Goal: Browse casually

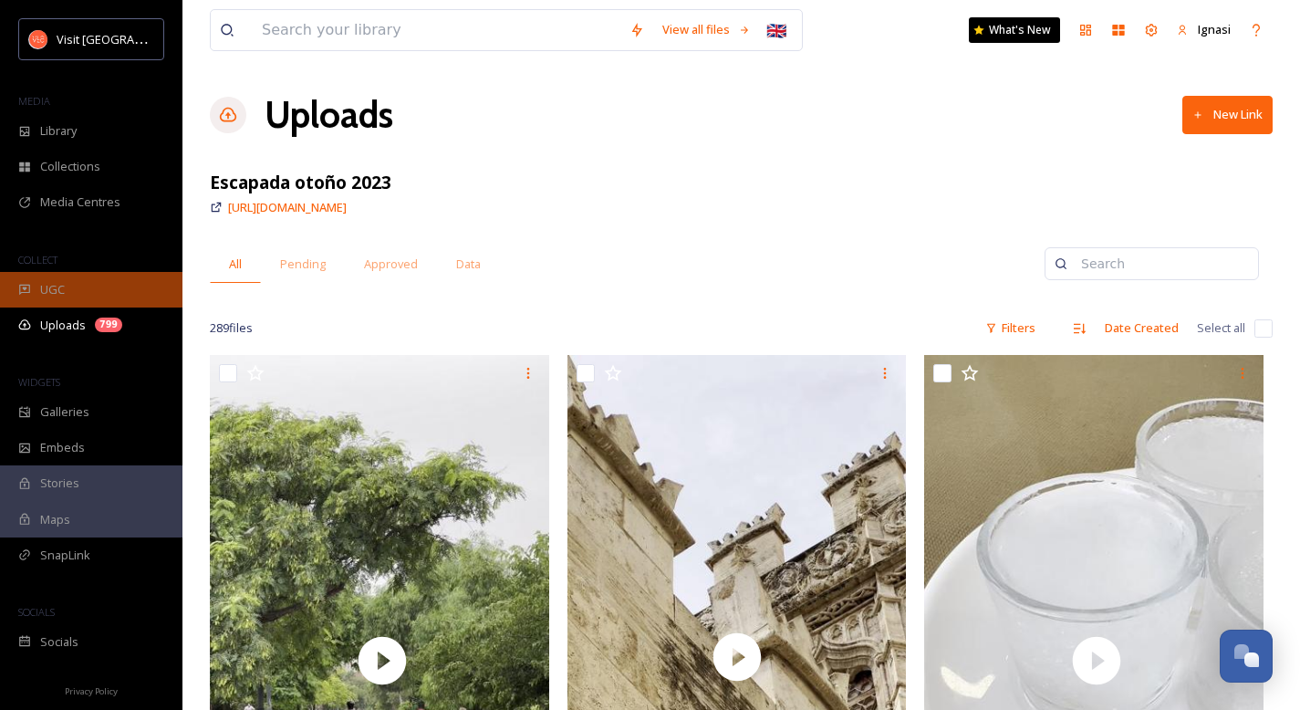
click at [71, 290] on div "UGC" at bounding box center [91, 290] width 182 height 36
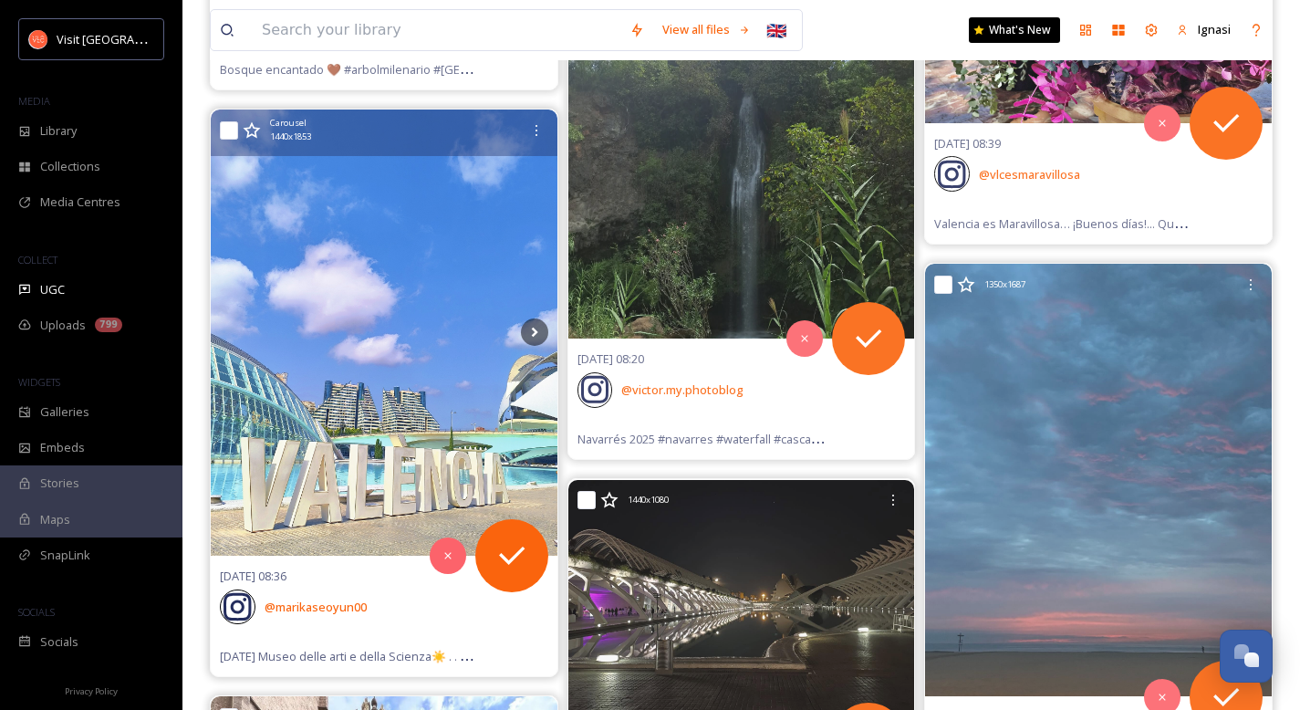
scroll to position [1245, 0]
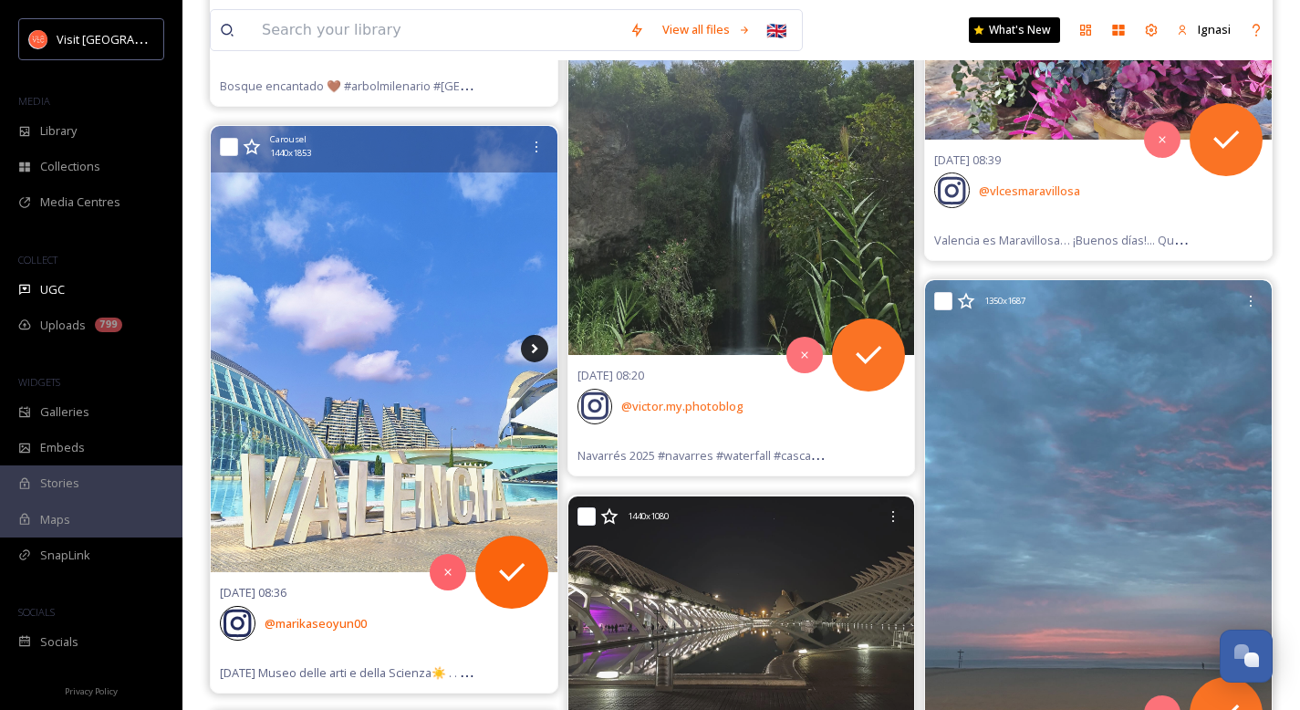
click at [532, 348] on icon at bounding box center [534, 348] width 27 height 27
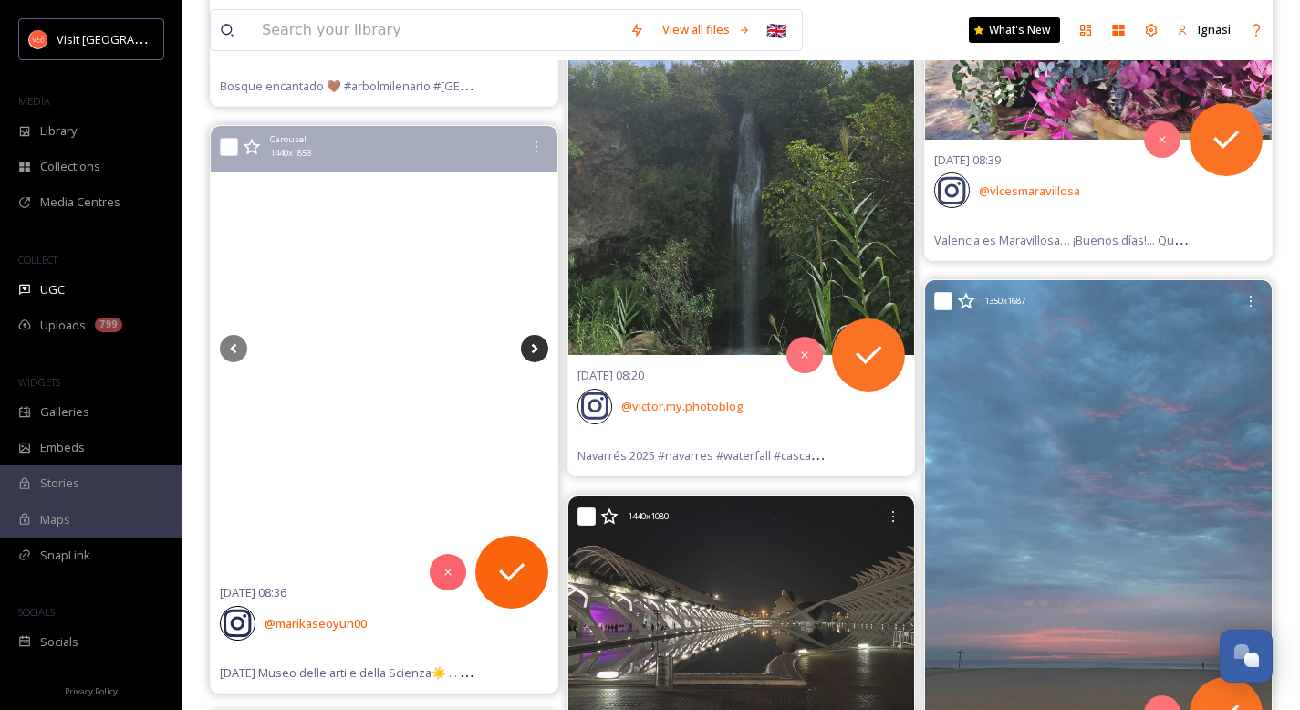
click at [532, 348] on icon at bounding box center [534, 348] width 27 height 27
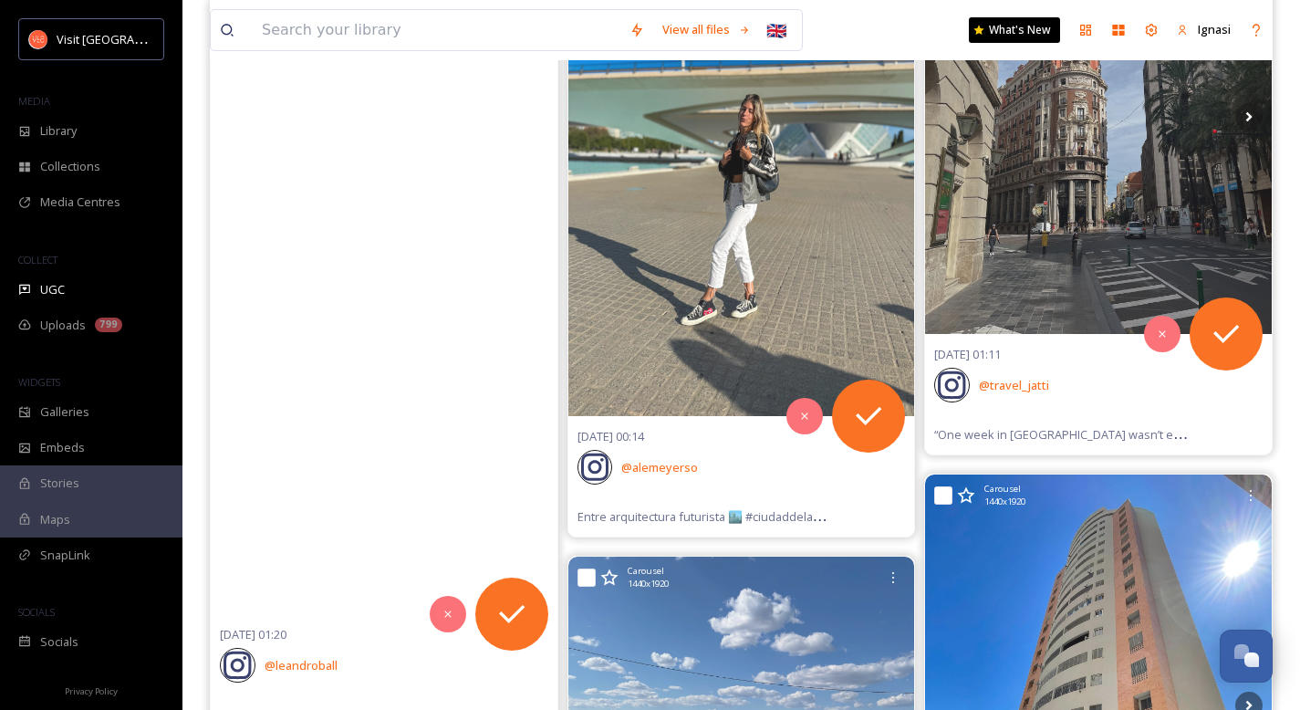
scroll to position [2970, 0]
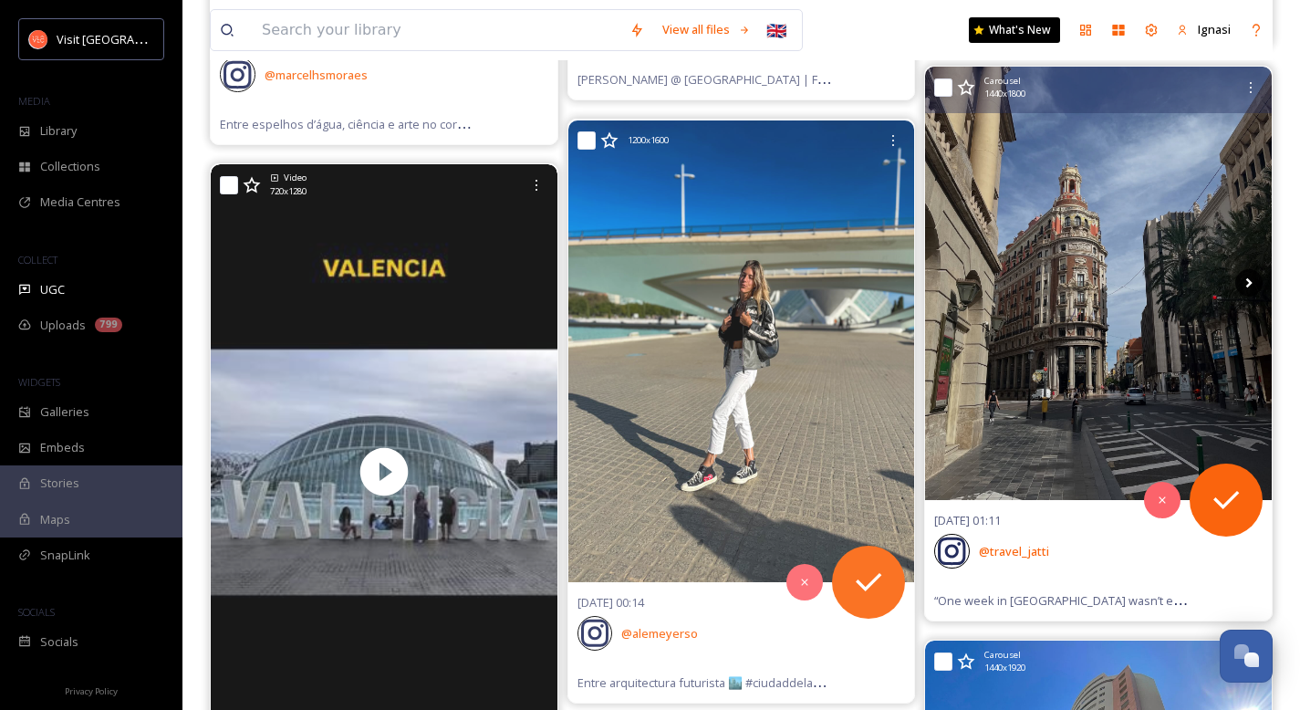
click at [1247, 282] on icon at bounding box center [1248, 282] width 27 height 27
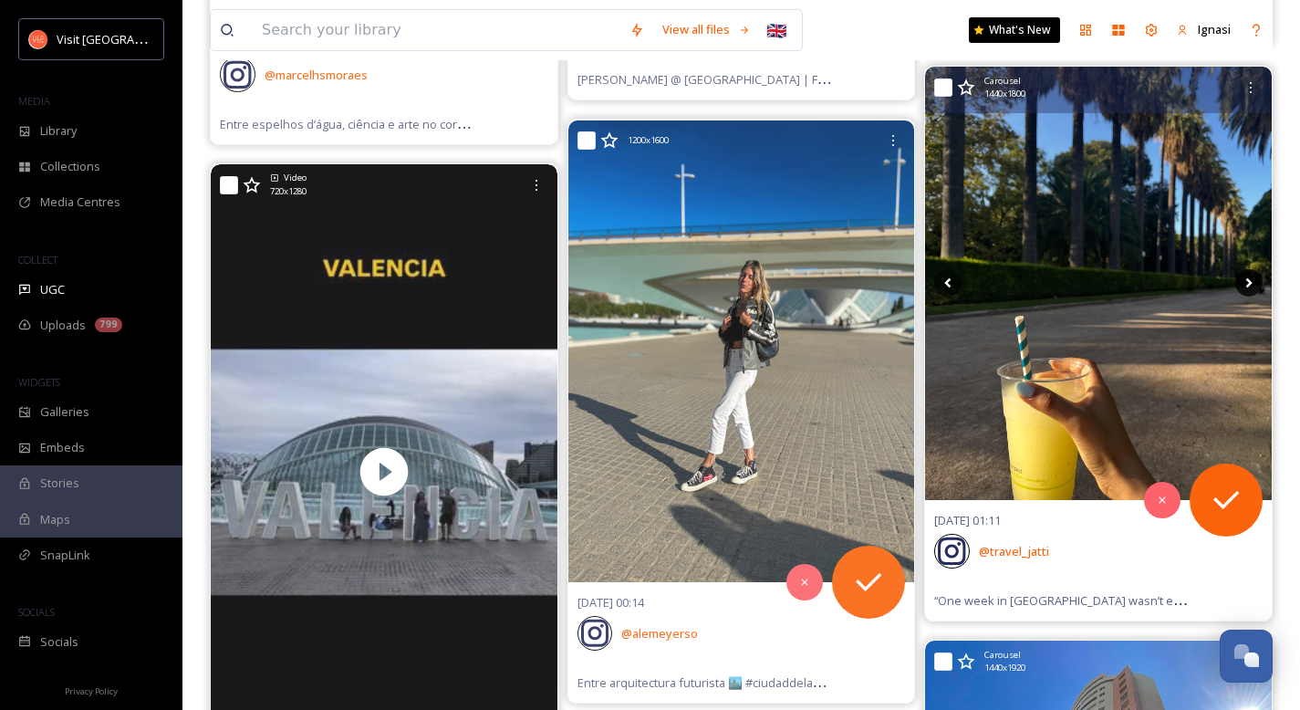
click at [1247, 282] on icon at bounding box center [1248, 282] width 27 height 27
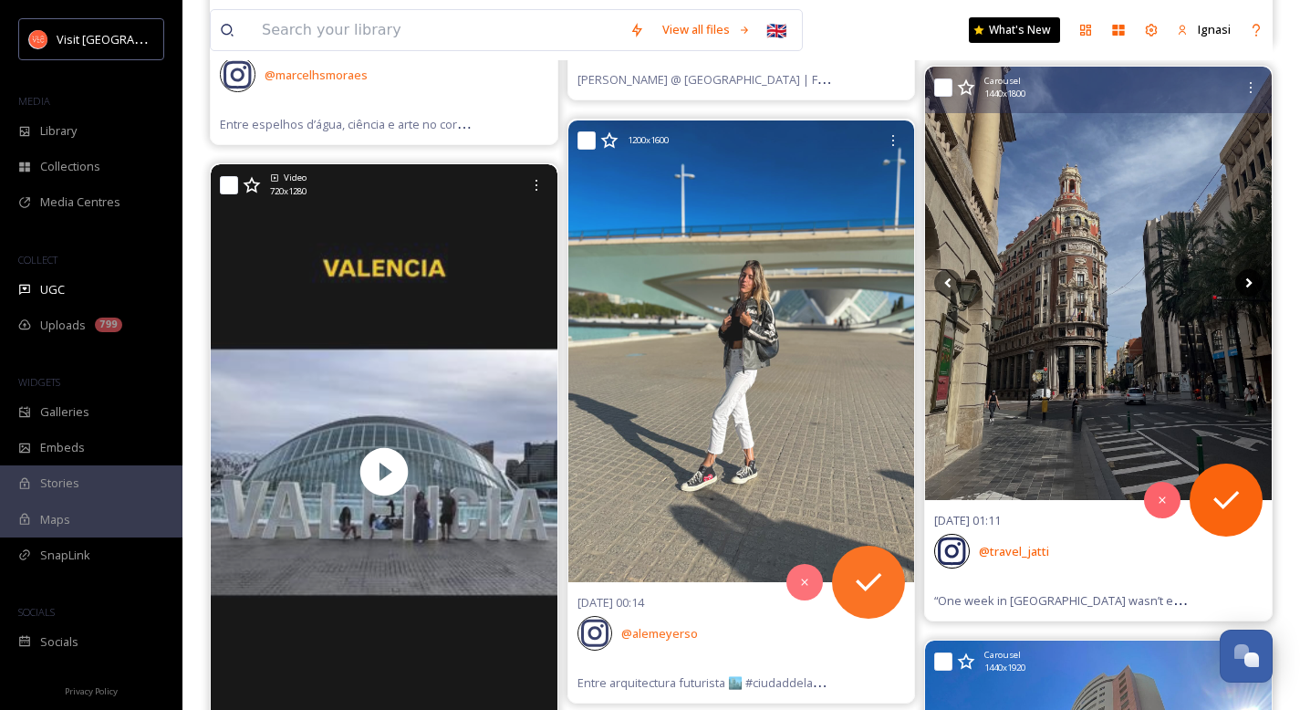
click at [1247, 282] on icon at bounding box center [1248, 282] width 27 height 27
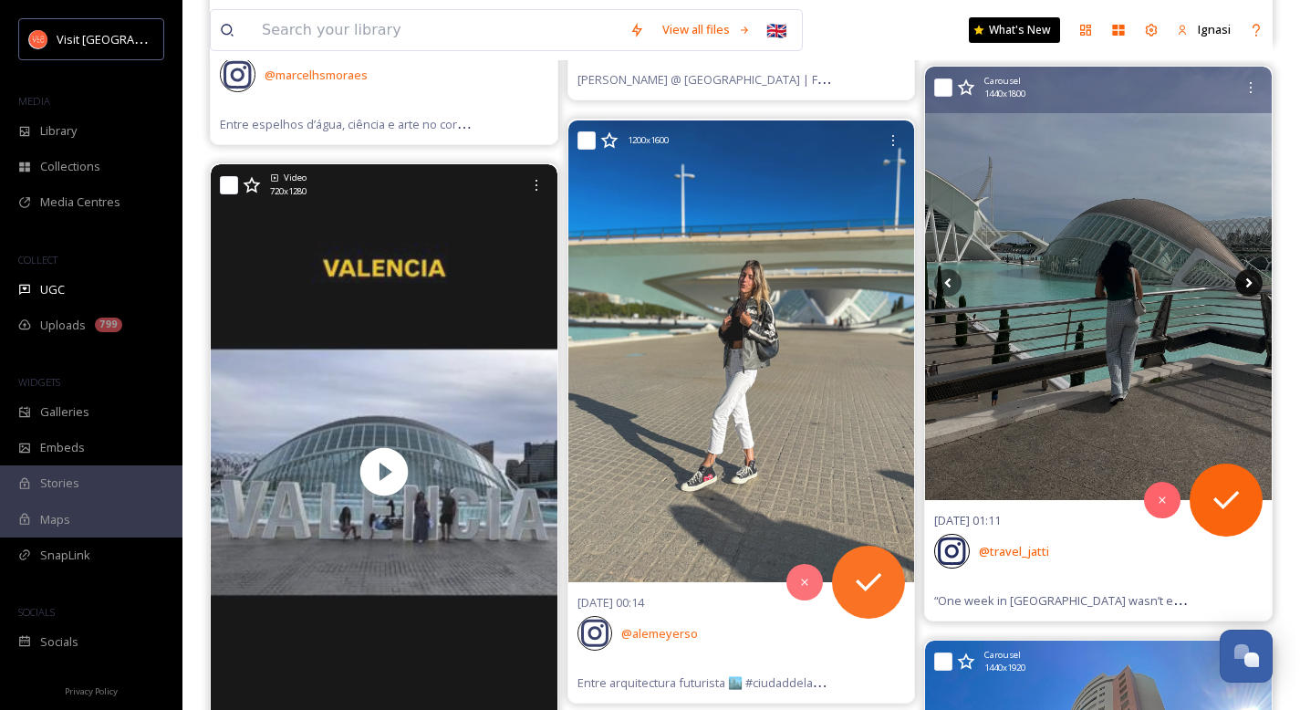
click at [1247, 282] on icon at bounding box center [1248, 282] width 27 height 27
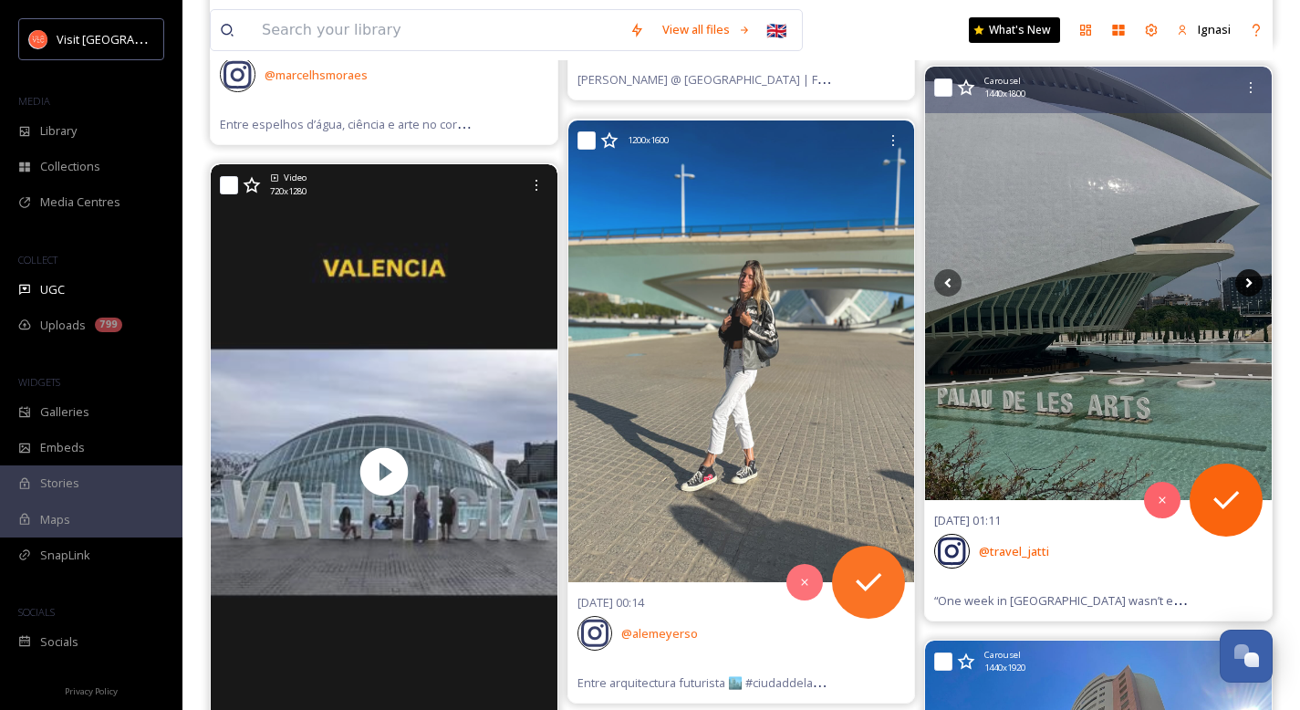
click at [1247, 282] on icon at bounding box center [1248, 282] width 27 height 27
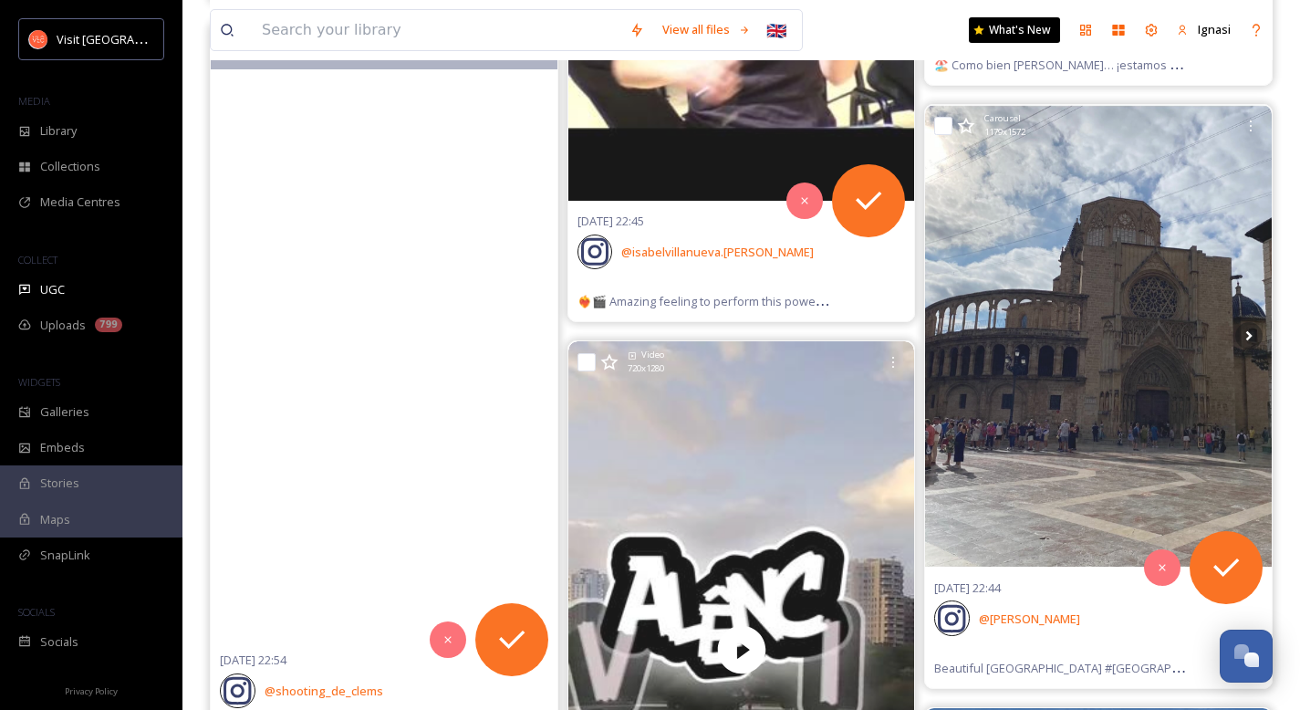
scroll to position [5809, 0]
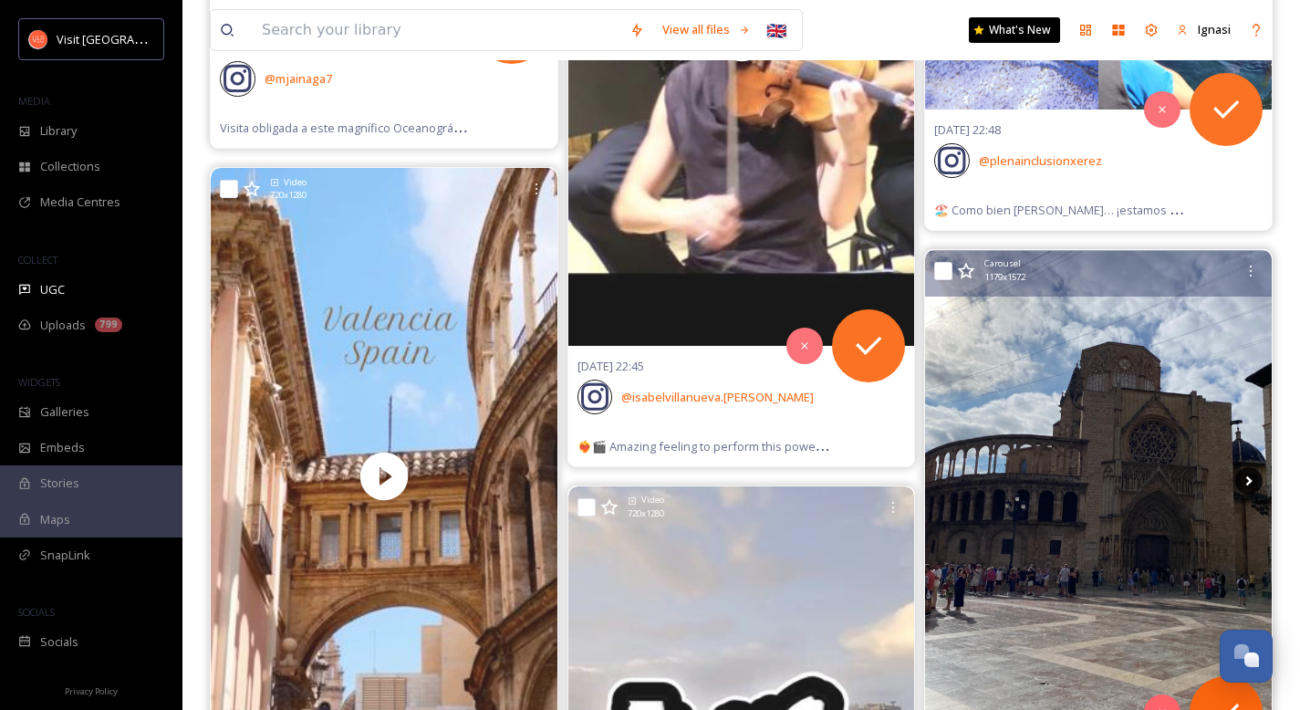
click at [1243, 485] on icon at bounding box center [1248, 480] width 27 height 27
click at [1248, 484] on icon at bounding box center [1249, 481] width 6 height 10
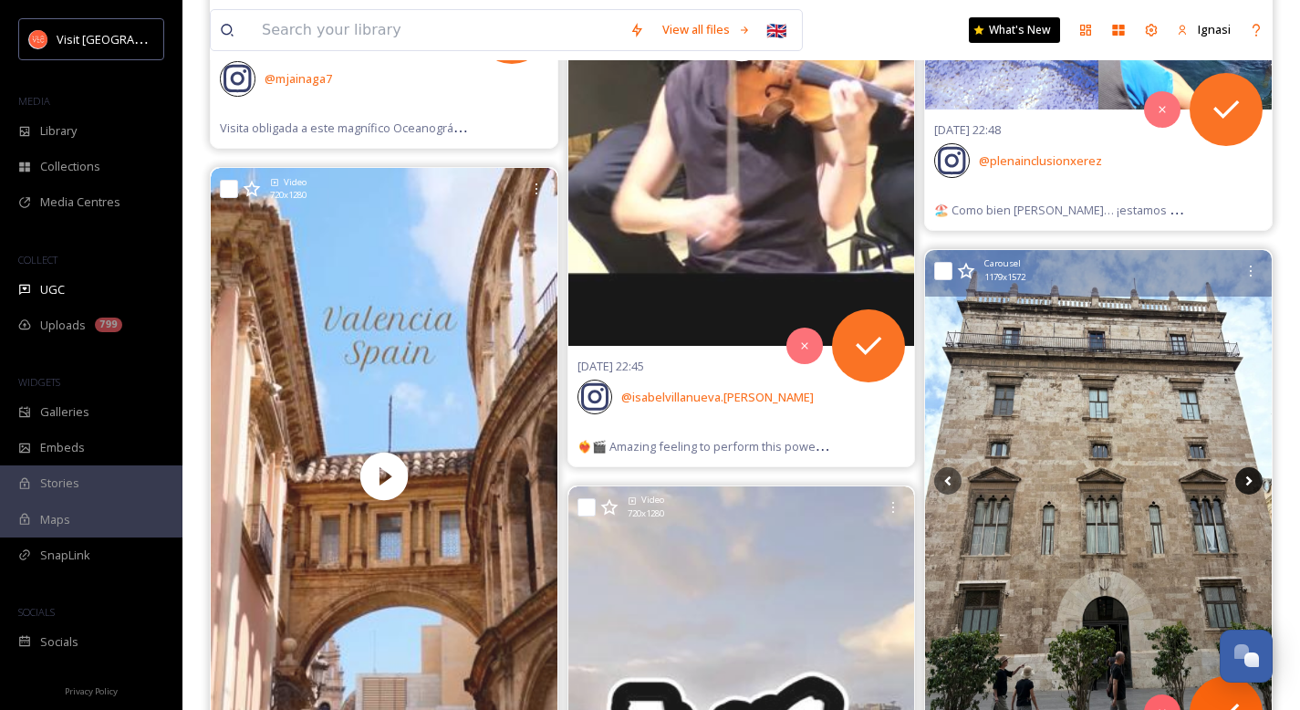
click at [1248, 484] on icon at bounding box center [1249, 481] width 6 height 10
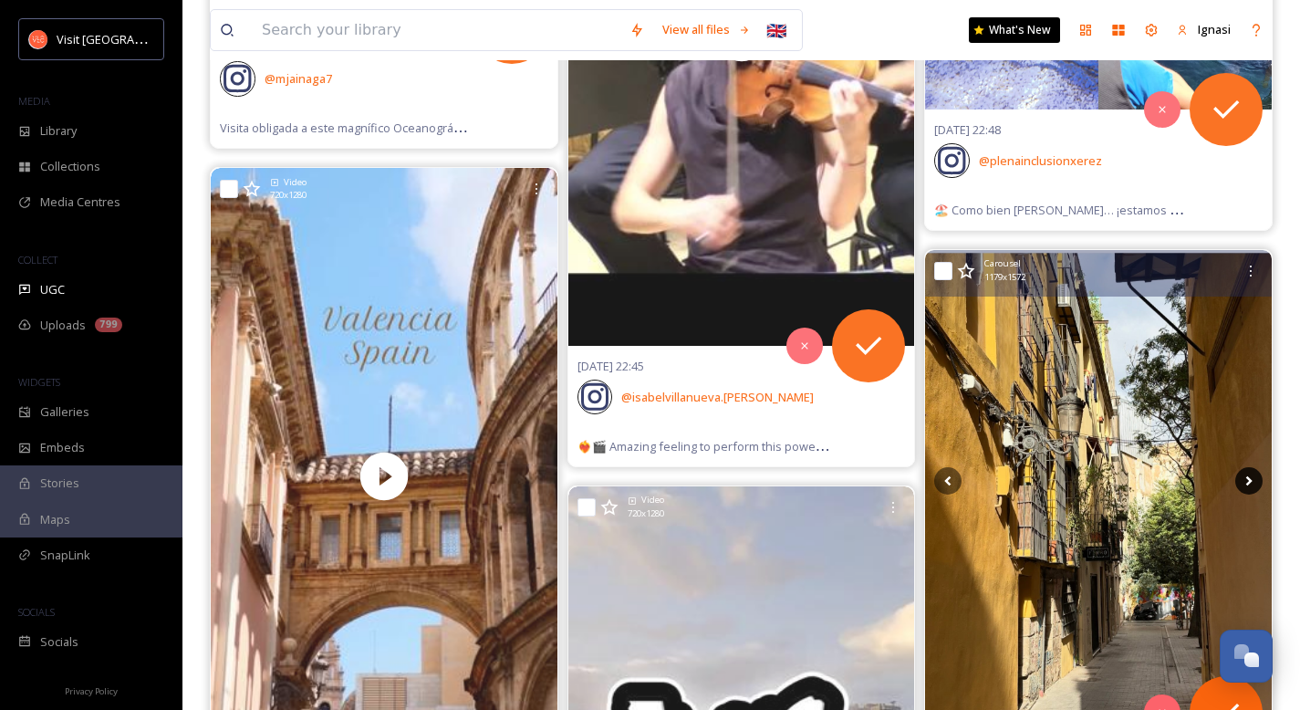
click at [1248, 484] on icon at bounding box center [1249, 481] width 6 height 10
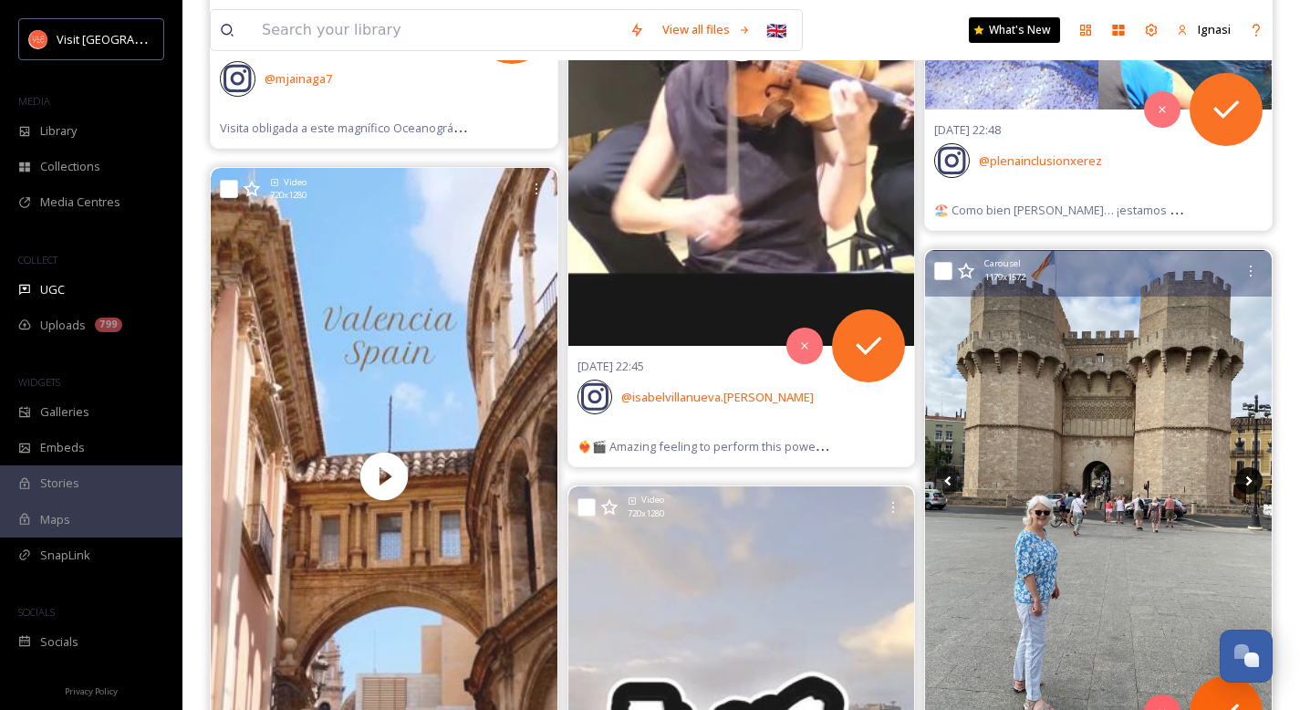
click at [1248, 484] on icon at bounding box center [1249, 481] width 6 height 10
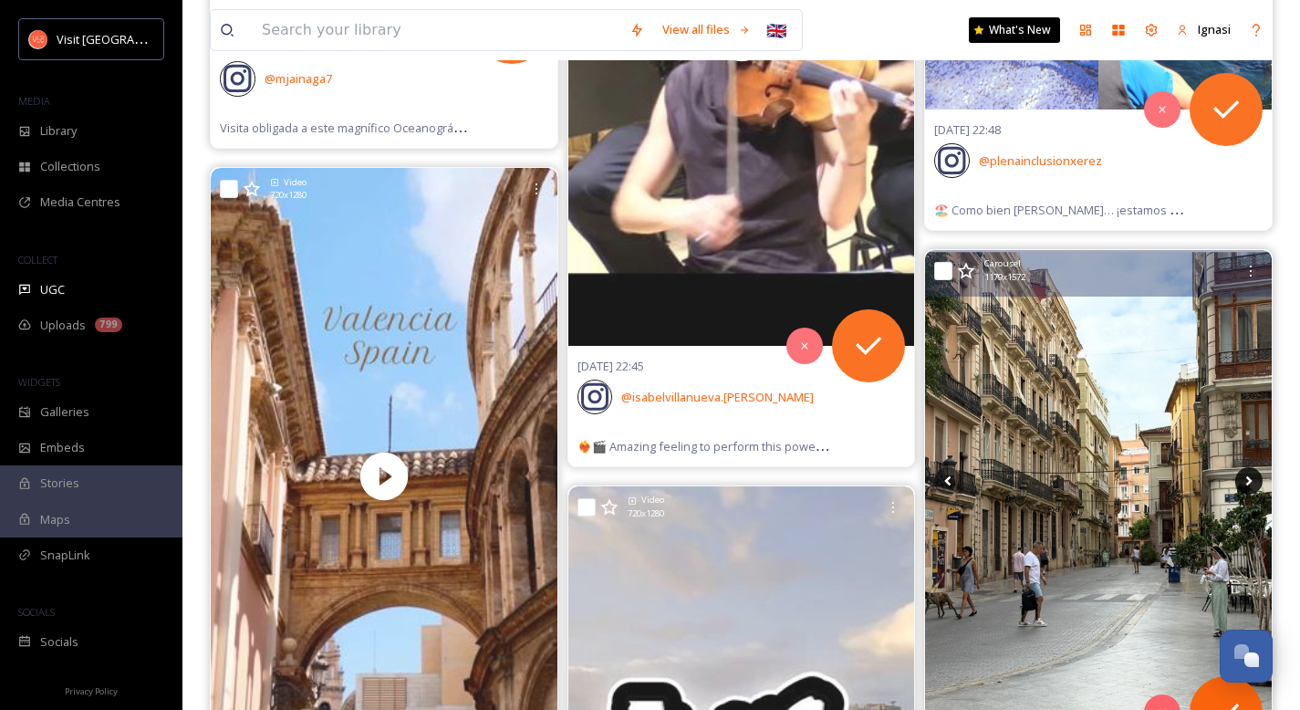
click at [1248, 484] on icon at bounding box center [1249, 481] width 6 height 10
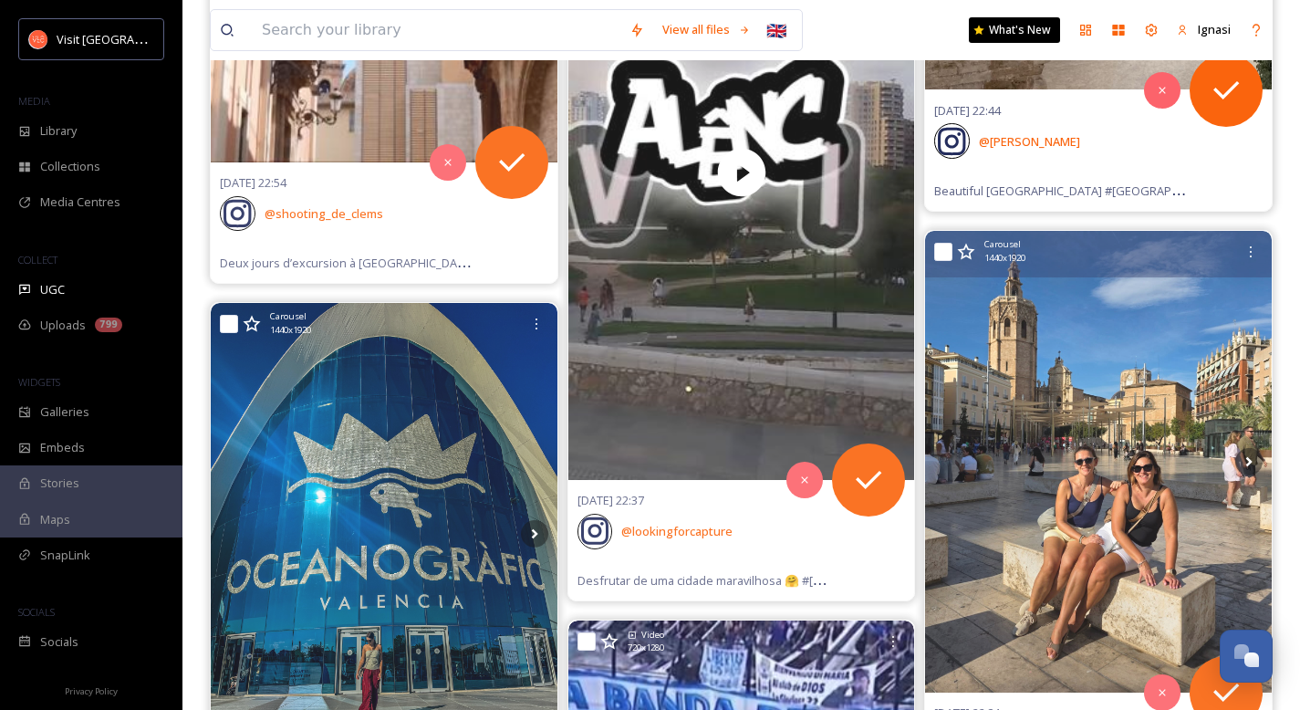
scroll to position [6439, 0]
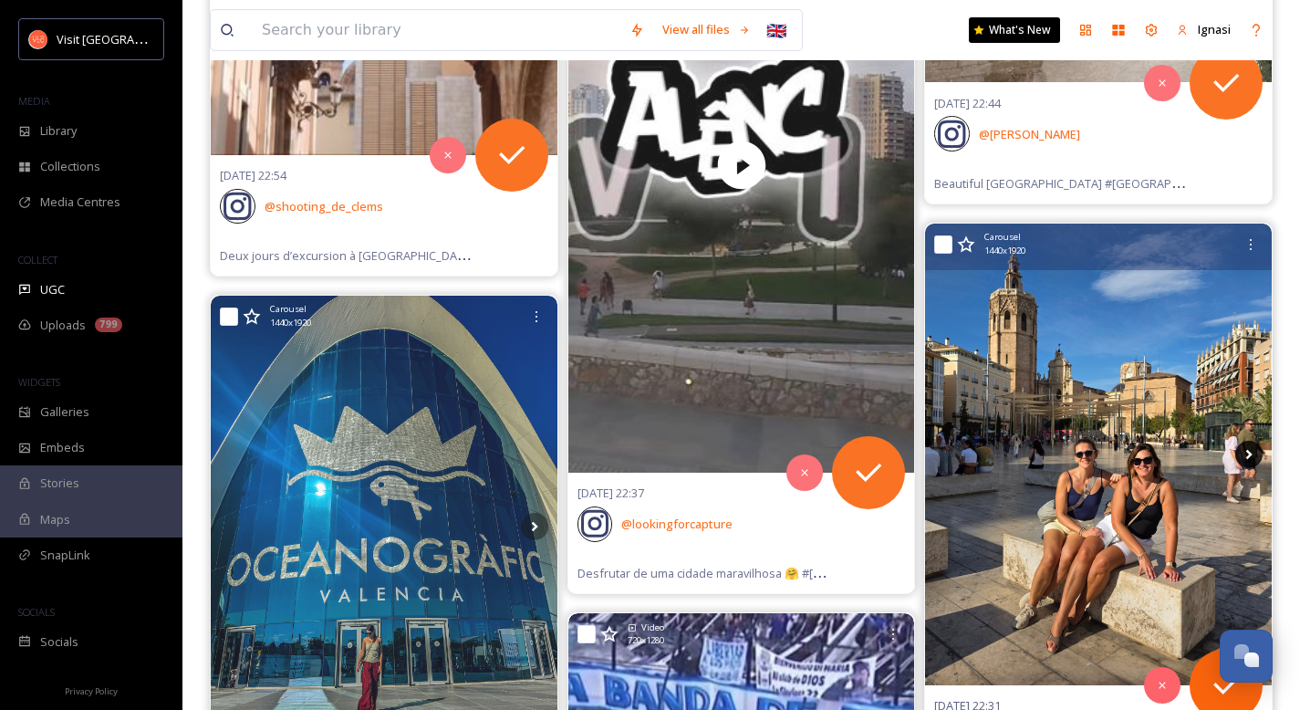
click at [1253, 458] on icon at bounding box center [1248, 454] width 27 height 27
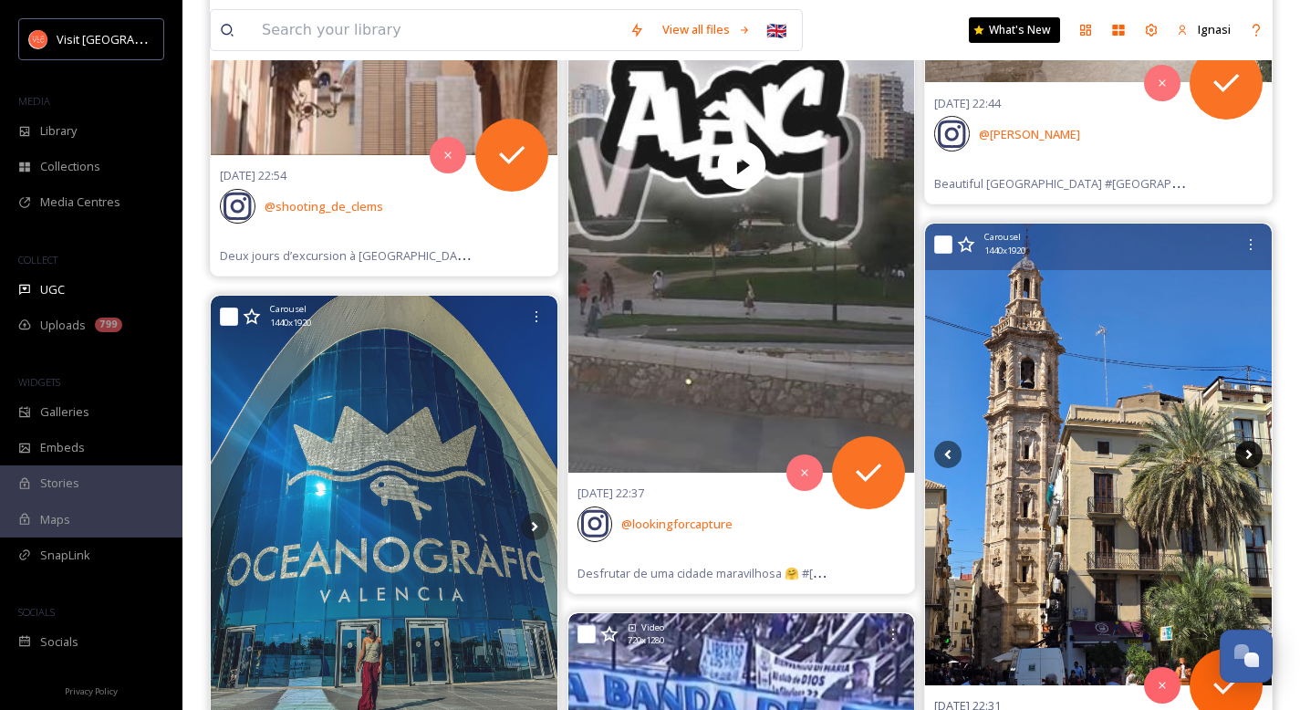
click at [1253, 458] on icon at bounding box center [1248, 454] width 27 height 27
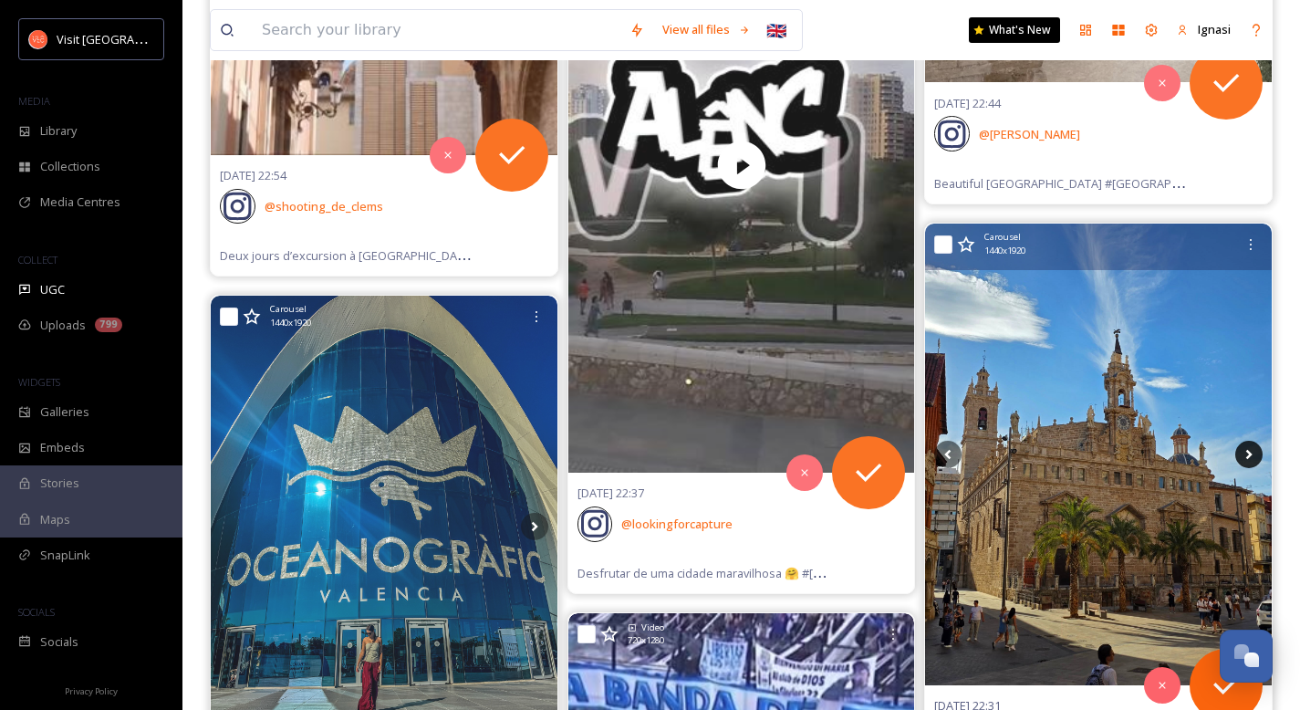
click at [1253, 458] on icon at bounding box center [1248, 454] width 27 height 27
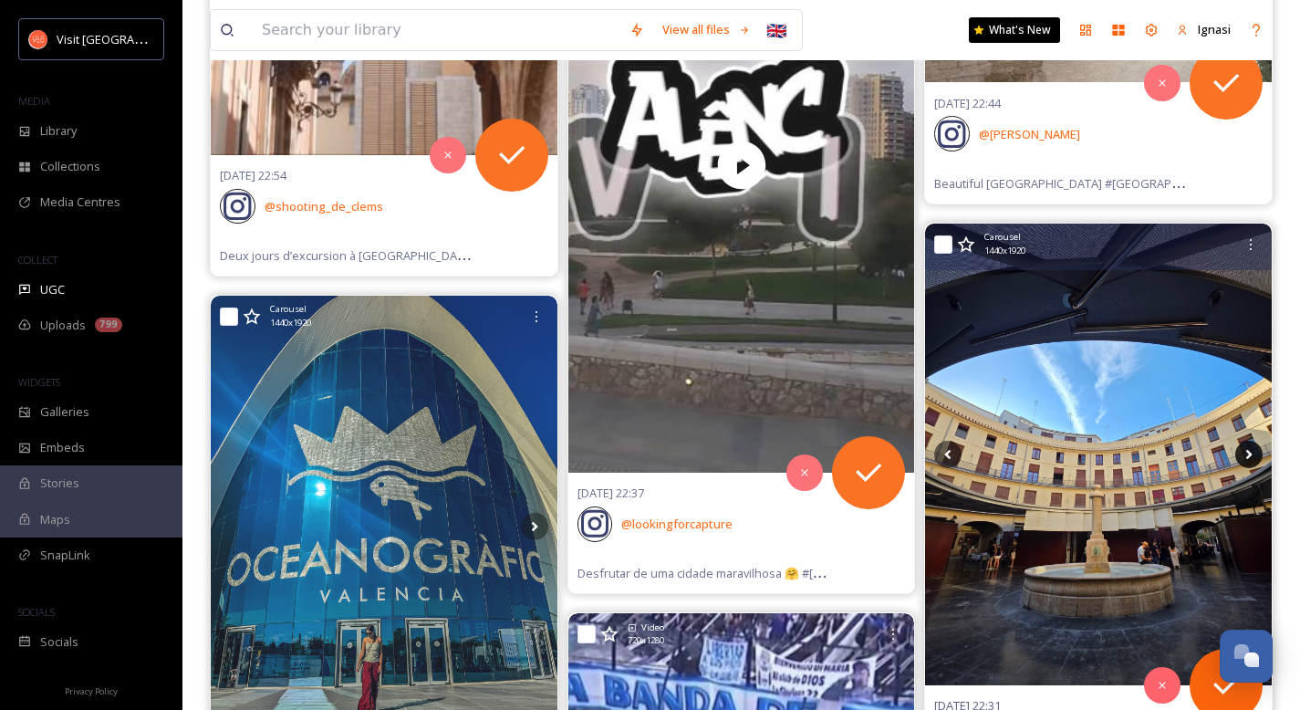
click at [1253, 458] on icon at bounding box center [1248, 454] width 27 height 27
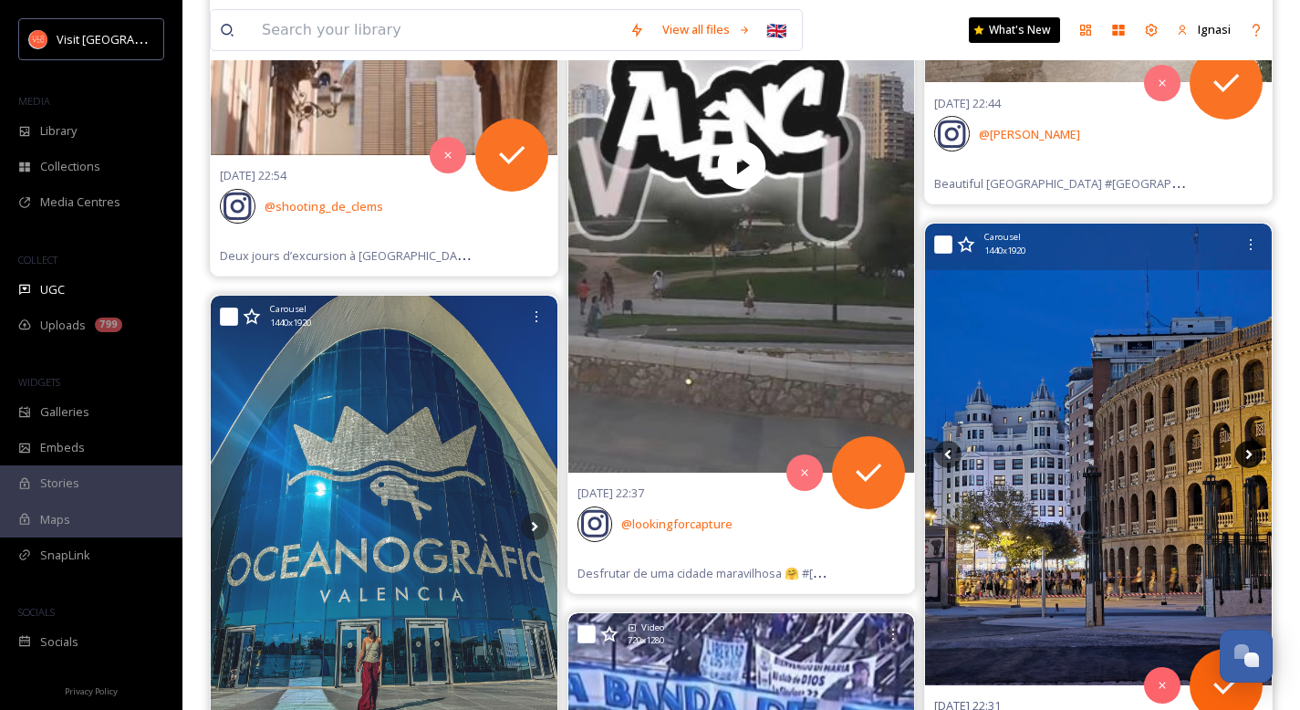
click at [1253, 458] on icon at bounding box center [1248, 454] width 27 height 27
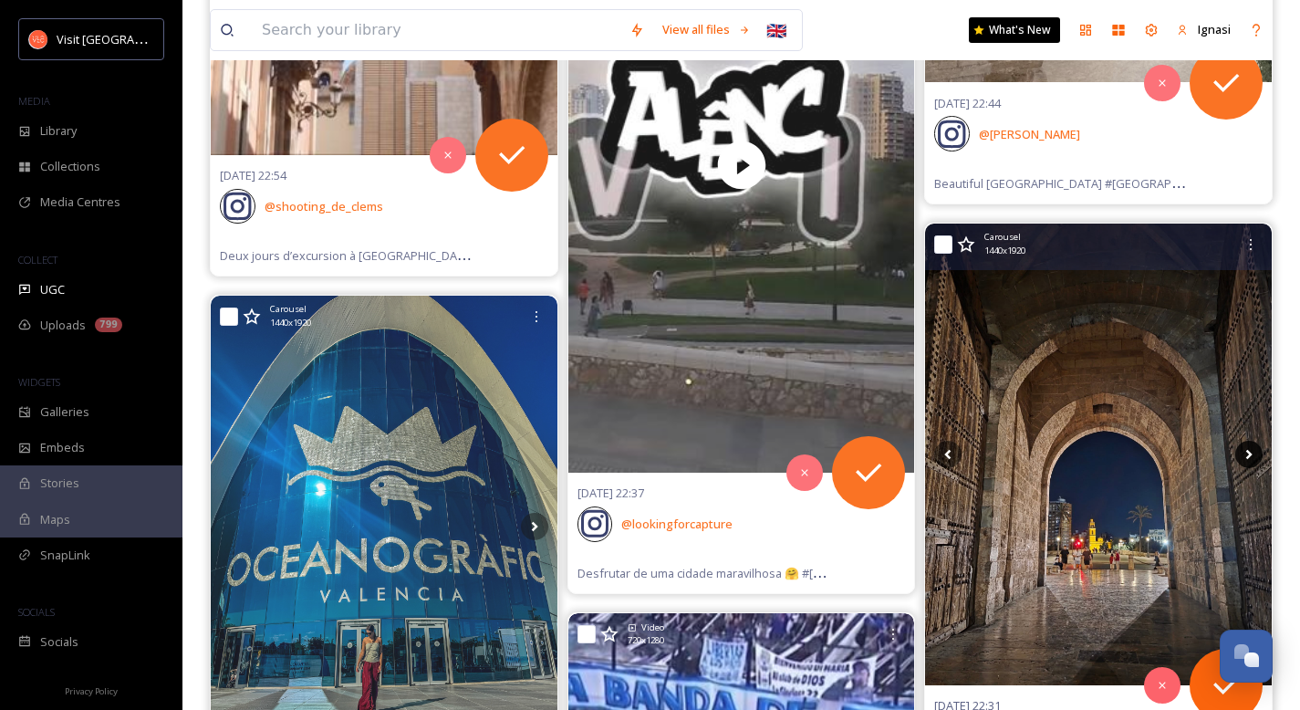
click at [1253, 458] on icon at bounding box center [1248, 454] width 27 height 27
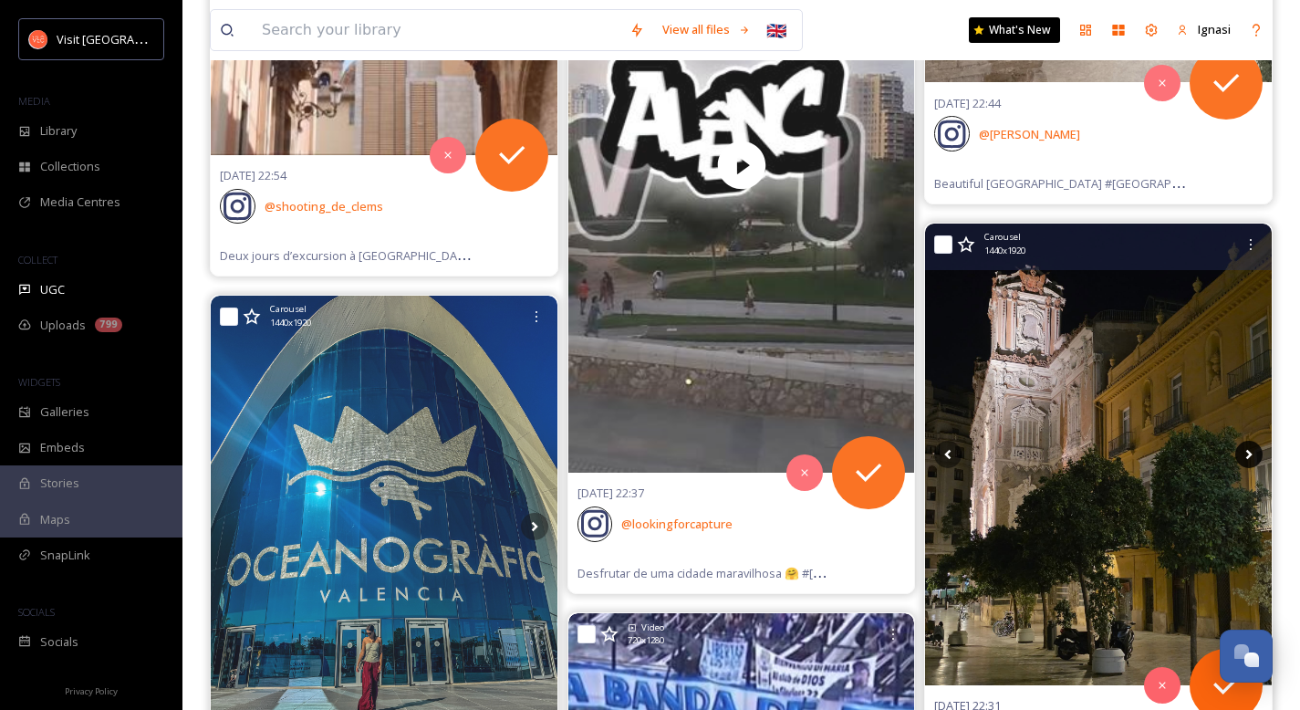
click at [1253, 458] on icon at bounding box center [1248, 454] width 27 height 27
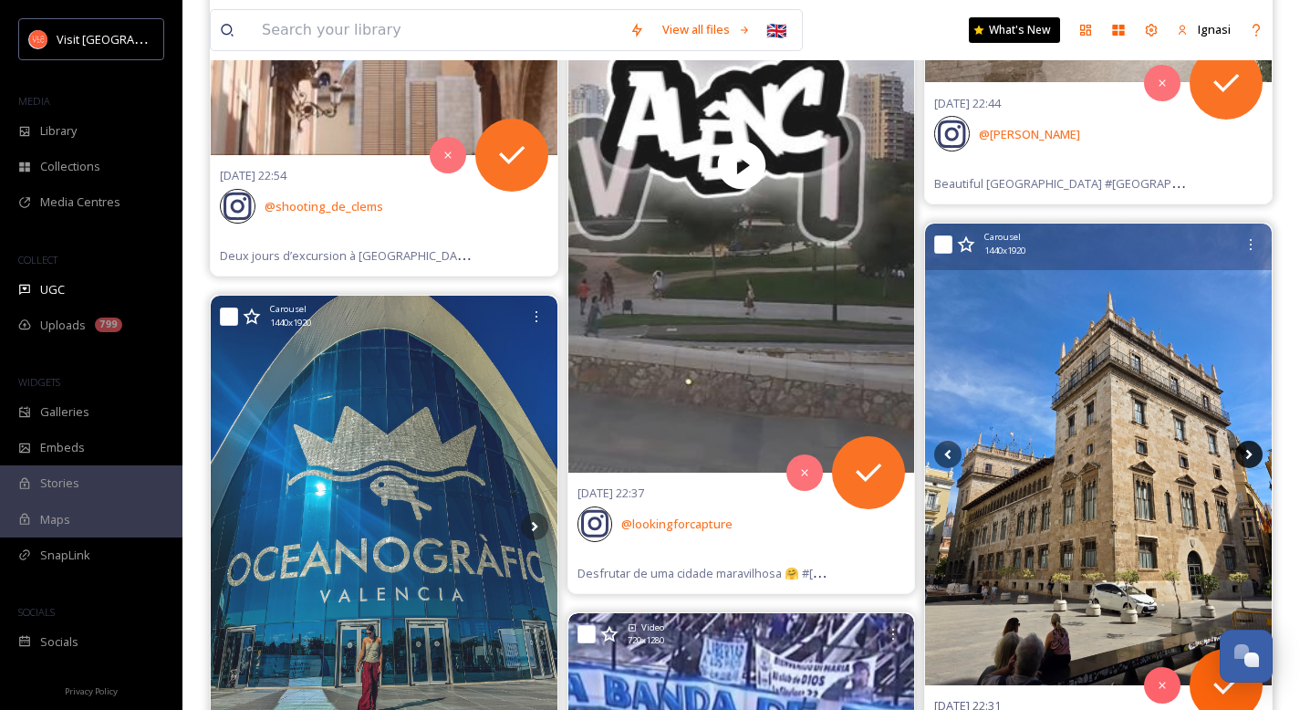
click at [1253, 458] on icon at bounding box center [1248, 454] width 27 height 27
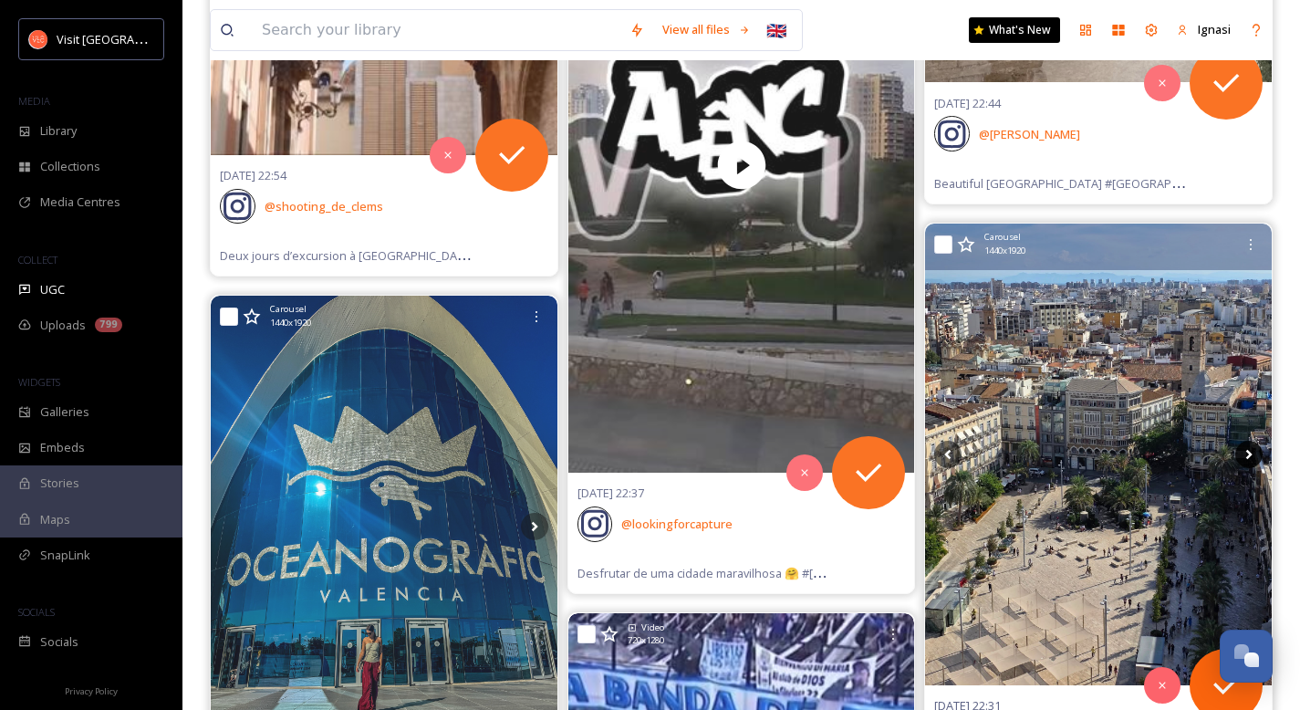
click at [1253, 458] on icon at bounding box center [1248, 454] width 27 height 27
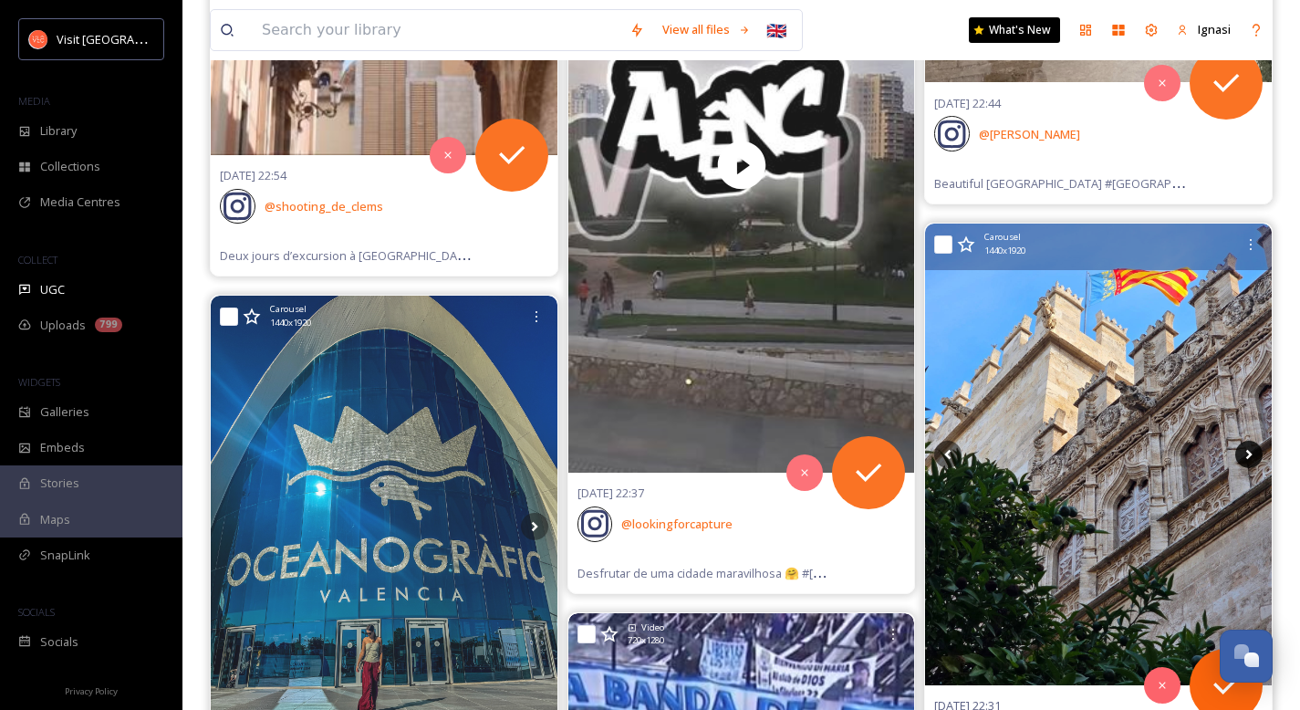
click at [1253, 458] on icon at bounding box center [1248, 454] width 27 height 27
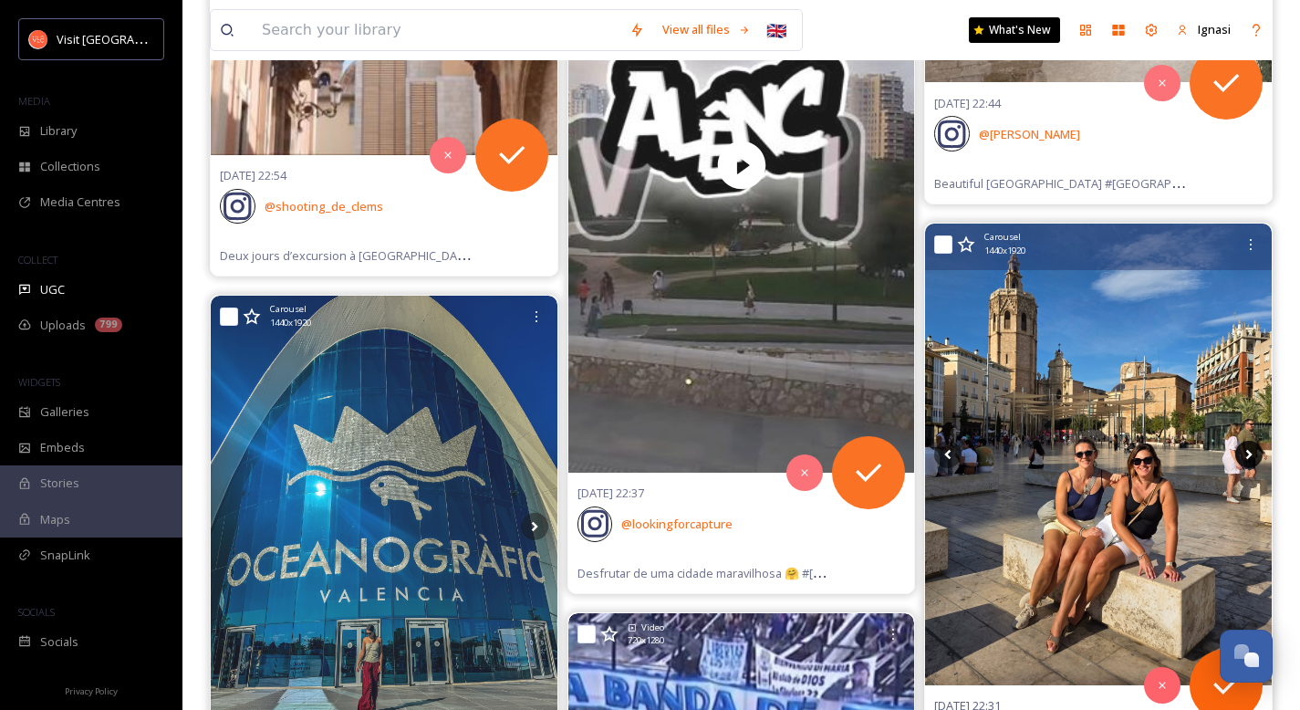
click at [1253, 458] on icon at bounding box center [1248, 454] width 27 height 27
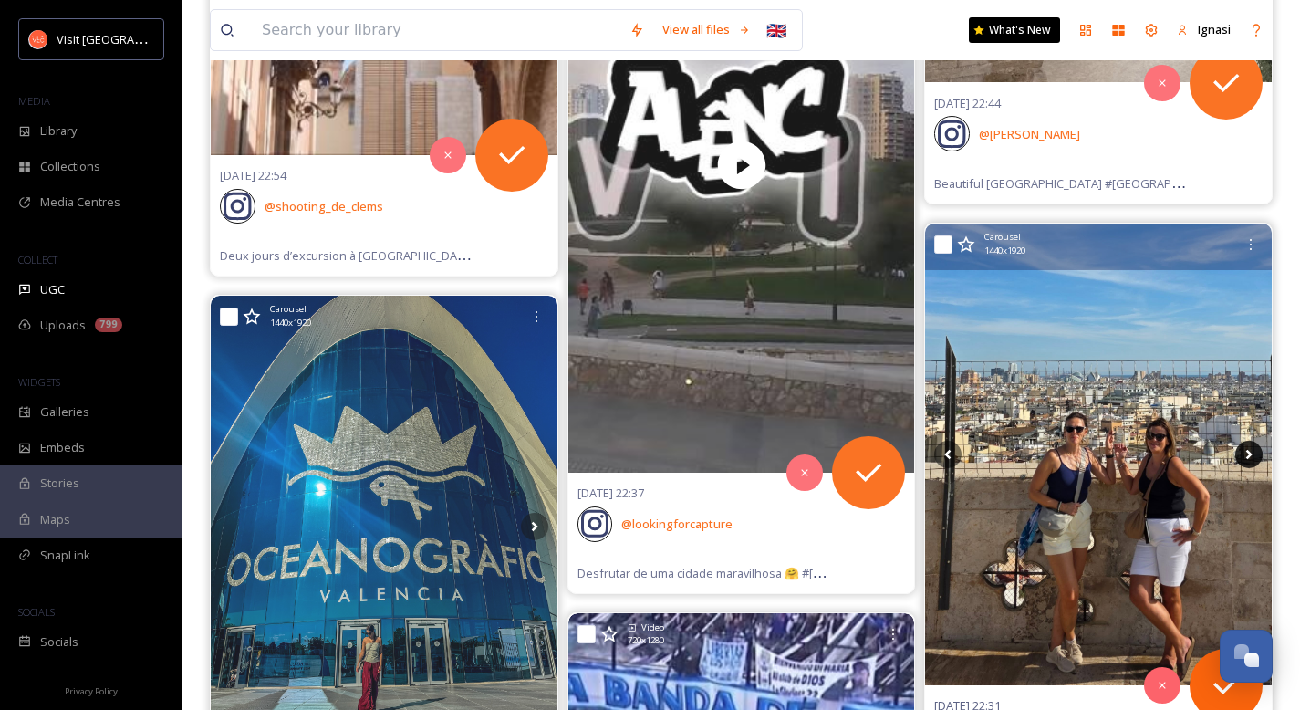
click at [1253, 458] on icon at bounding box center [1248, 454] width 27 height 27
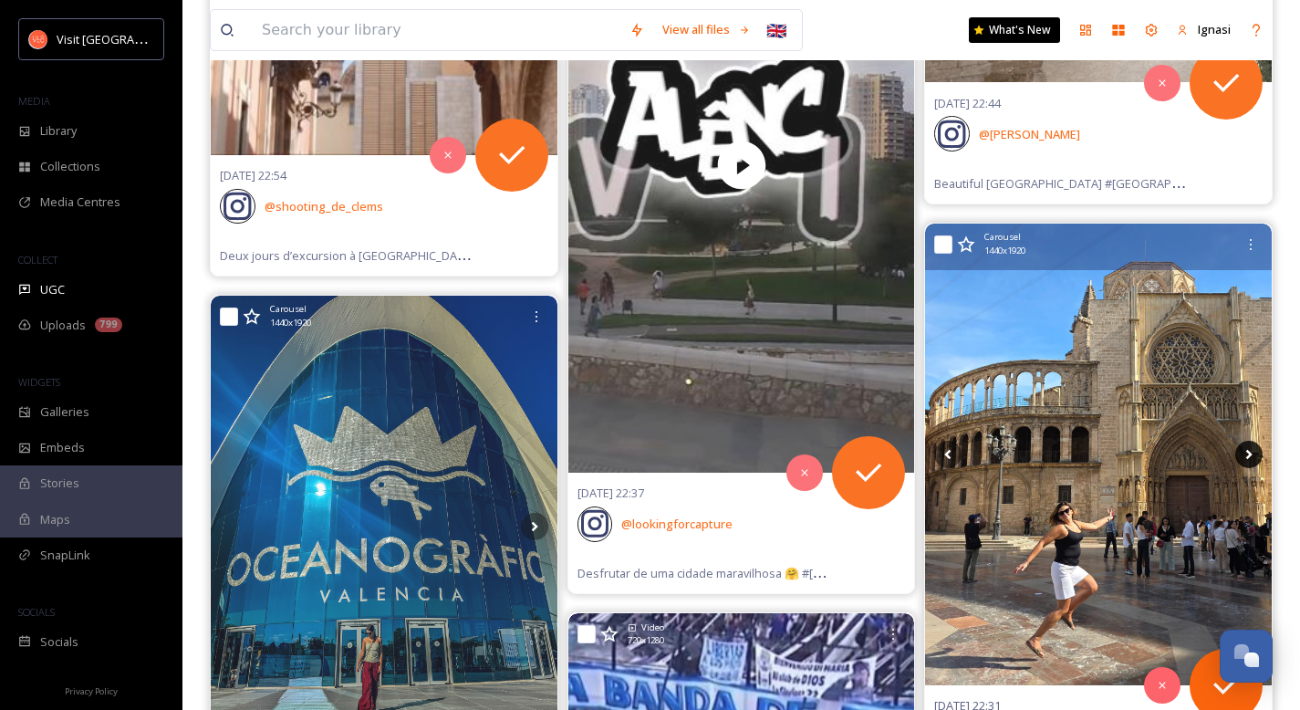
click at [1253, 458] on icon at bounding box center [1248, 454] width 27 height 27
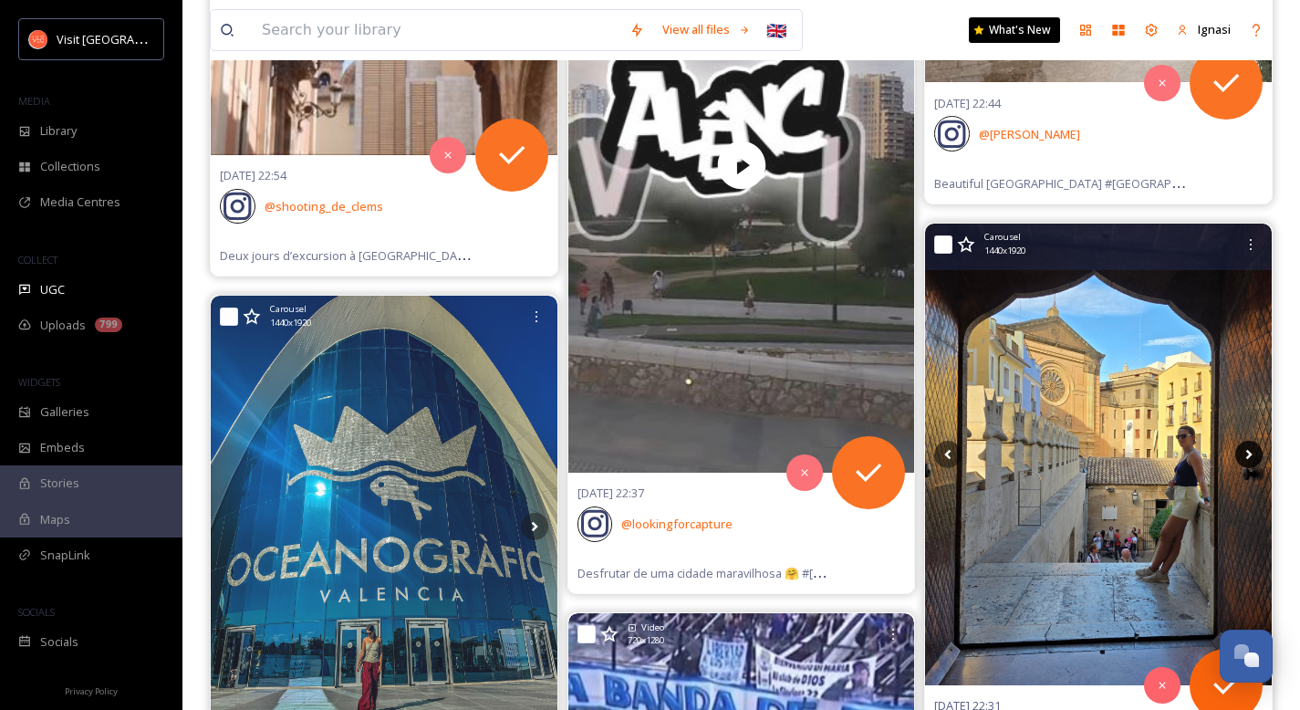
click at [1253, 458] on icon at bounding box center [1248, 454] width 27 height 27
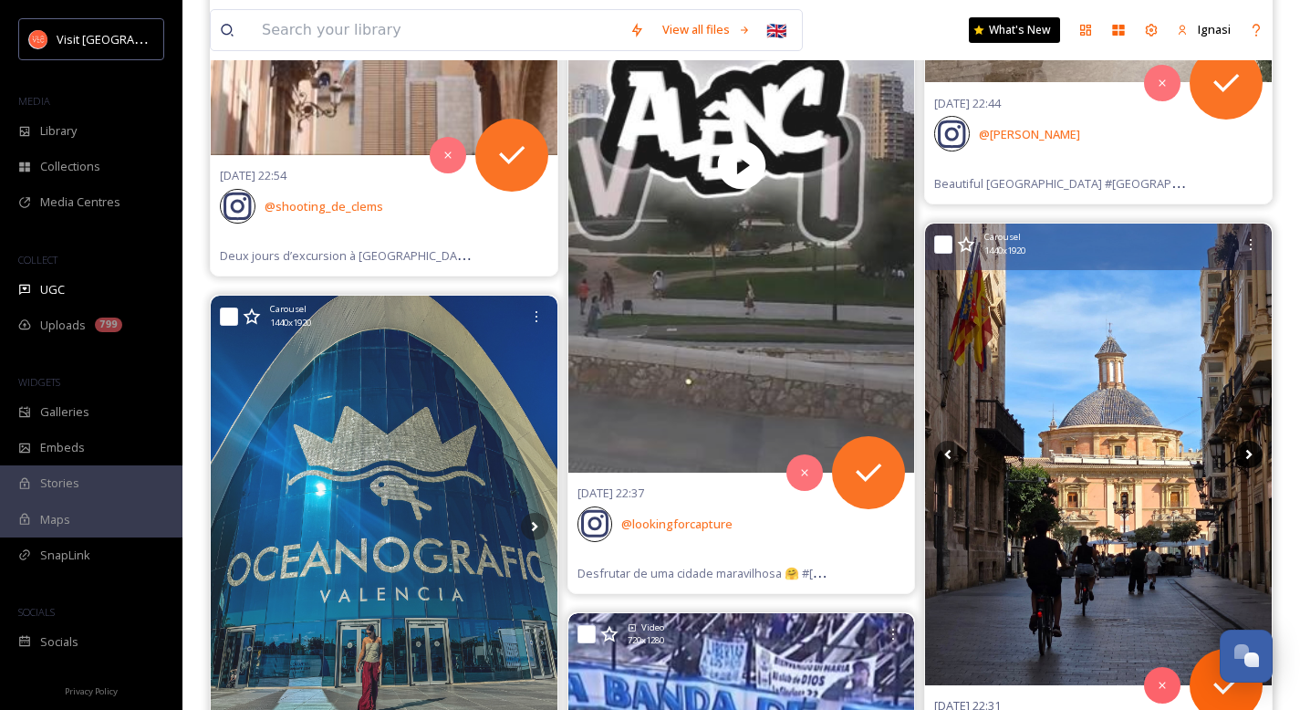
click at [1253, 458] on icon at bounding box center [1248, 454] width 27 height 27
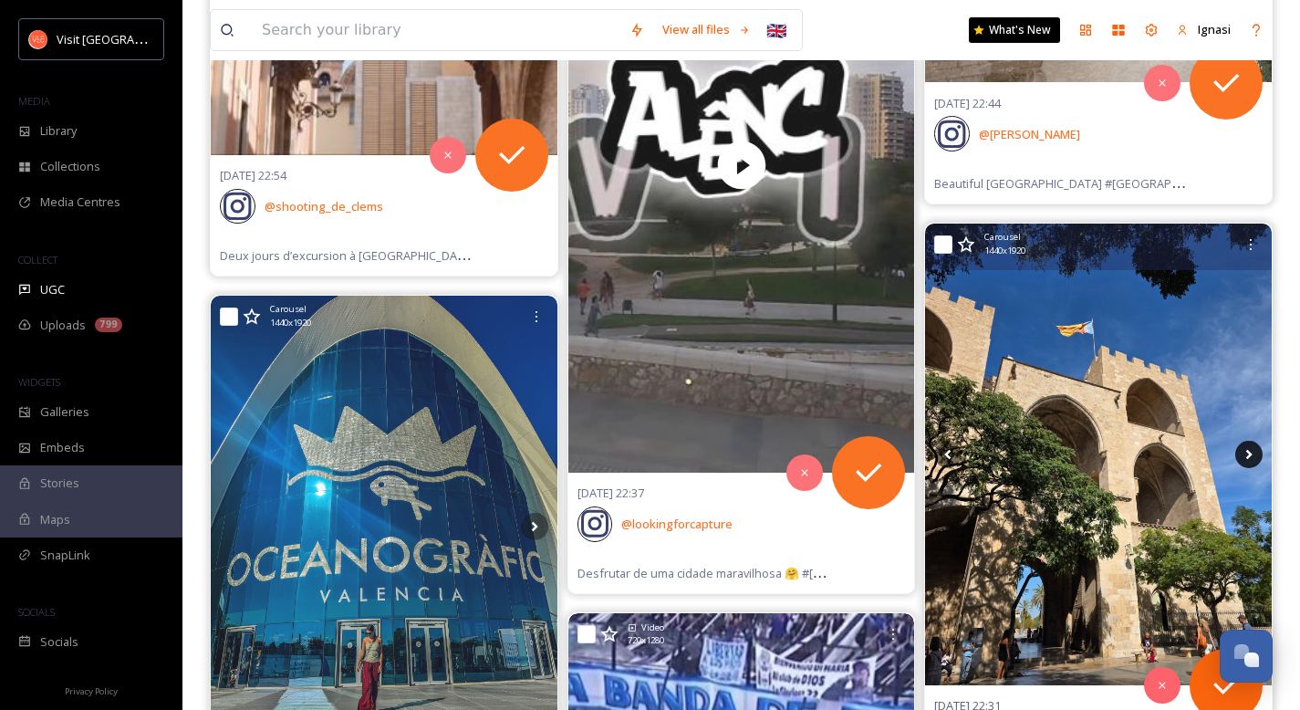
click at [1253, 458] on icon at bounding box center [1248, 454] width 27 height 27
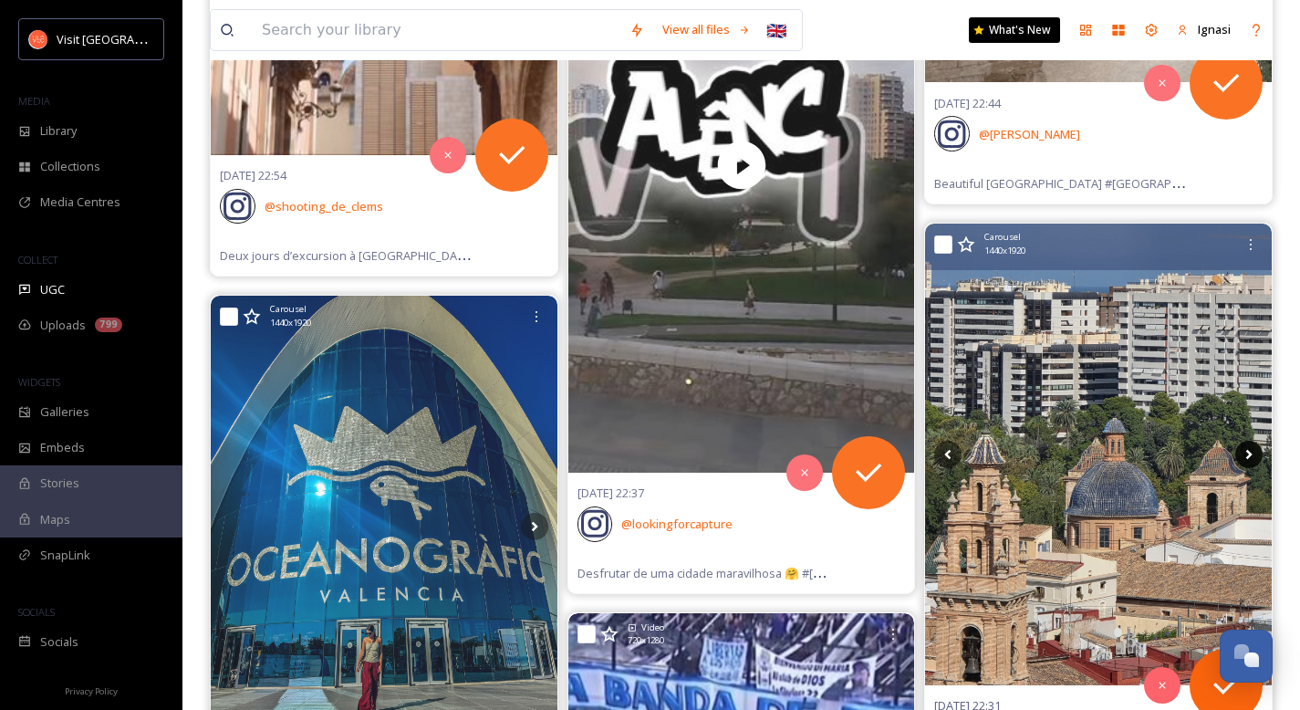
click at [1253, 458] on icon at bounding box center [1248, 454] width 27 height 27
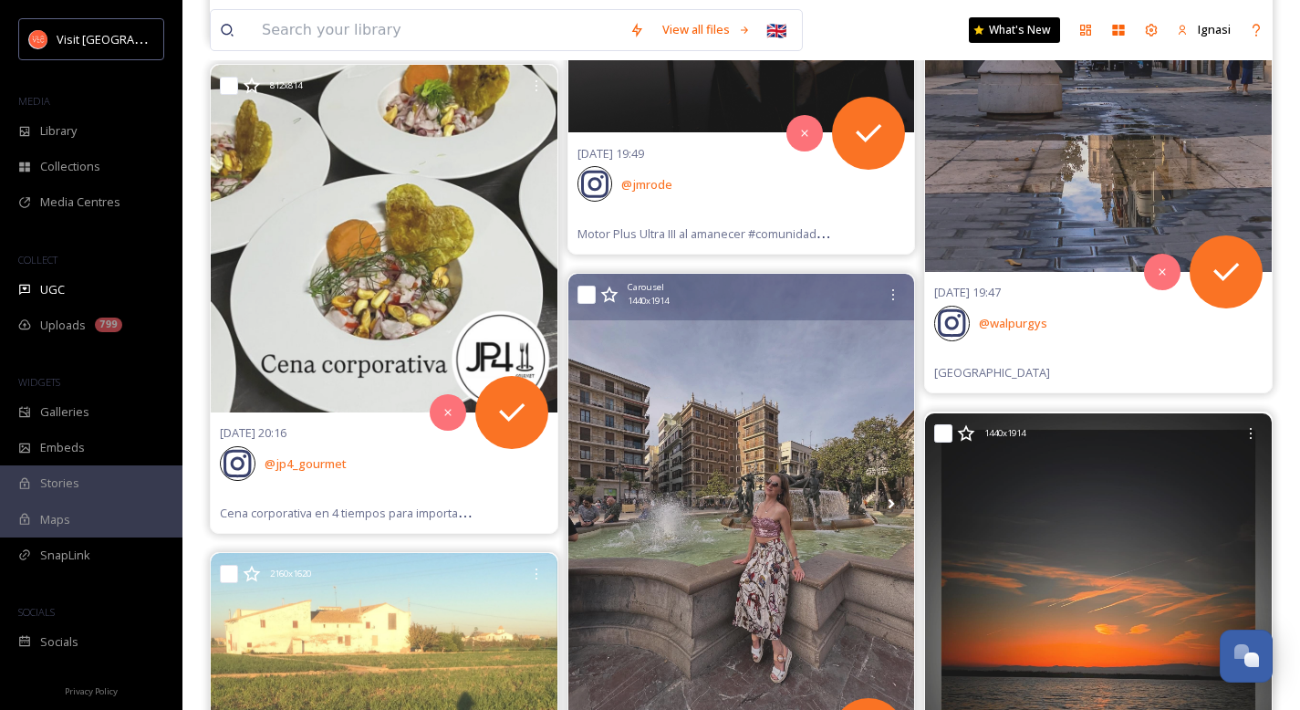
scroll to position [11694, 0]
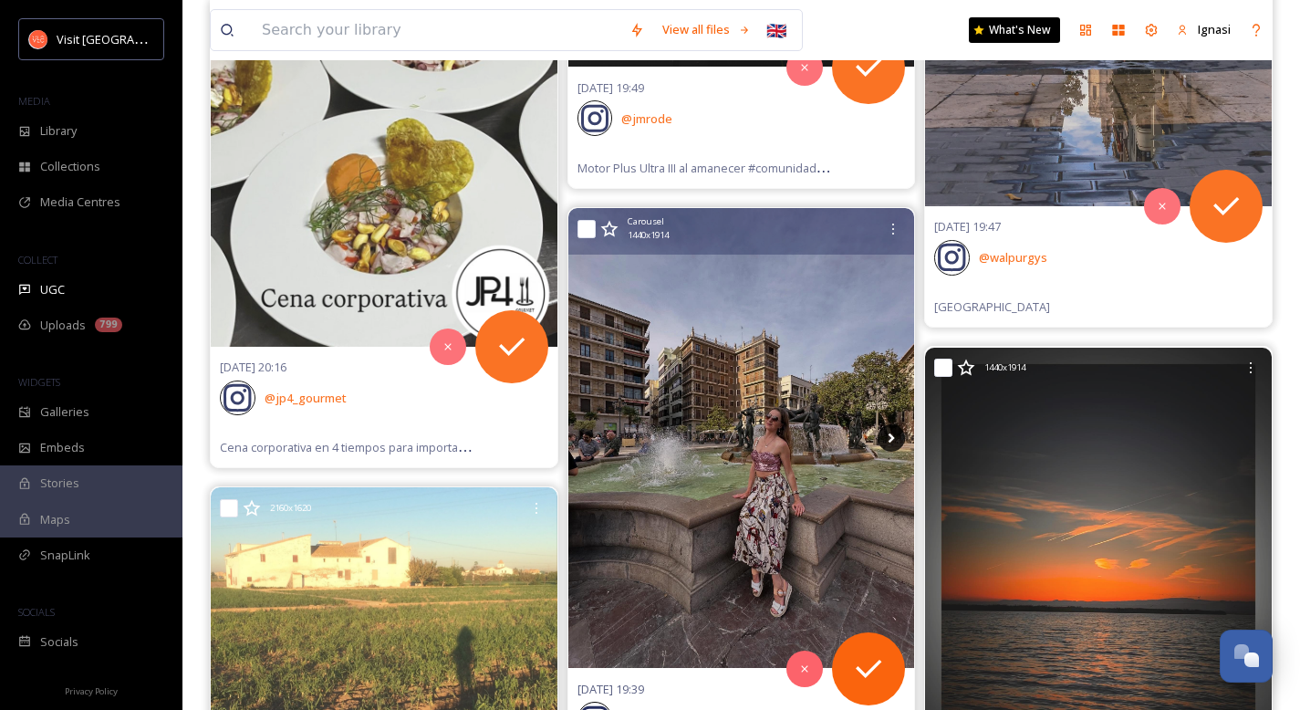
click at [889, 438] on icon at bounding box center [890, 437] width 27 height 27
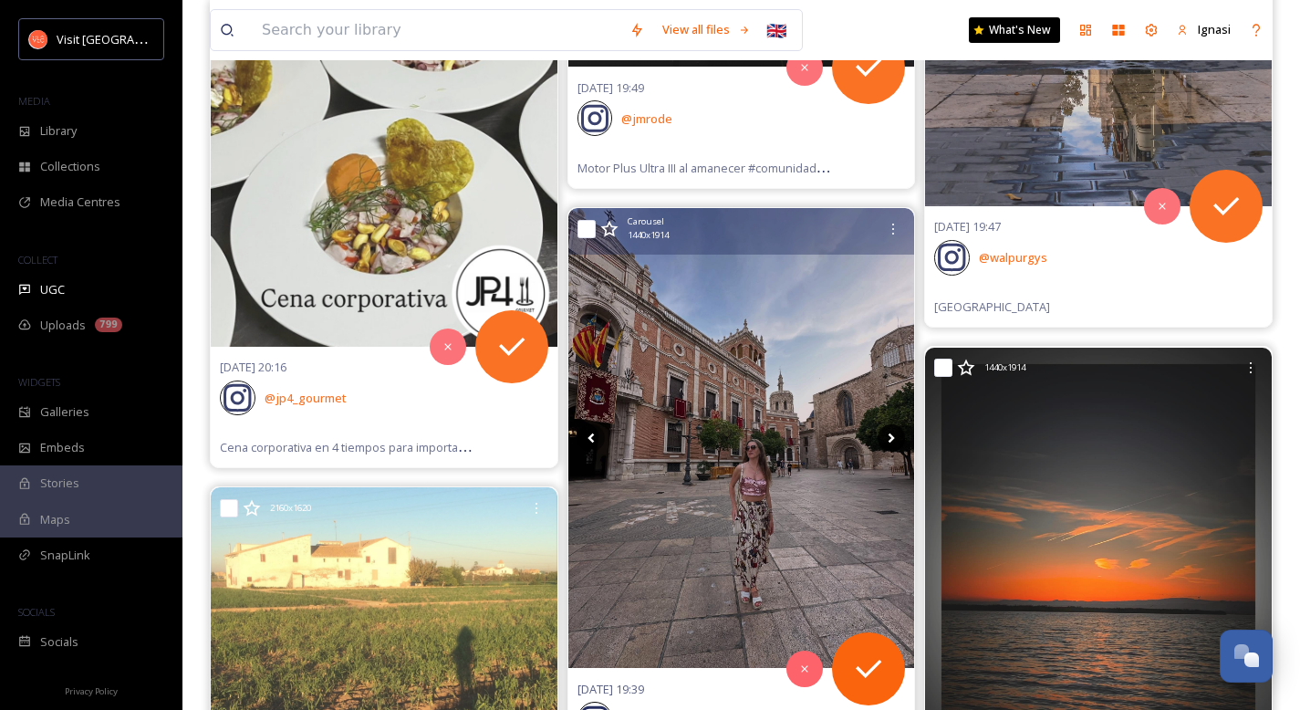
click at [889, 438] on icon at bounding box center [890, 437] width 27 height 27
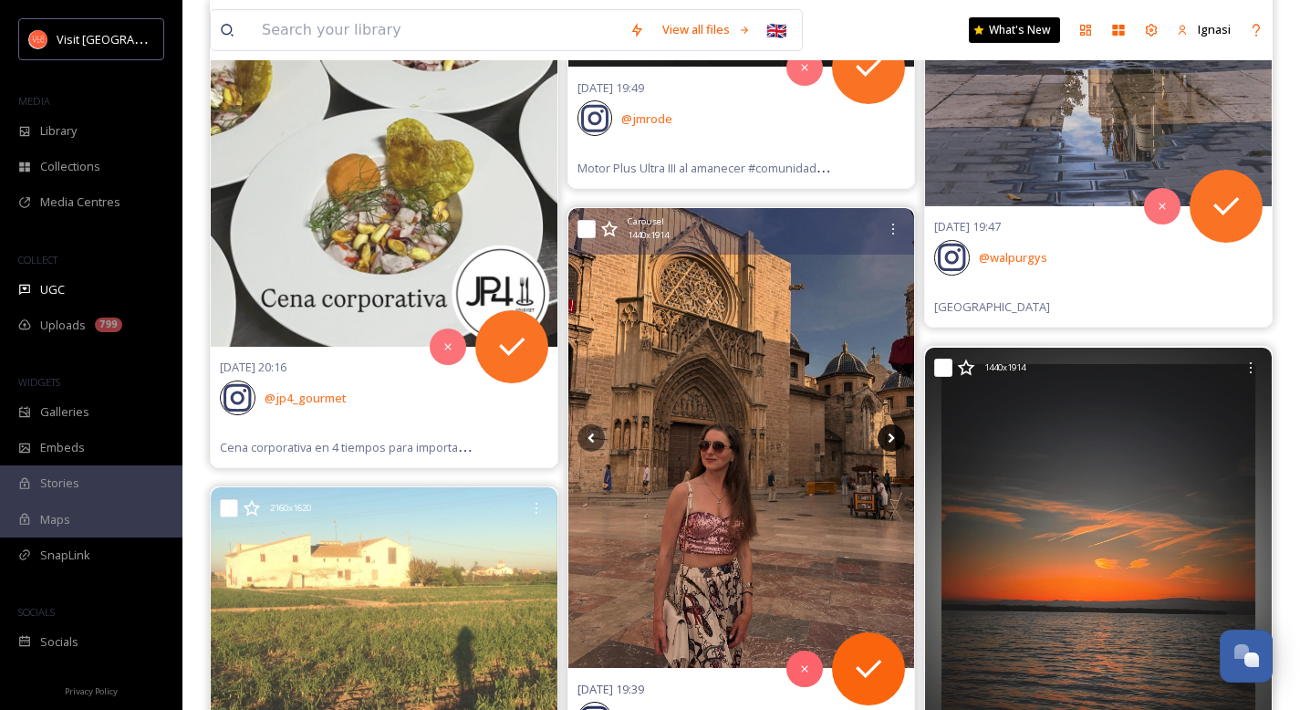
click at [889, 438] on icon at bounding box center [890, 437] width 27 height 27
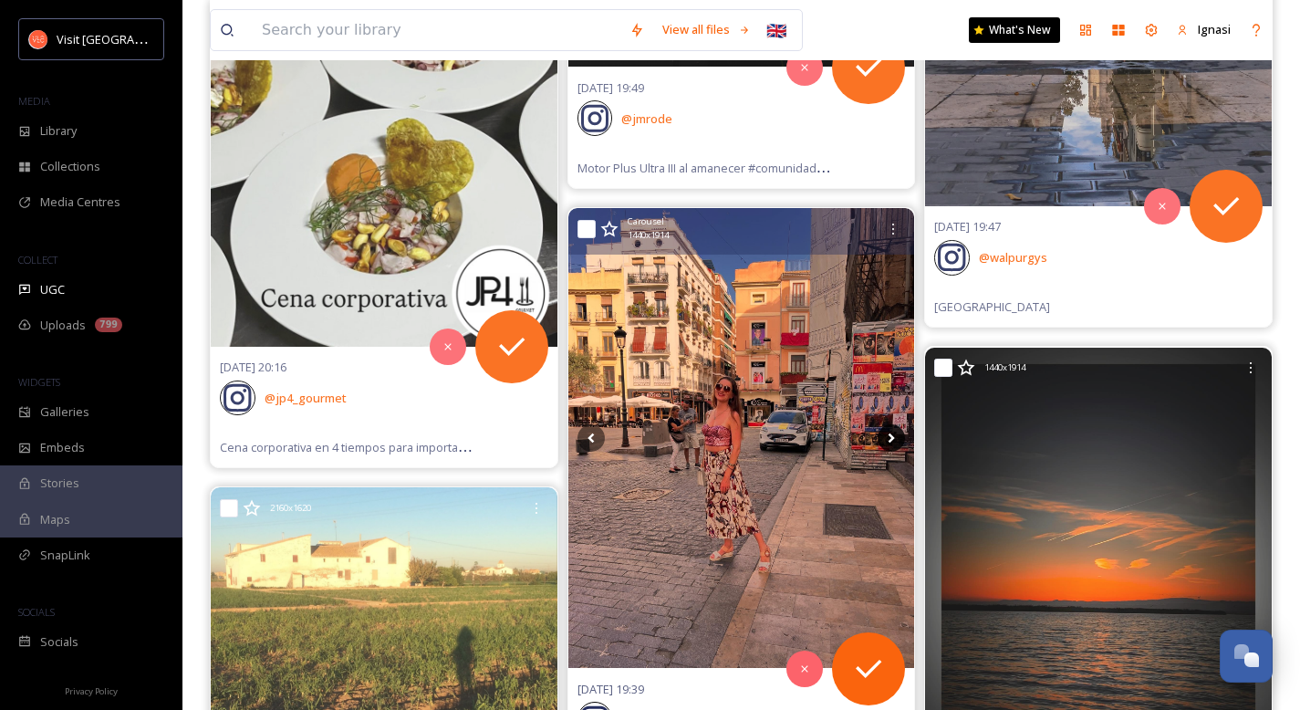
click at [889, 438] on icon at bounding box center [890, 437] width 27 height 27
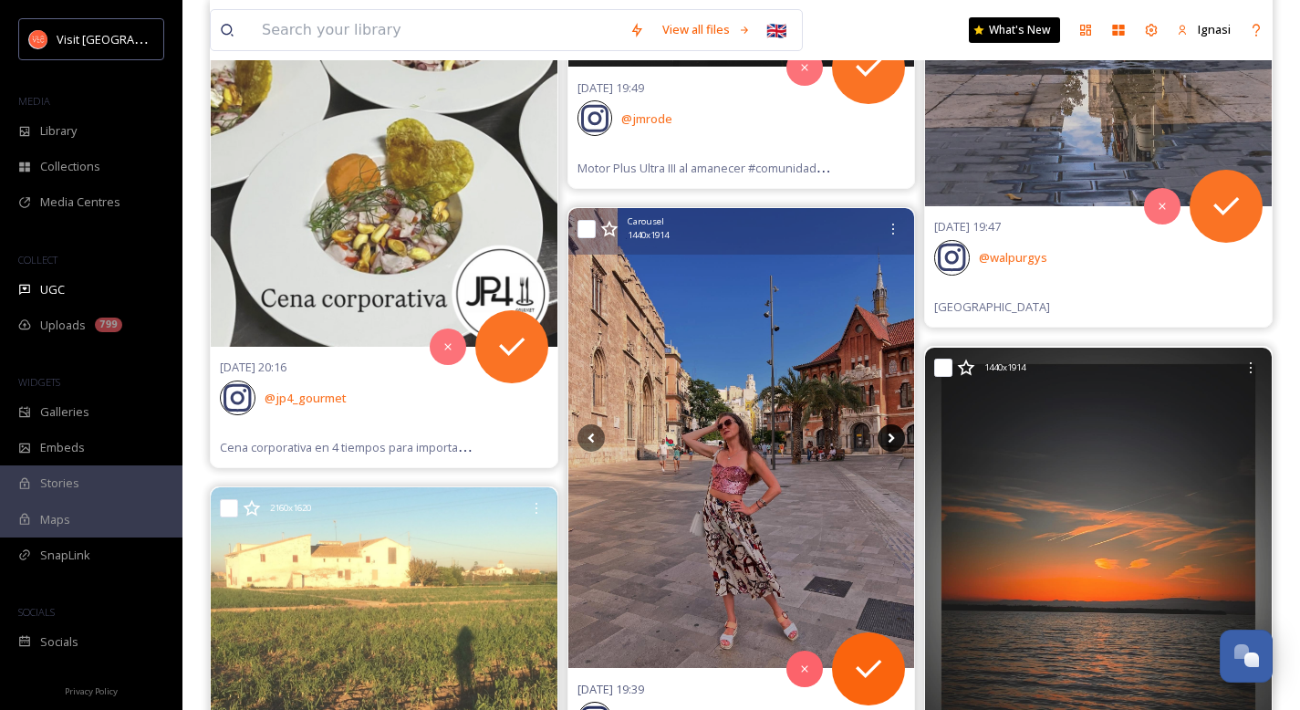
click at [889, 438] on icon at bounding box center [890, 437] width 27 height 27
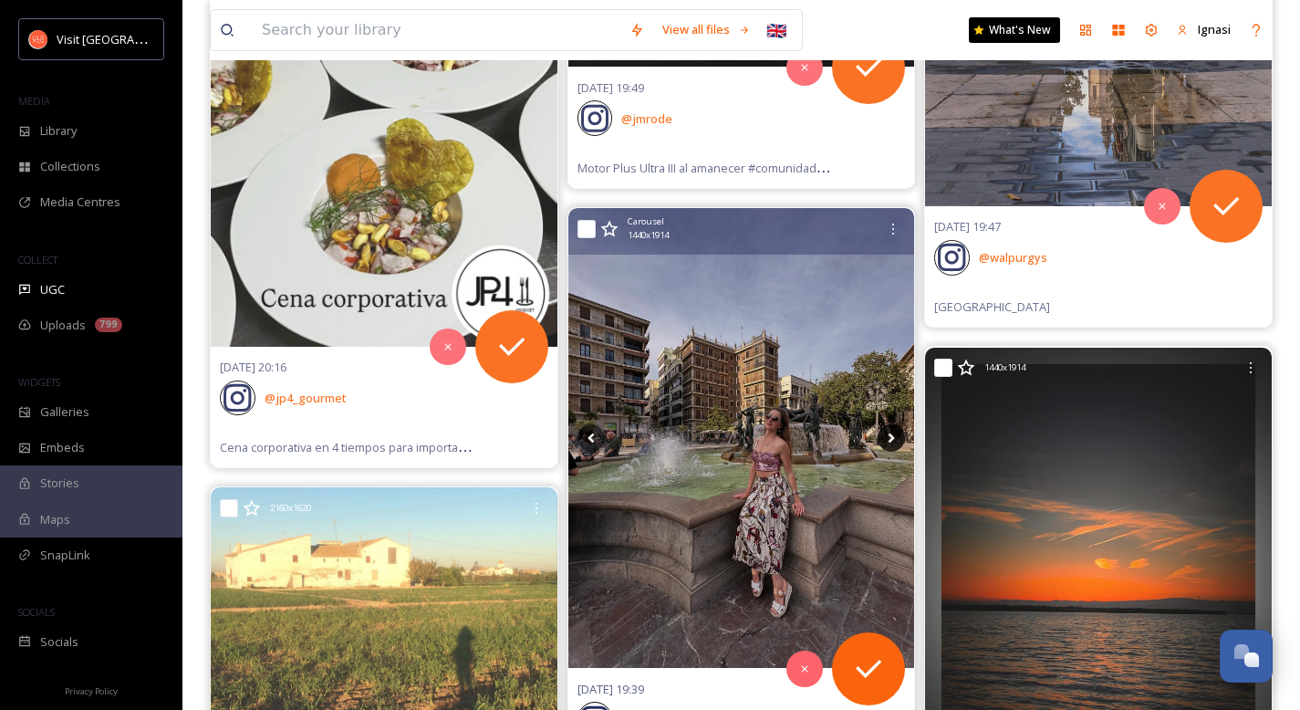
click at [889, 438] on icon at bounding box center [890, 437] width 27 height 27
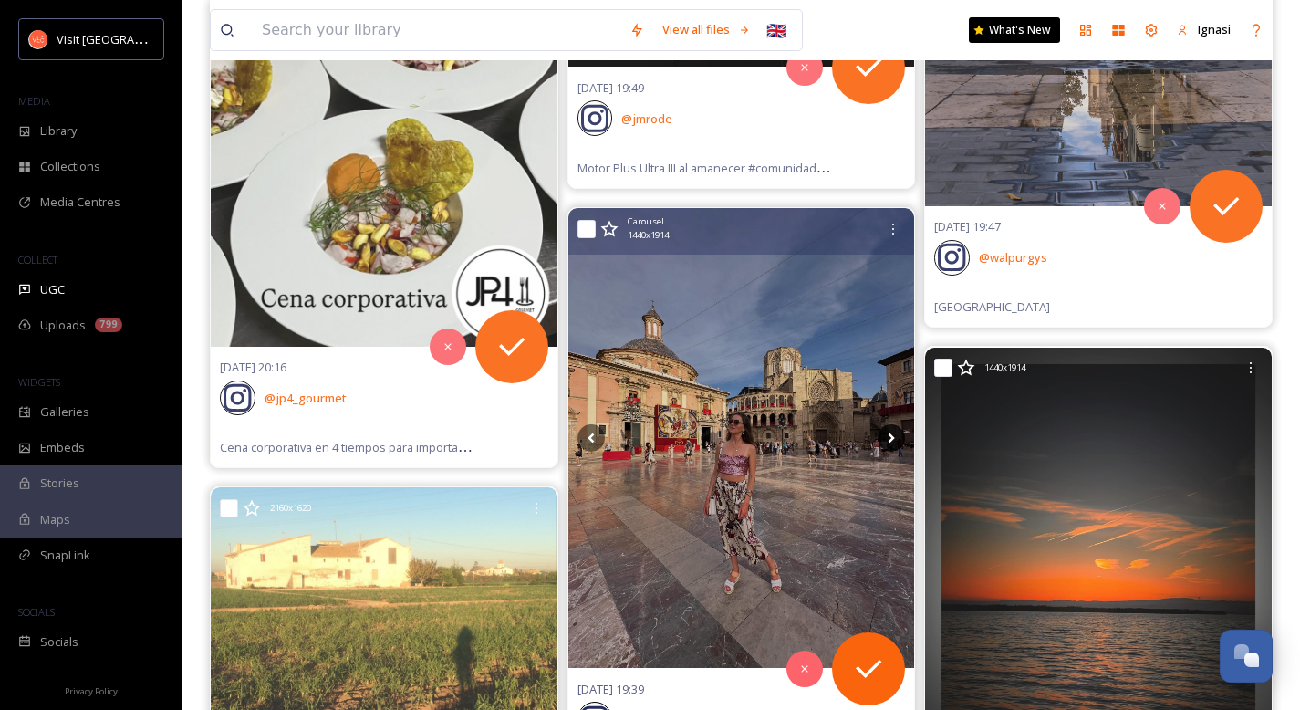
click at [889, 438] on icon at bounding box center [890, 437] width 27 height 27
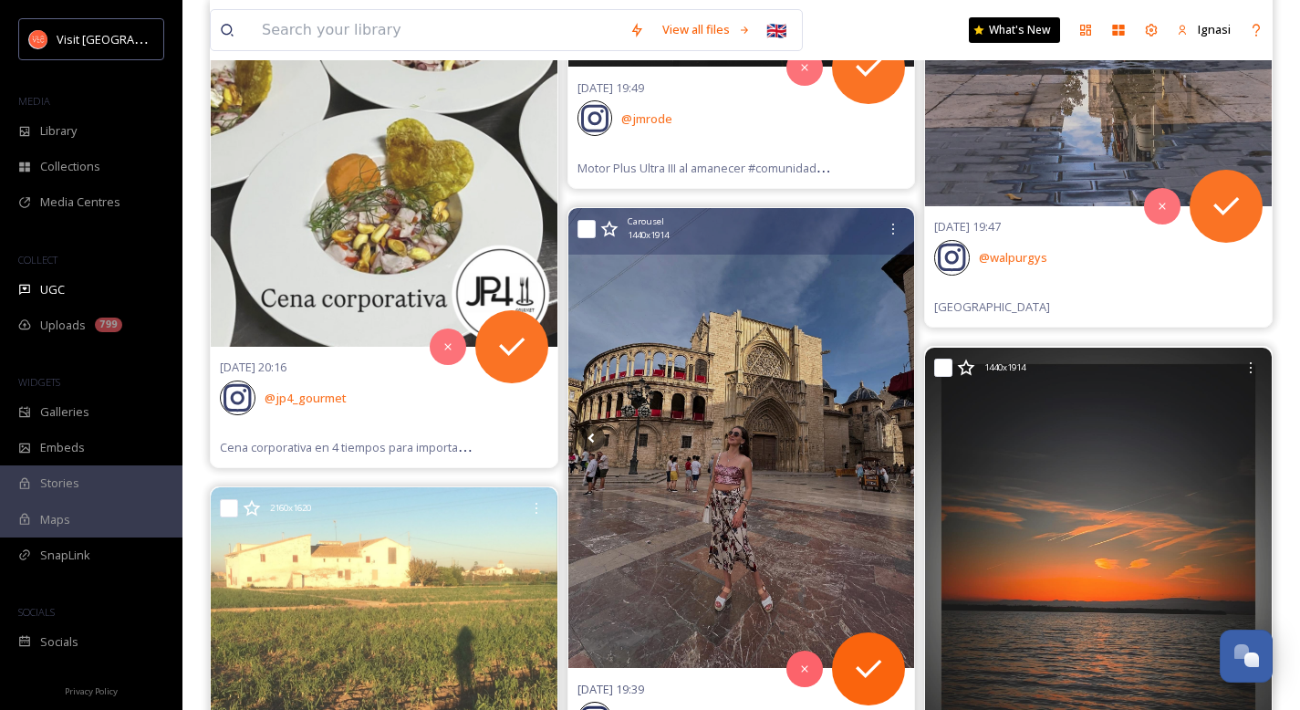
click at [889, 438] on icon at bounding box center [890, 437] width 27 height 27
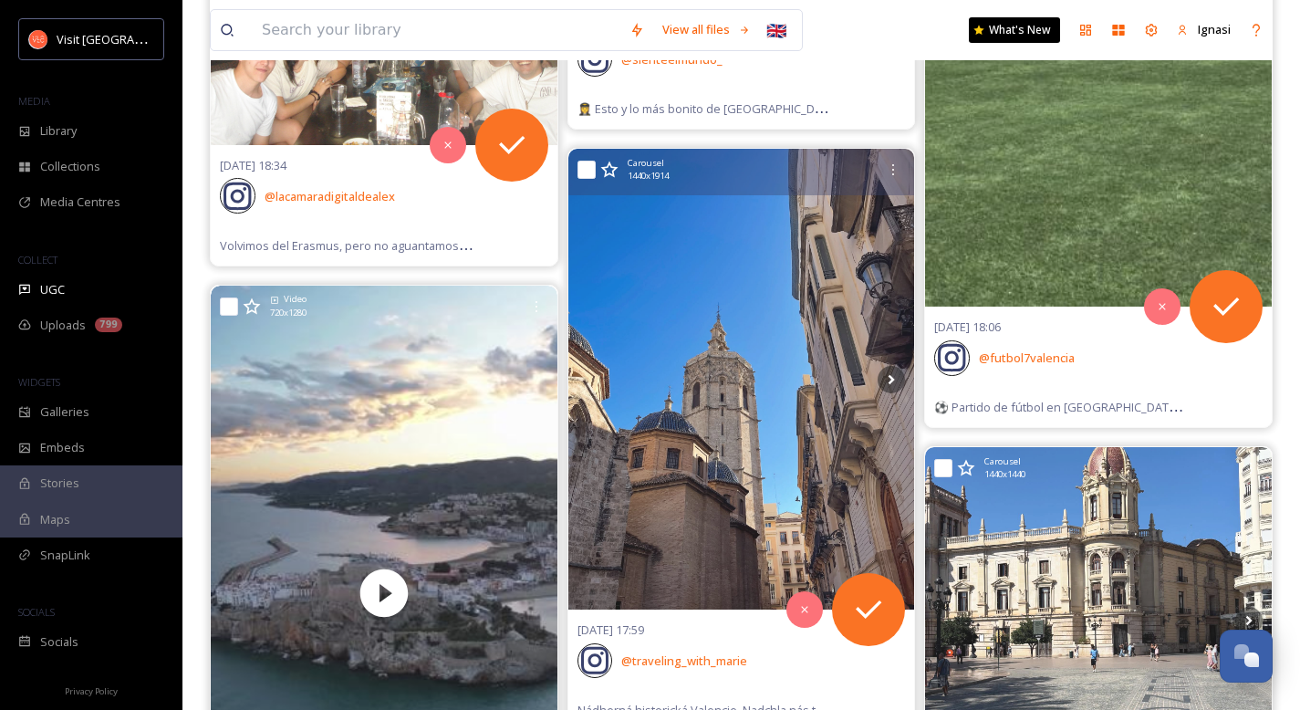
scroll to position [17060, 0]
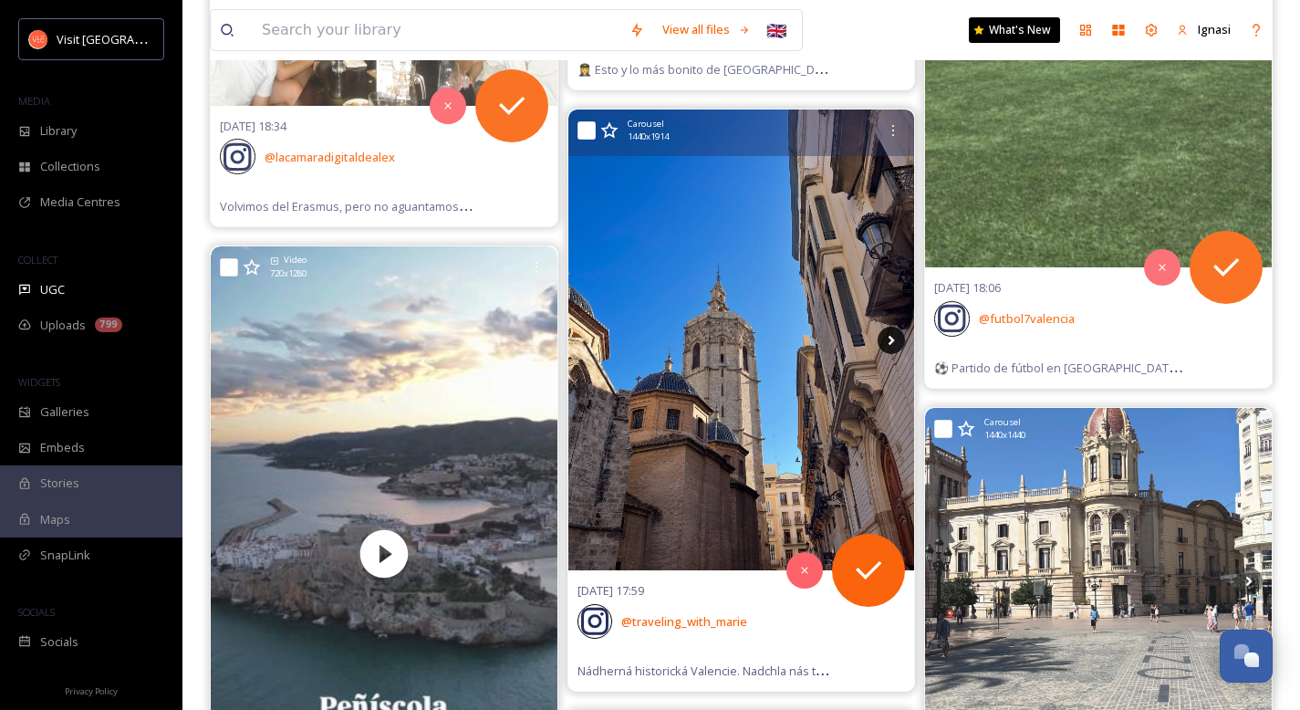
click at [889, 345] on icon at bounding box center [890, 340] width 27 height 27
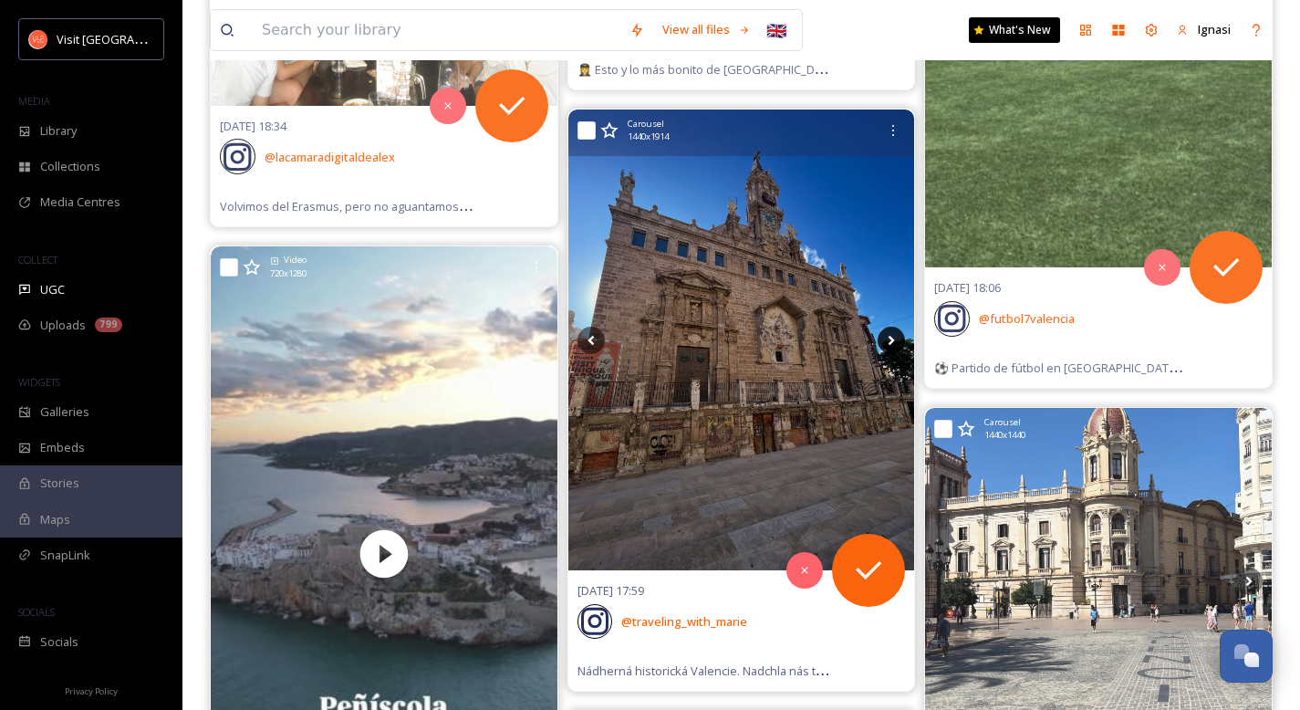
click at [889, 345] on icon at bounding box center [890, 340] width 27 height 27
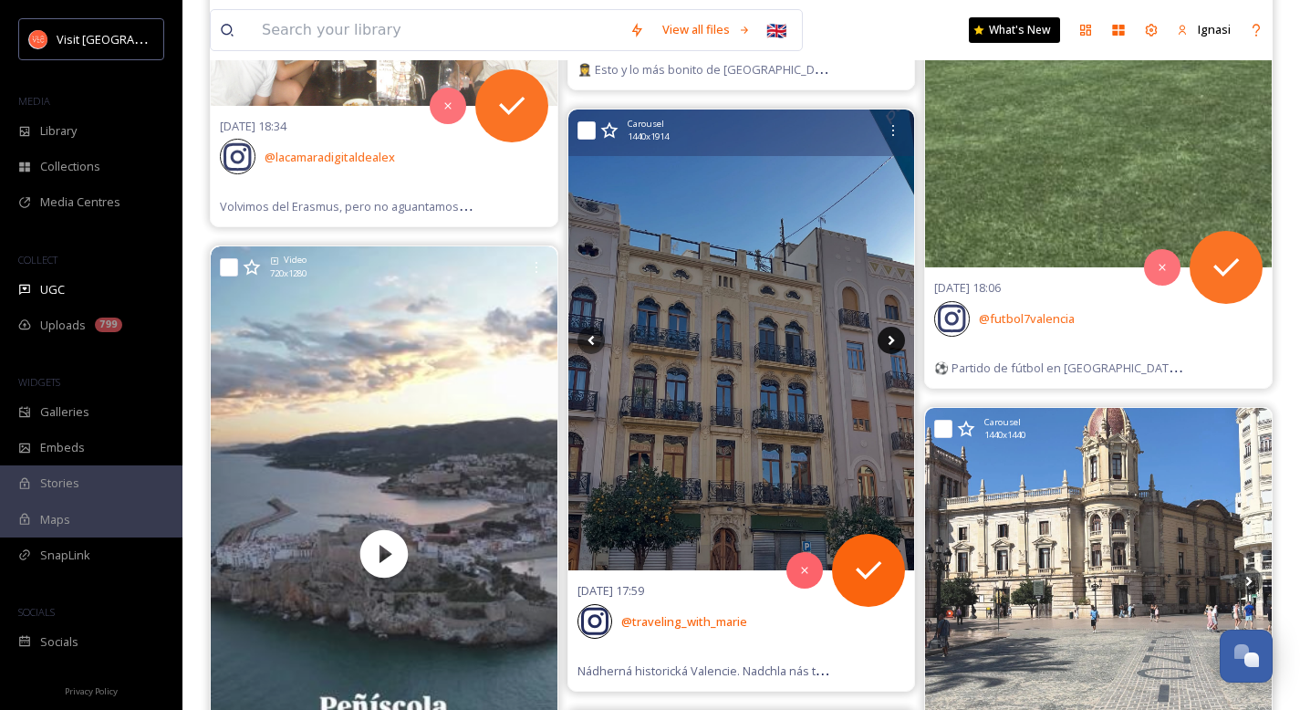
click at [889, 345] on icon at bounding box center [890, 340] width 27 height 27
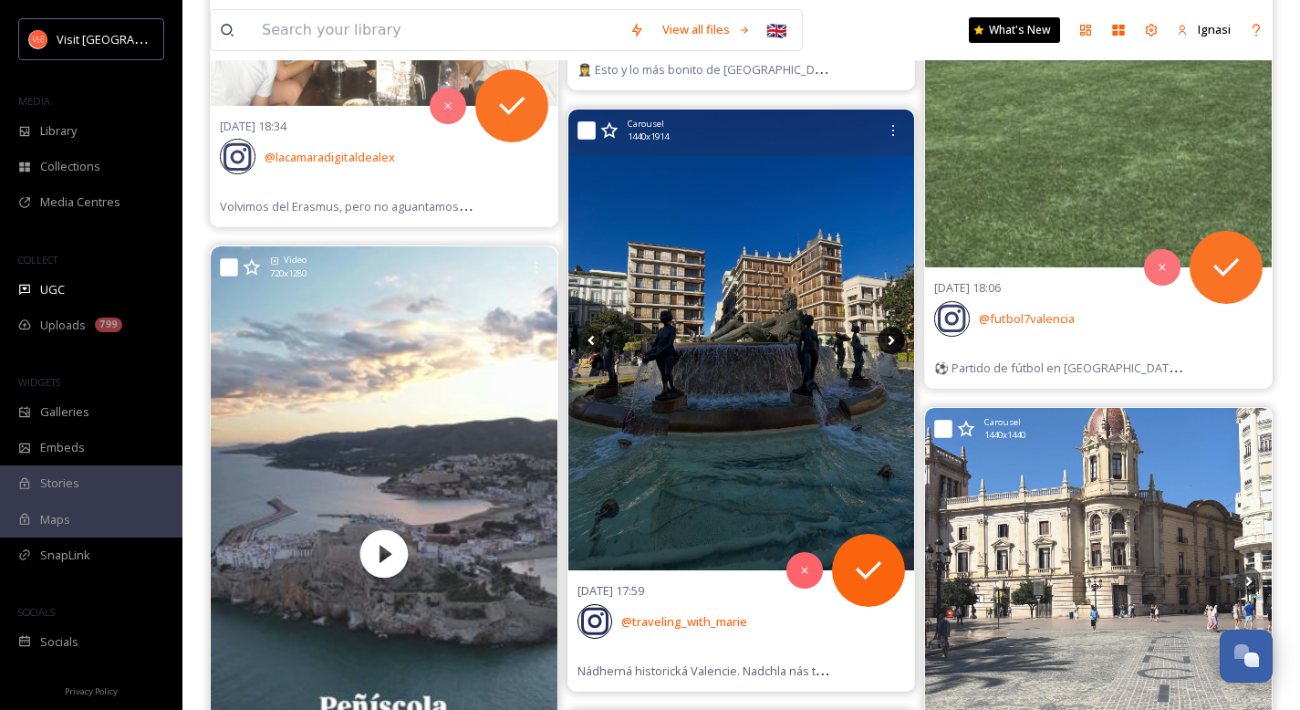
click at [889, 345] on icon at bounding box center [890, 340] width 27 height 27
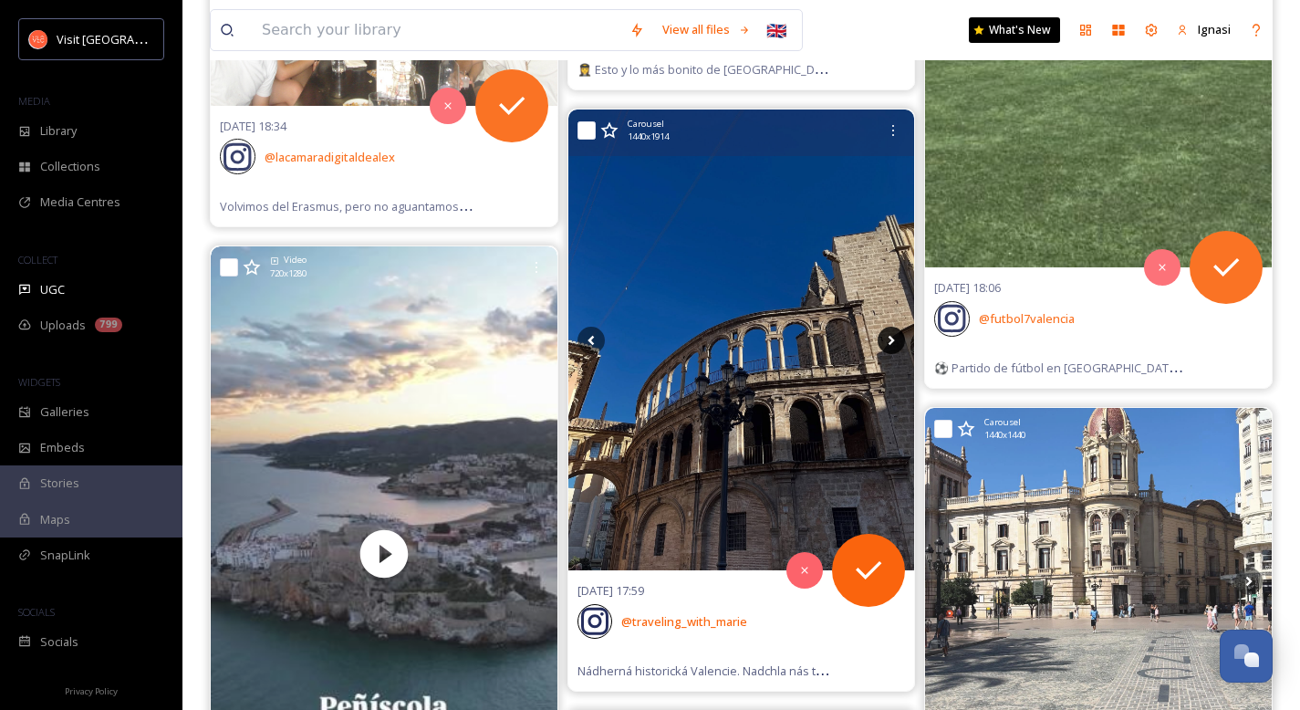
click at [889, 345] on icon at bounding box center [890, 340] width 27 height 27
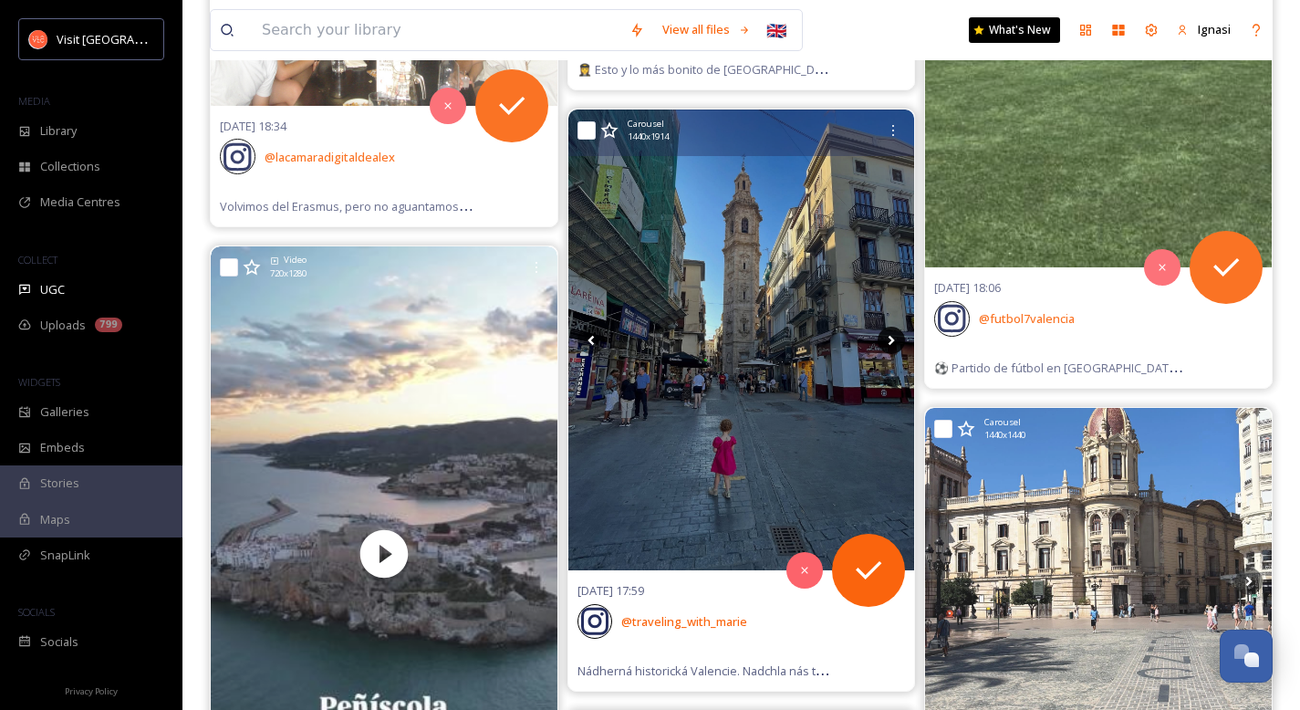
click at [889, 345] on icon at bounding box center [890, 340] width 27 height 27
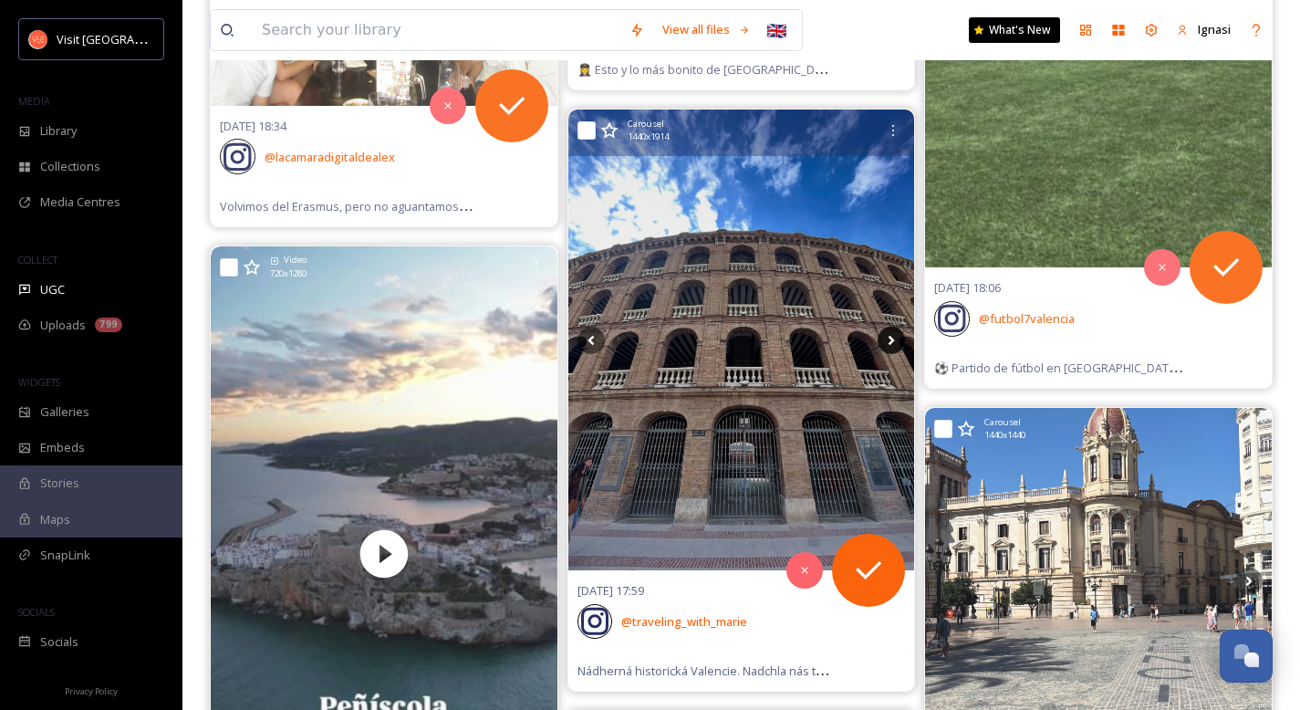
click at [889, 345] on icon at bounding box center [890, 340] width 27 height 27
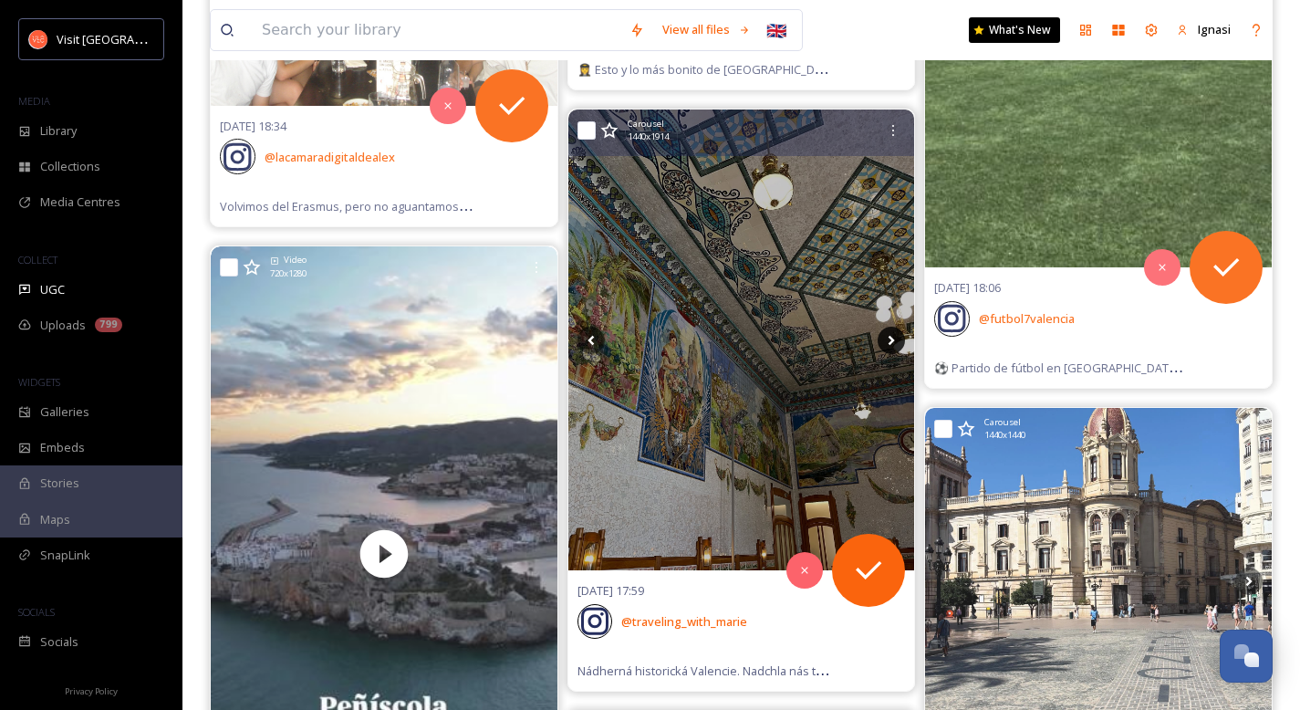
click at [889, 345] on icon at bounding box center [890, 340] width 27 height 27
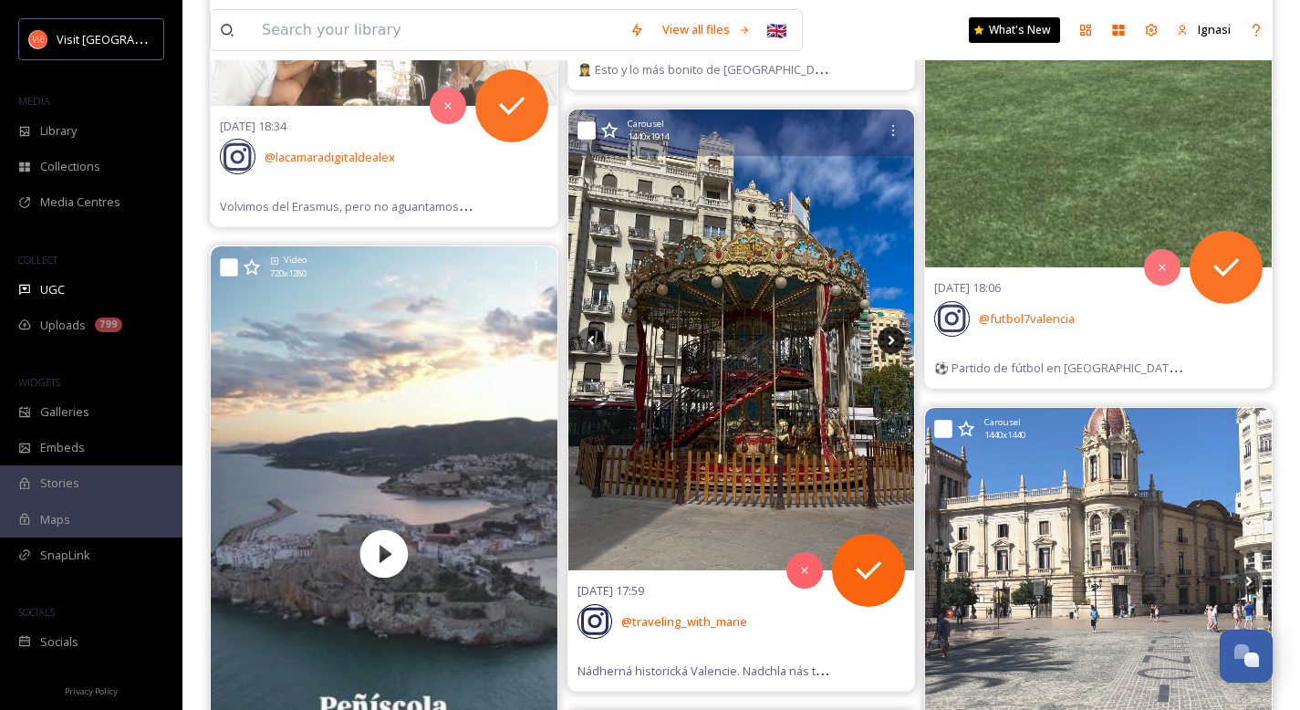
click at [889, 345] on icon at bounding box center [890, 340] width 27 height 27
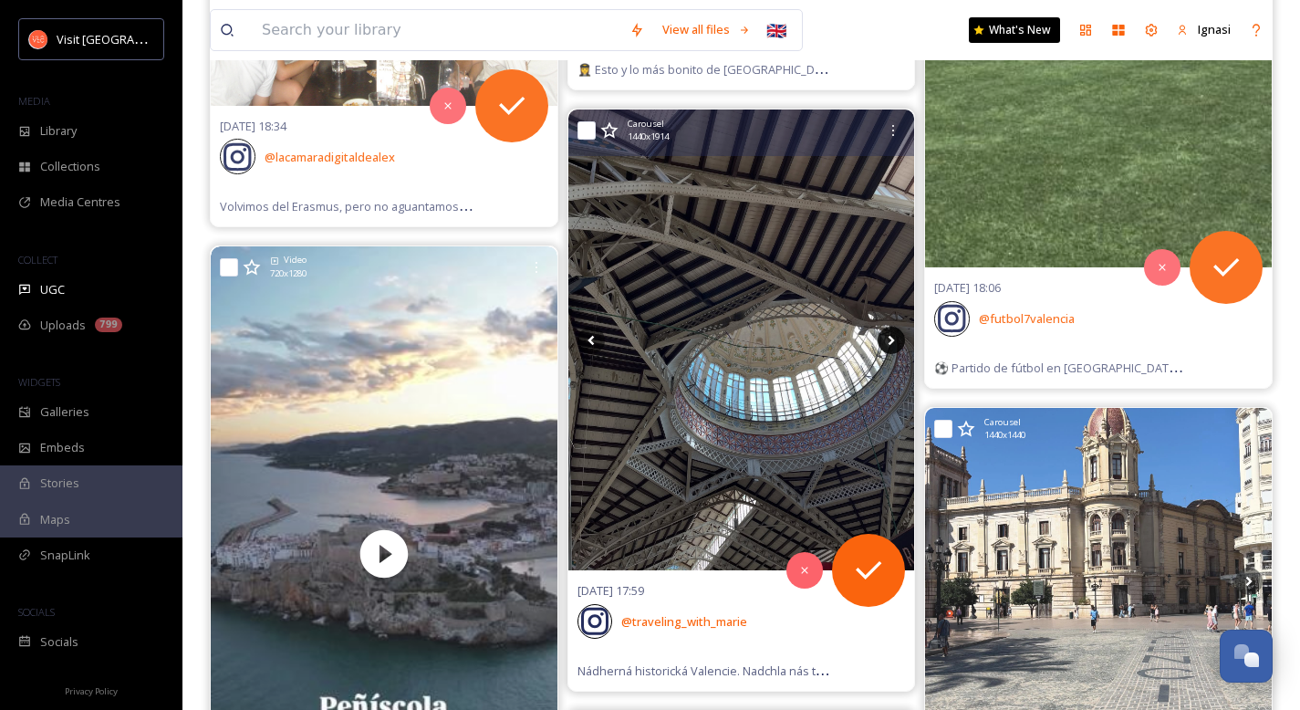
click at [889, 345] on icon at bounding box center [890, 340] width 27 height 27
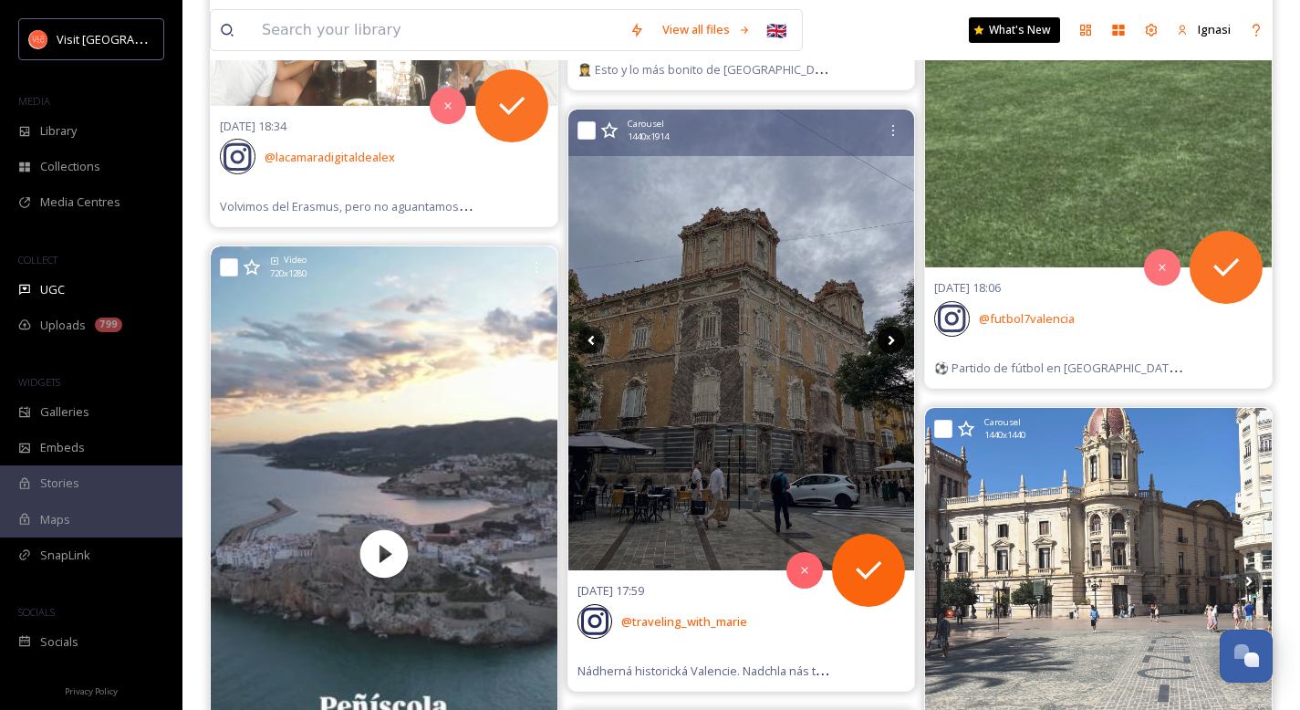
click at [889, 345] on icon at bounding box center [890, 340] width 27 height 27
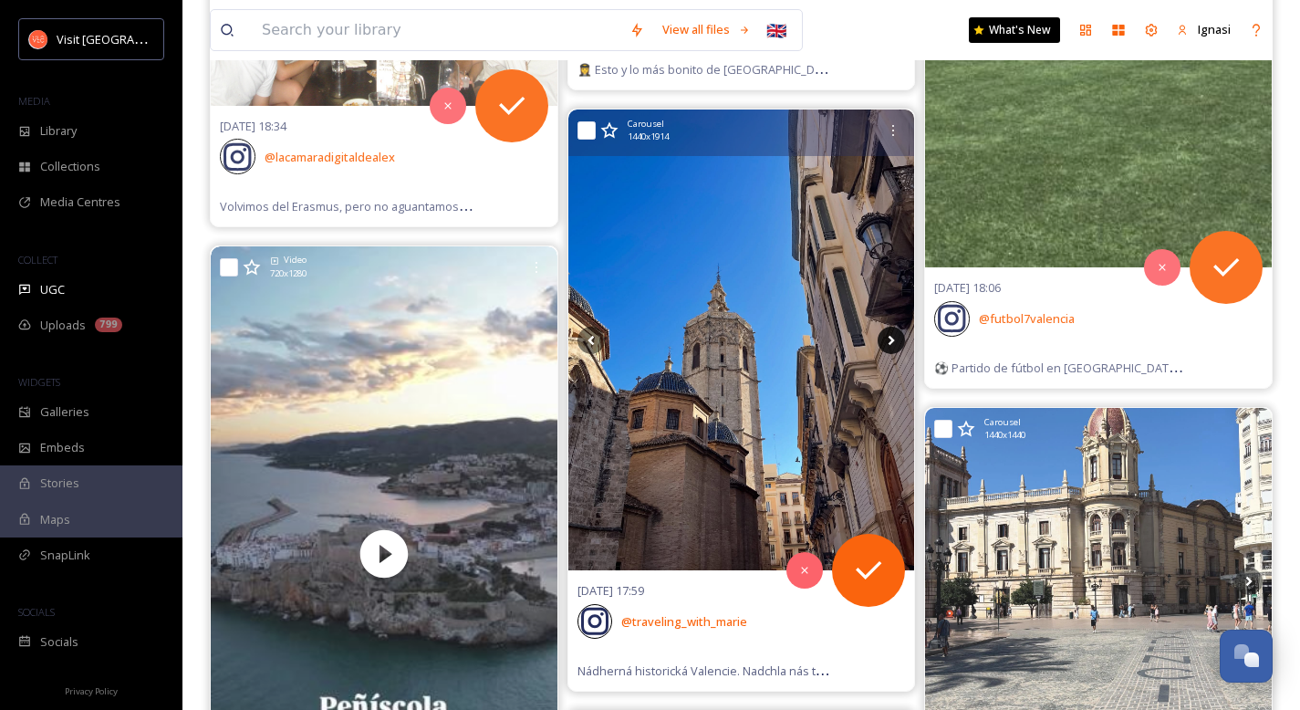
click at [889, 345] on icon at bounding box center [890, 340] width 27 height 27
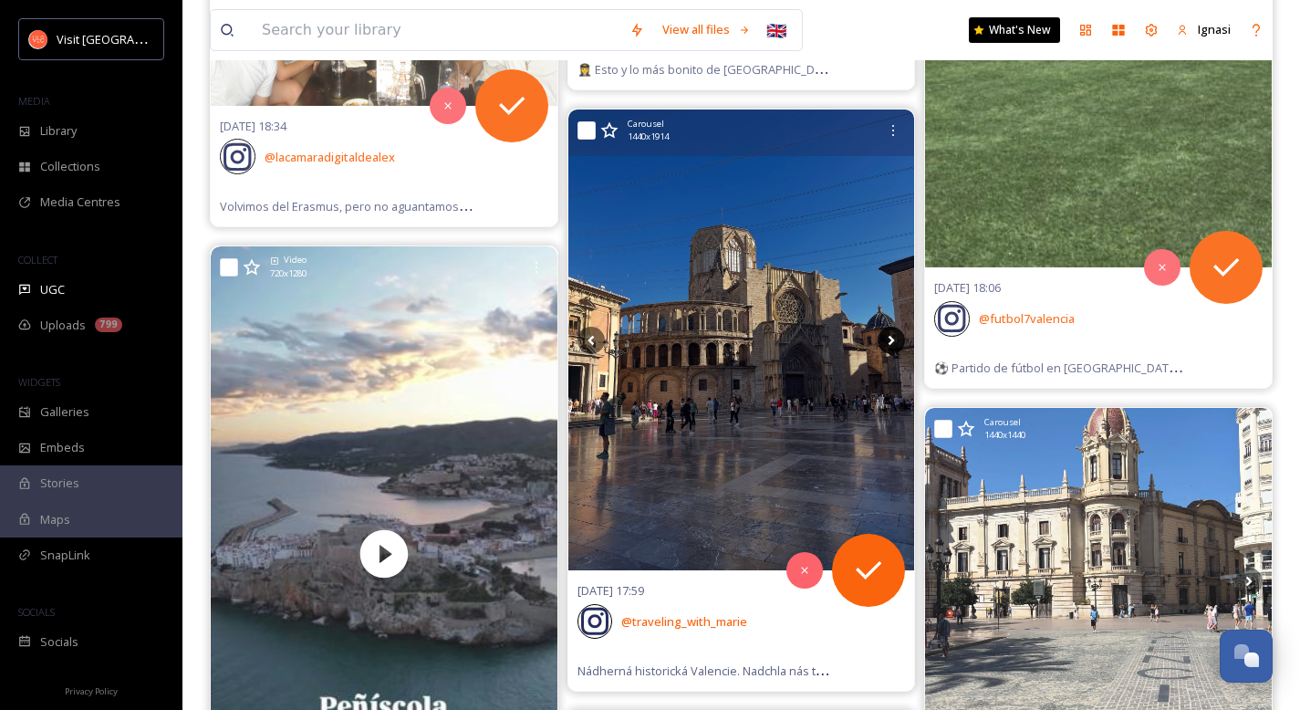
click at [889, 345] on icon at bounding box center [890, 340] width 27 height 27
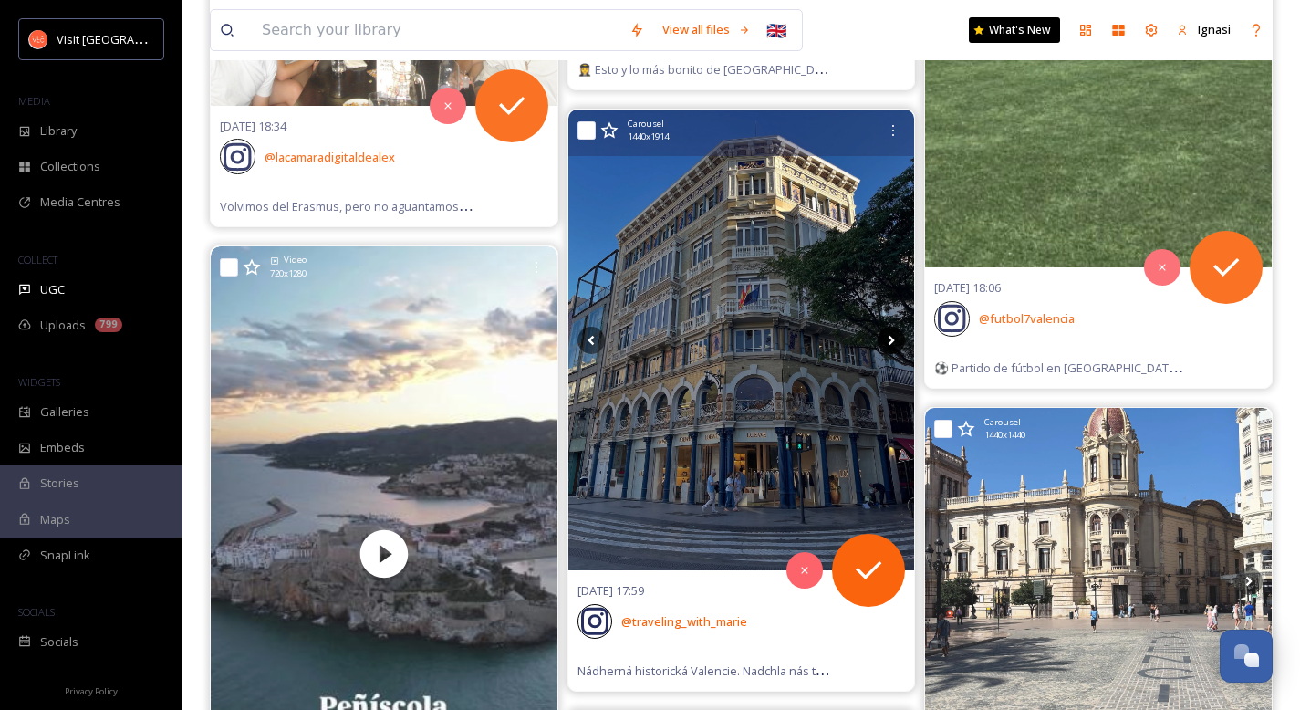
click at [889, 345] on icon at bounding box center [890, 340] width 27 height 27
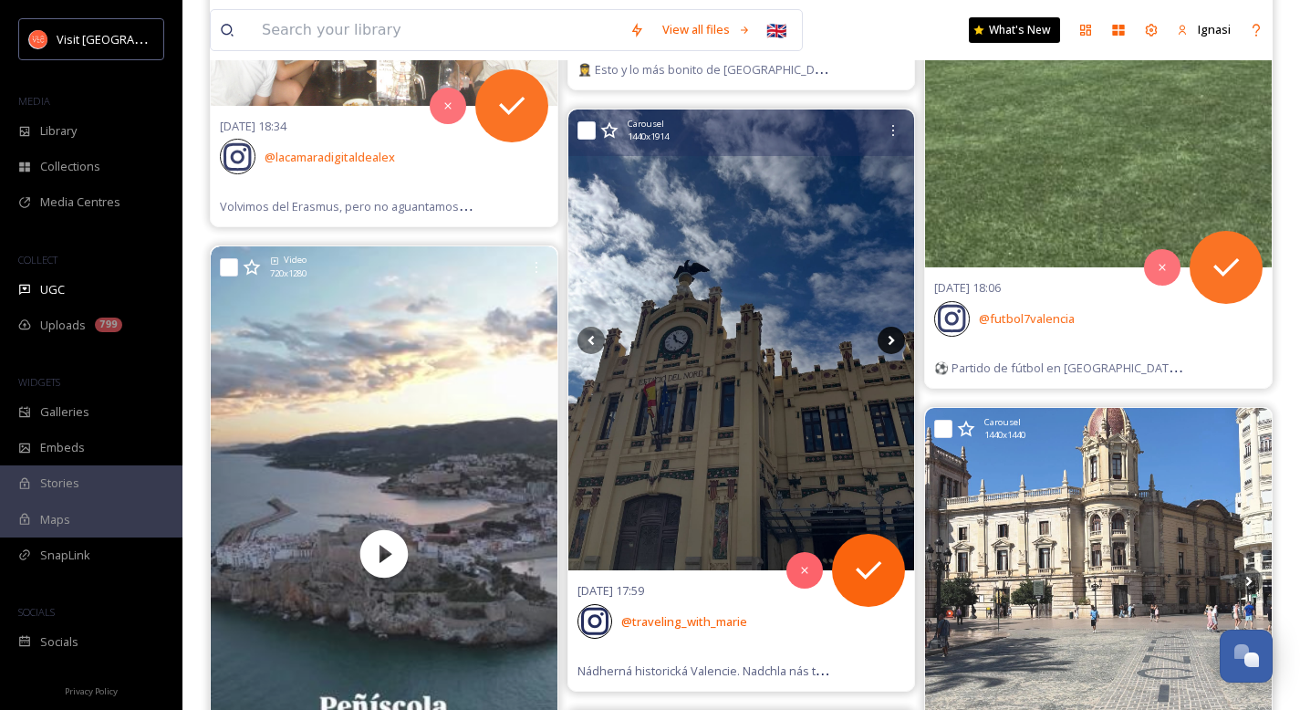
click at [889, 345] on icon at bounding box center [890, 340] width 27 height 27
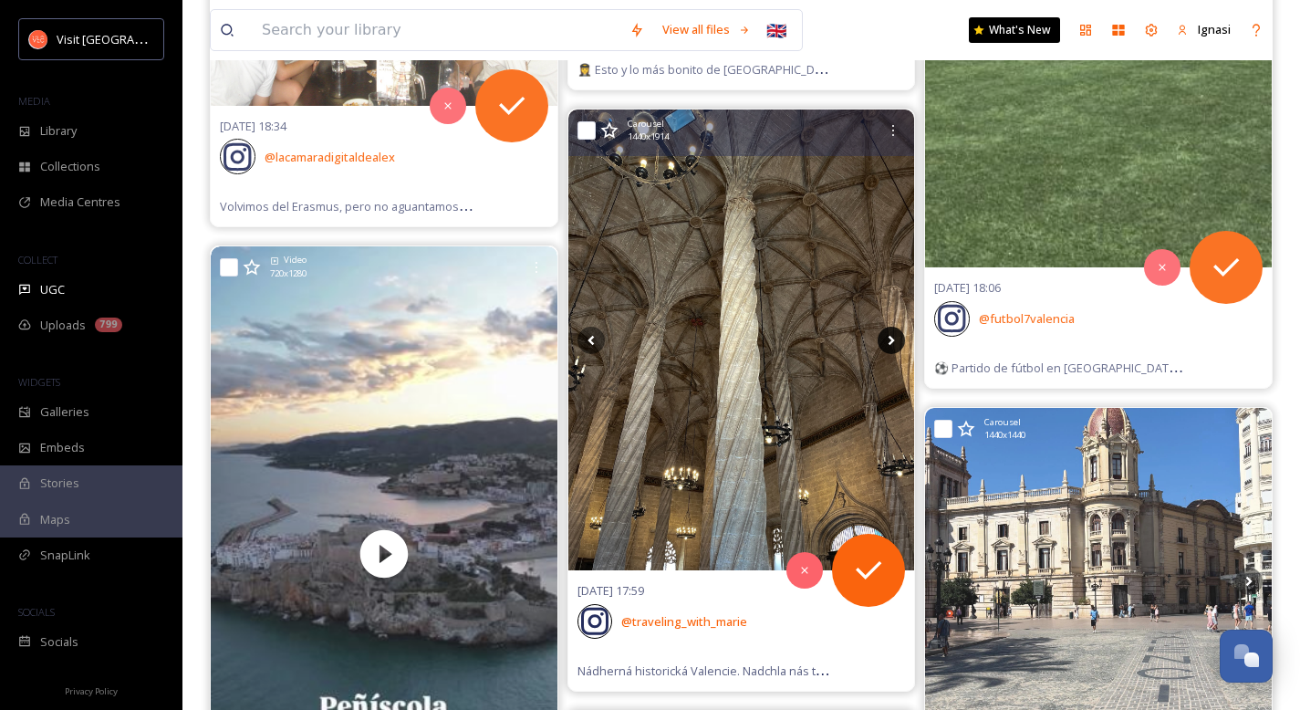
click at [889, 345] on icon at bounding box center [890, 340] width 27 height 27
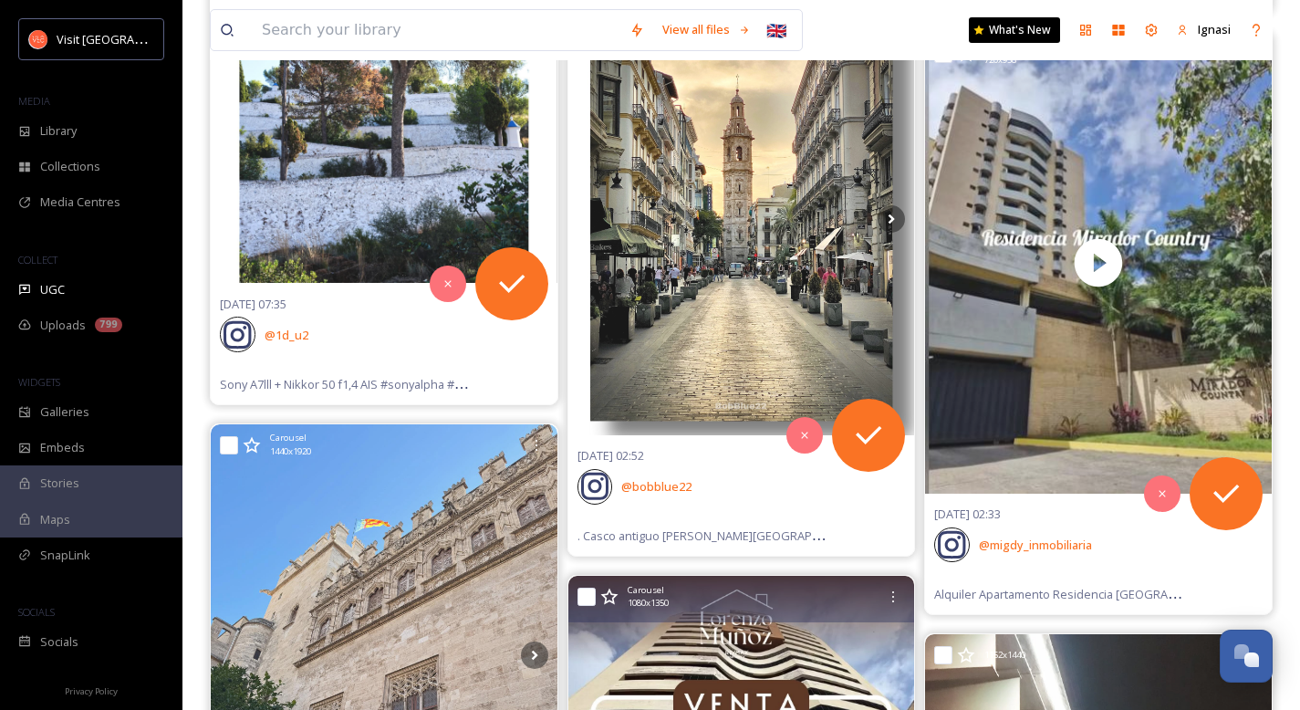
scroll to position [27896, 0]
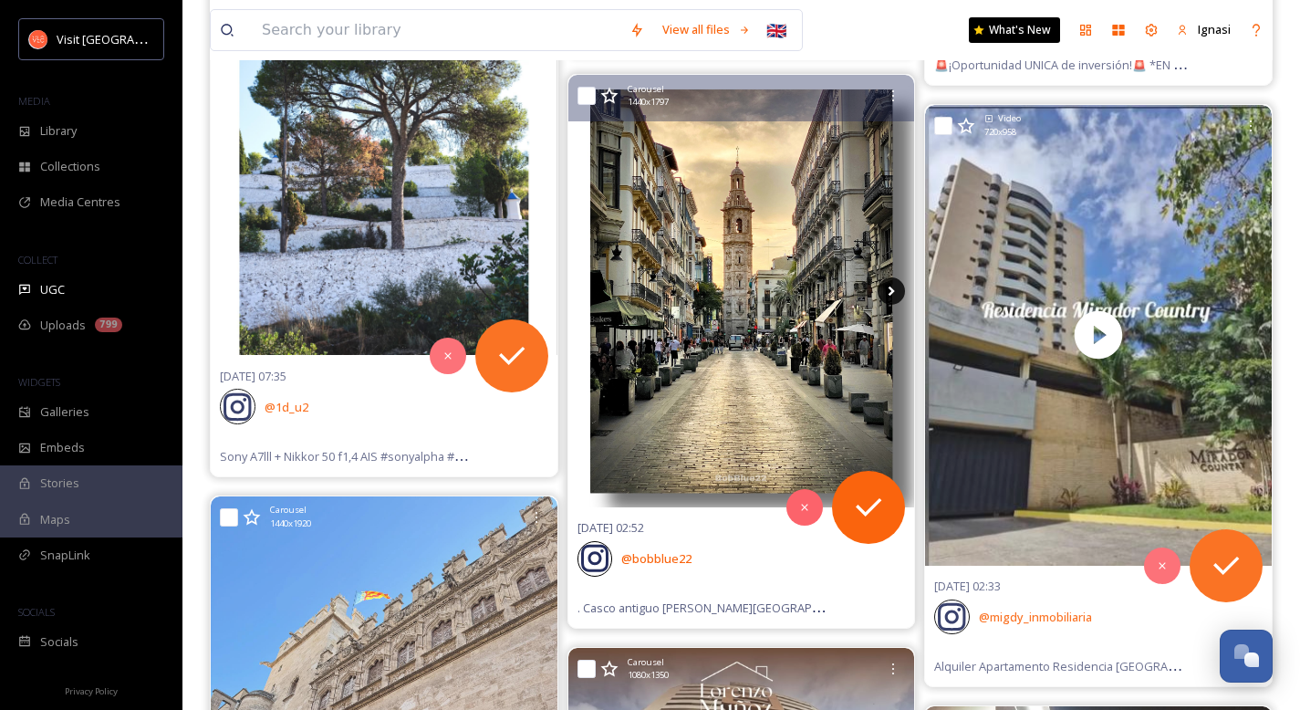
click at [887, 285] on icon at bounding box center [890, 290] width 27 height 27
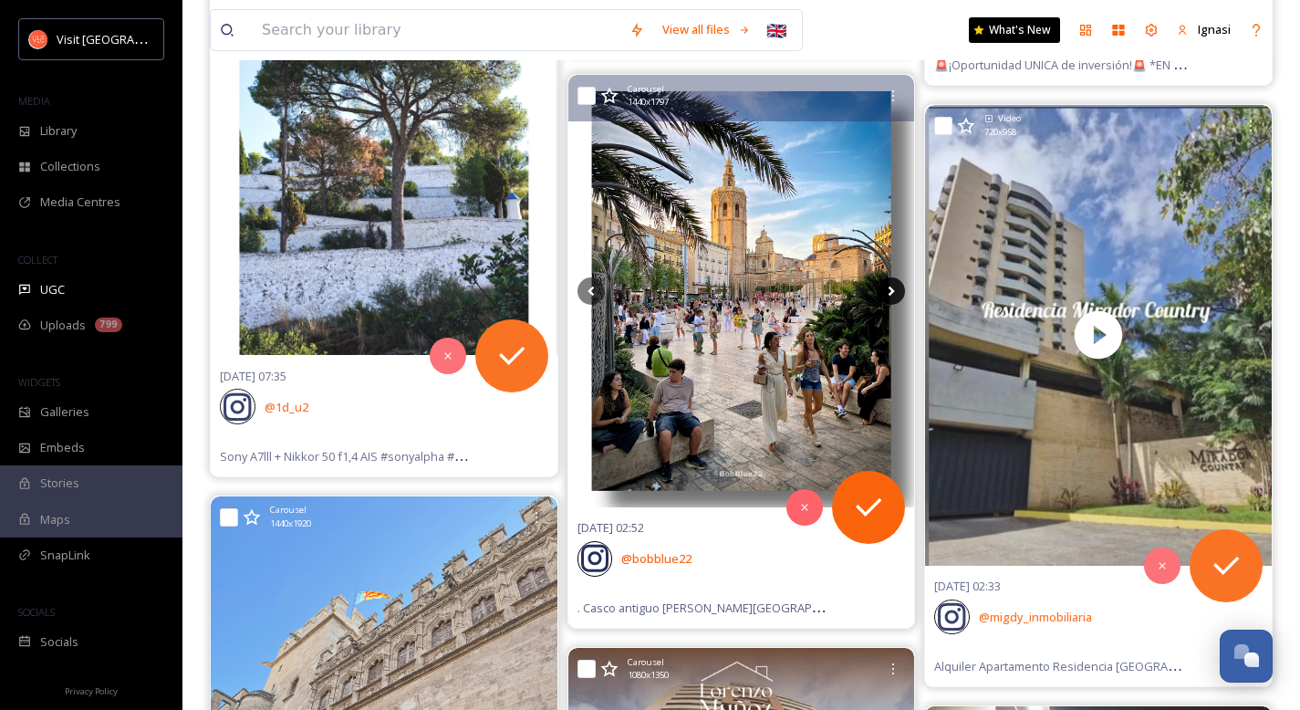
click at [887, 285] on icon at bounding box center [890, 290] width 27 height 27
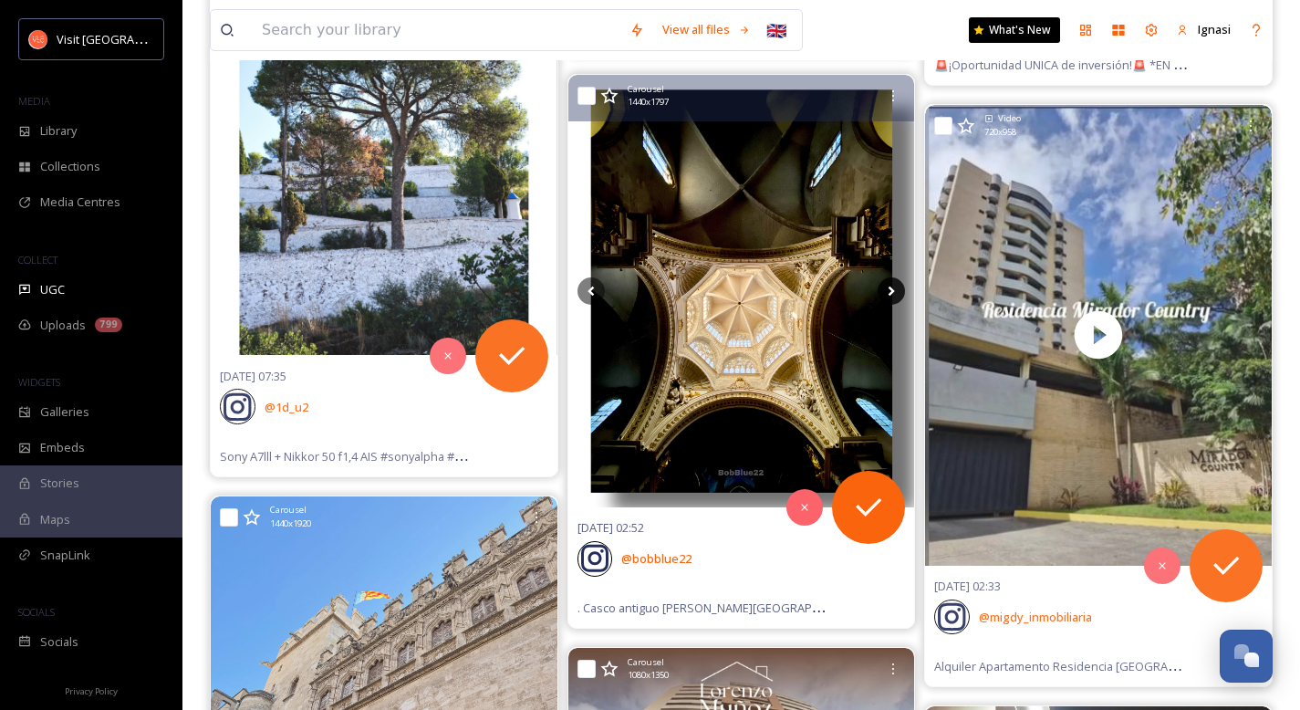
click at [887, 285] on icon at bounding box center [890, 290] width 27 height 27
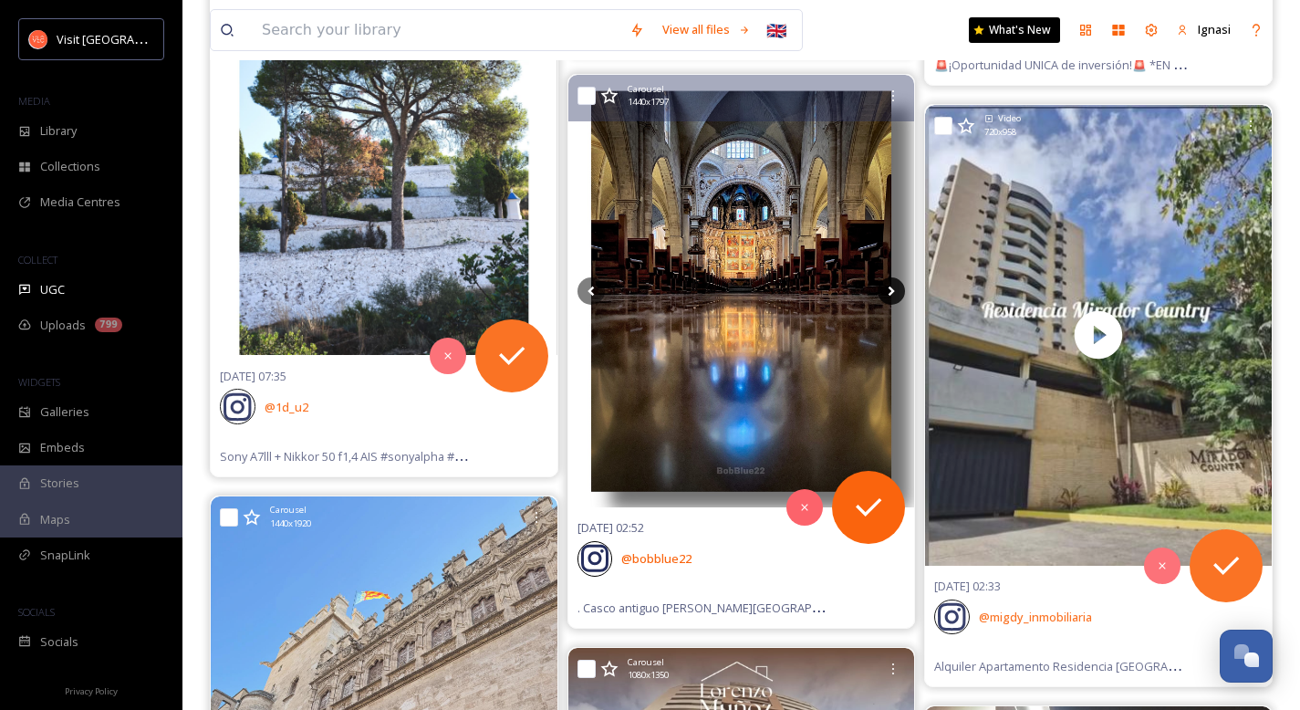
click at [887, 285] on icon at bounding box center [890, 290] width 27 height 27
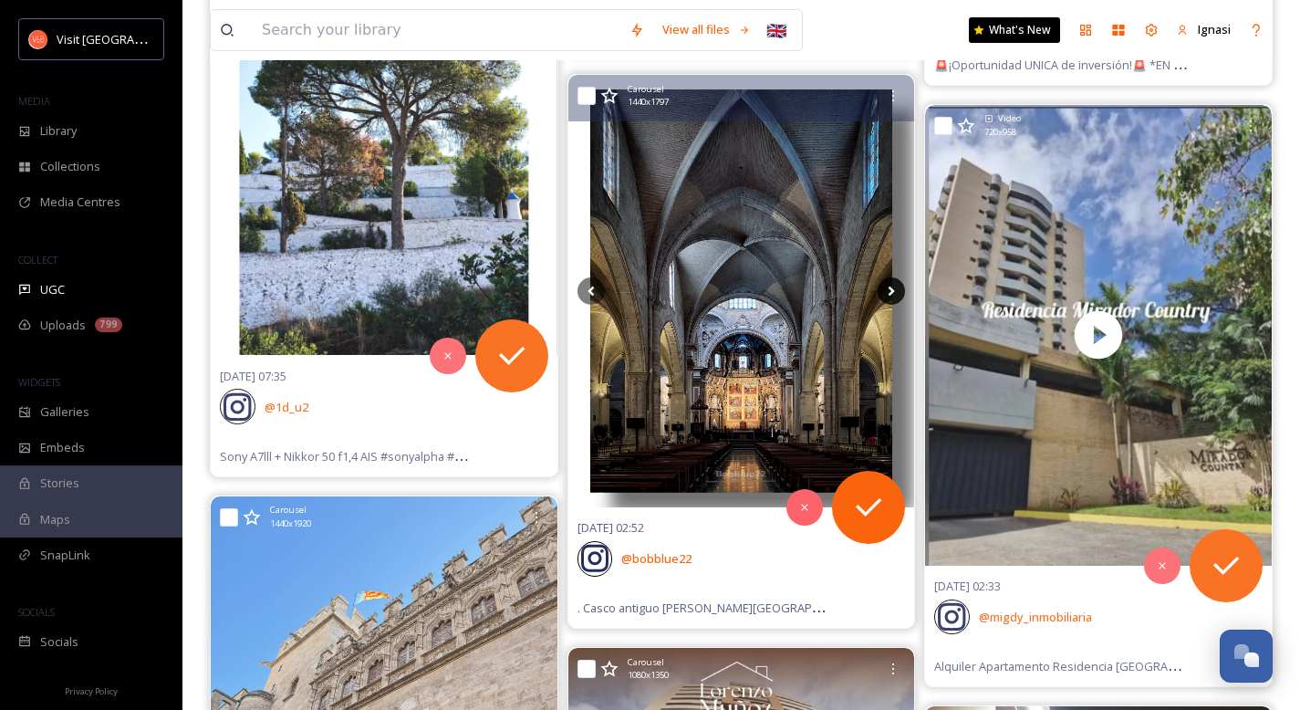
click at [887, 285] on icon at bounding box center [890, 290] width 27 height 27
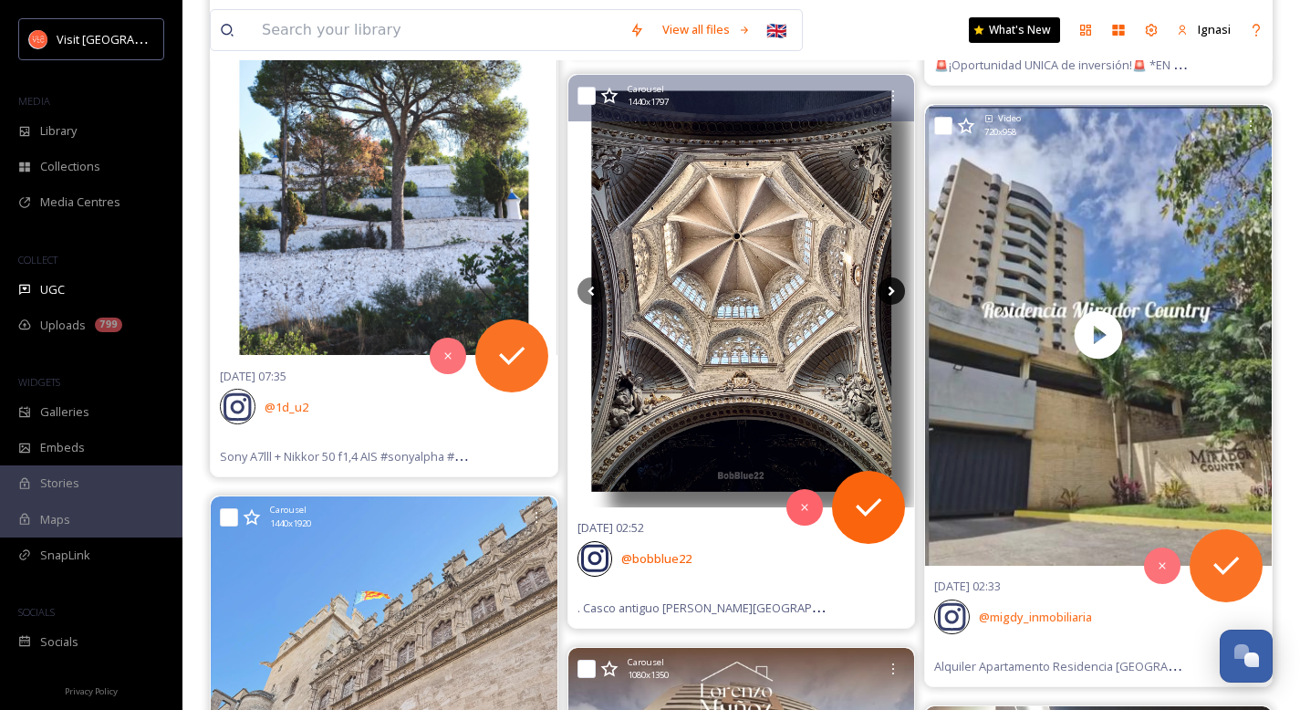
click at [887, 285] on icon at bounding box center [890, 290] width 27 height 27
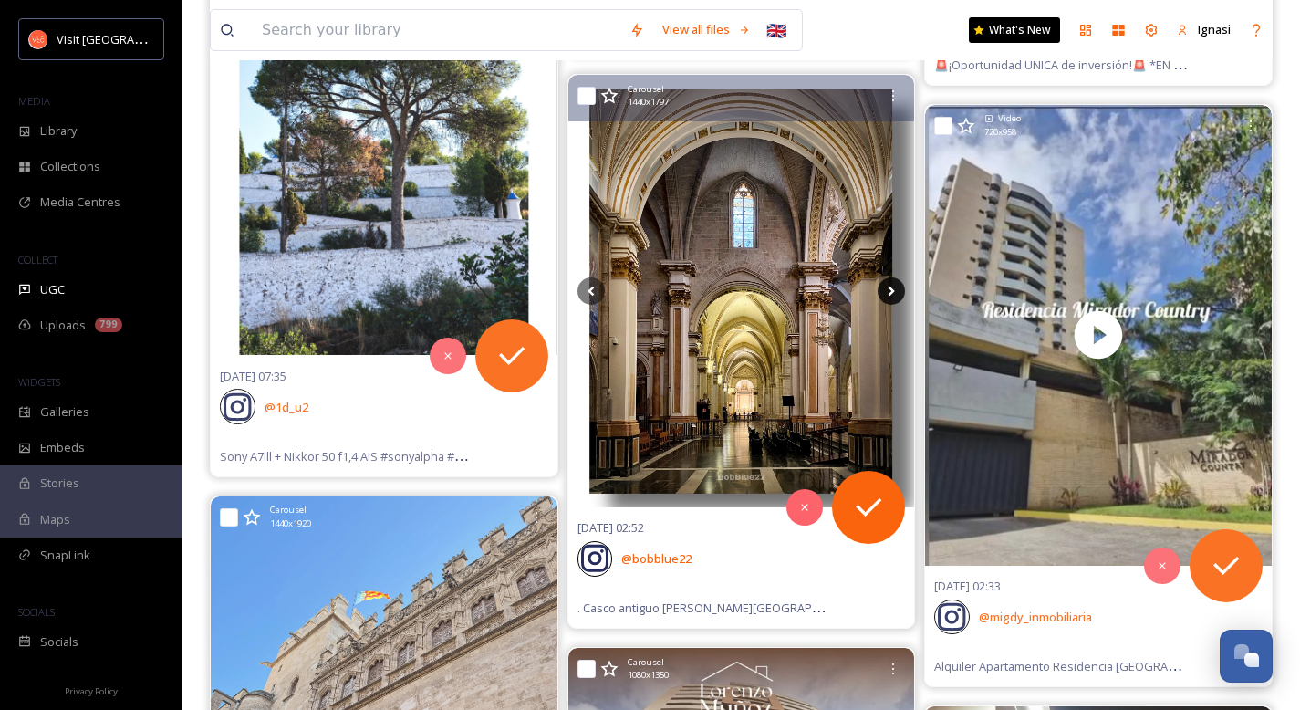
click at [887, 285] on icon at bounding box center [890, 290] width 27 height 27
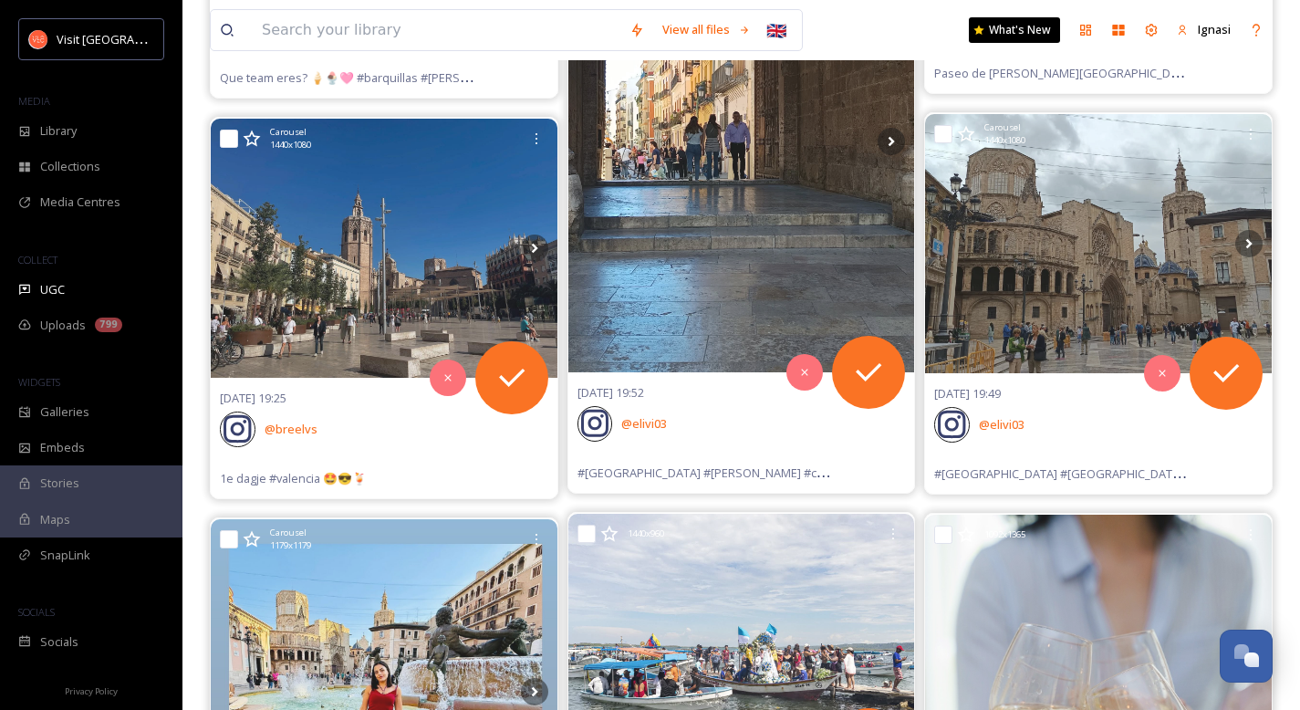
scroll to position [38106, 0]
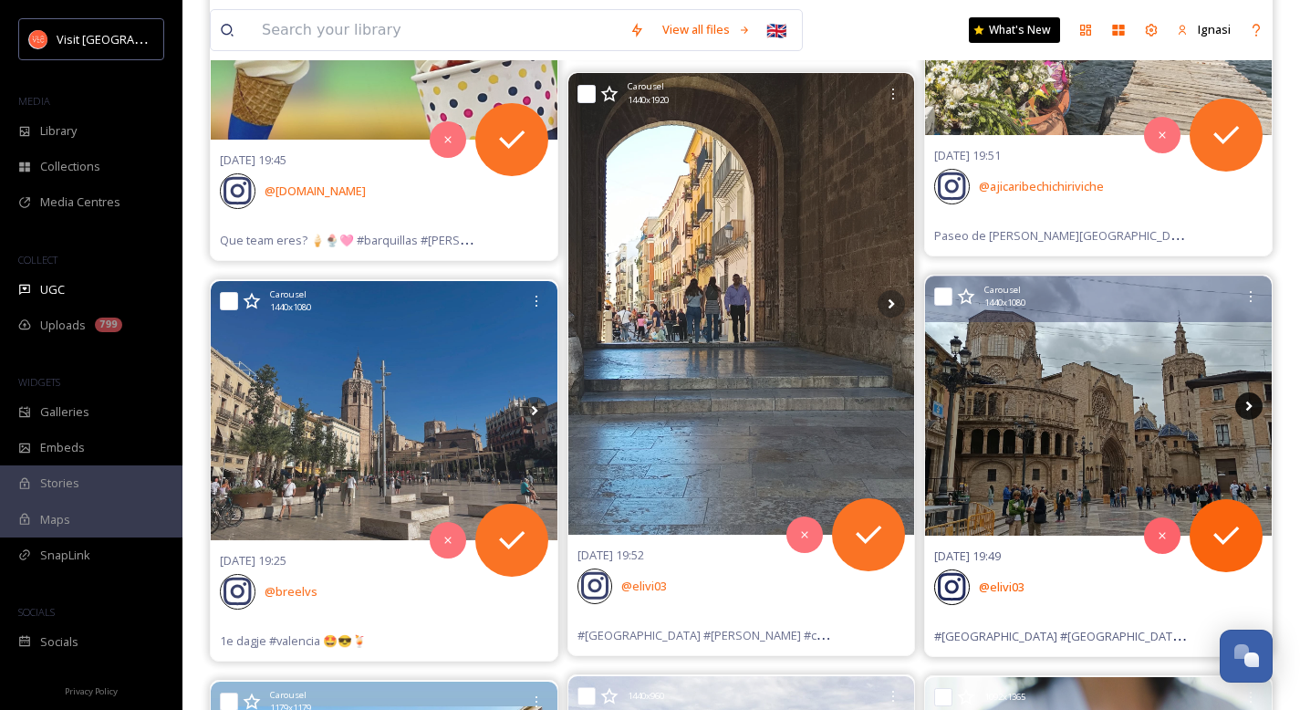
click at [1251, 409] on icon at bounding box center [1248, 405] width 27 height 27
click at [1249, 410] on icon at bounding box center [1248, 405] width 27 height 27
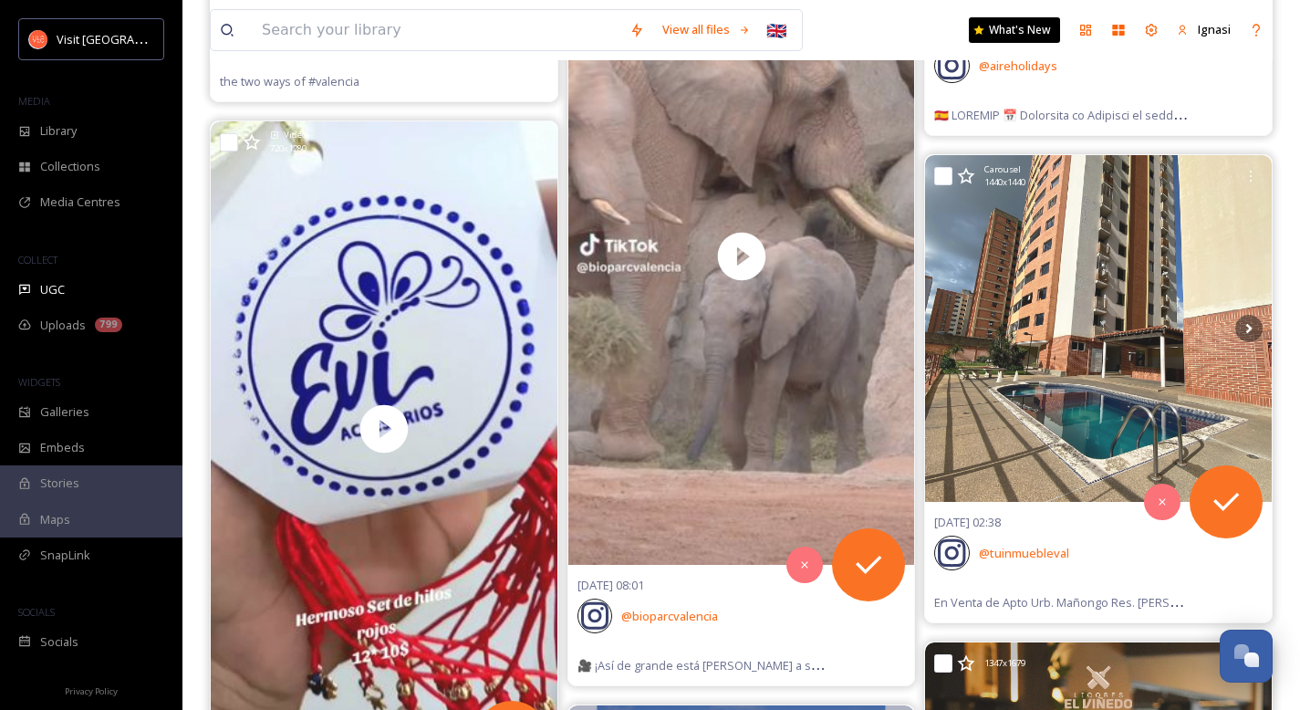
scroll to position [48829, 0]
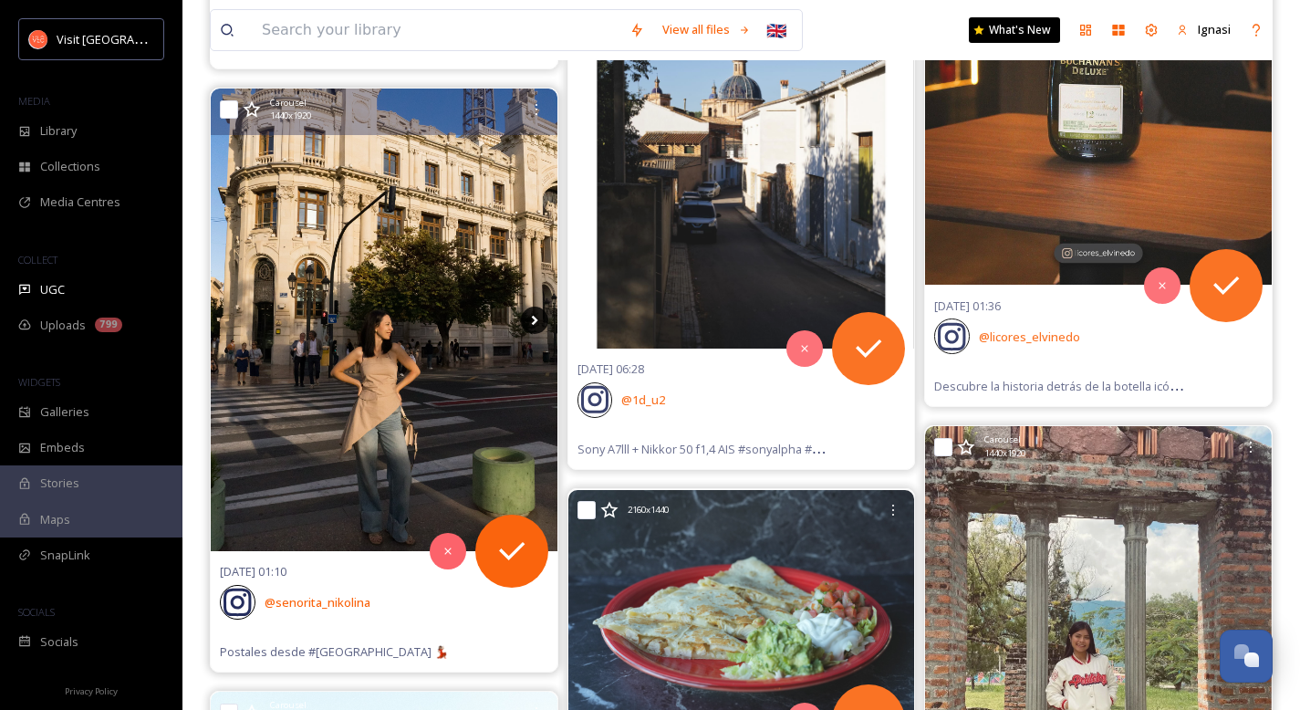
click at [535, 315] on icon at bounding box center [534, 319] width 27 height 27
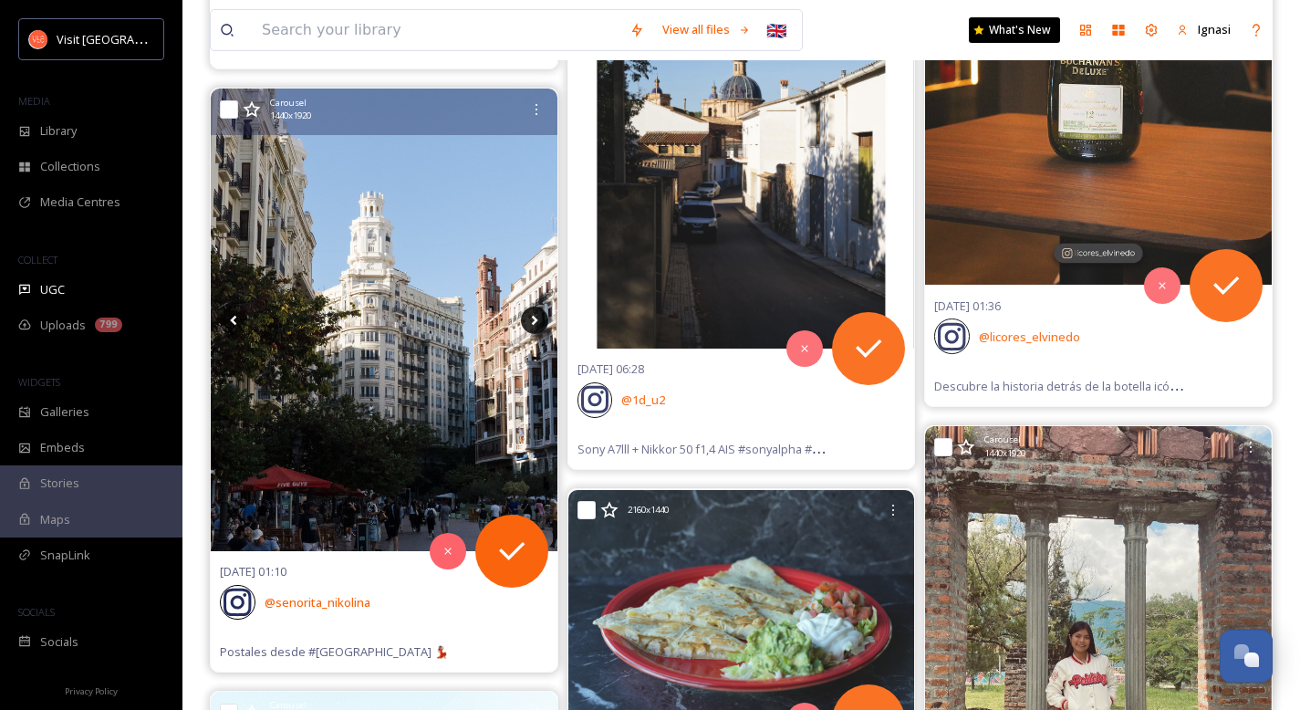
click at [533, 322] on icon at bounding box center [534, 320] width 6 height 10
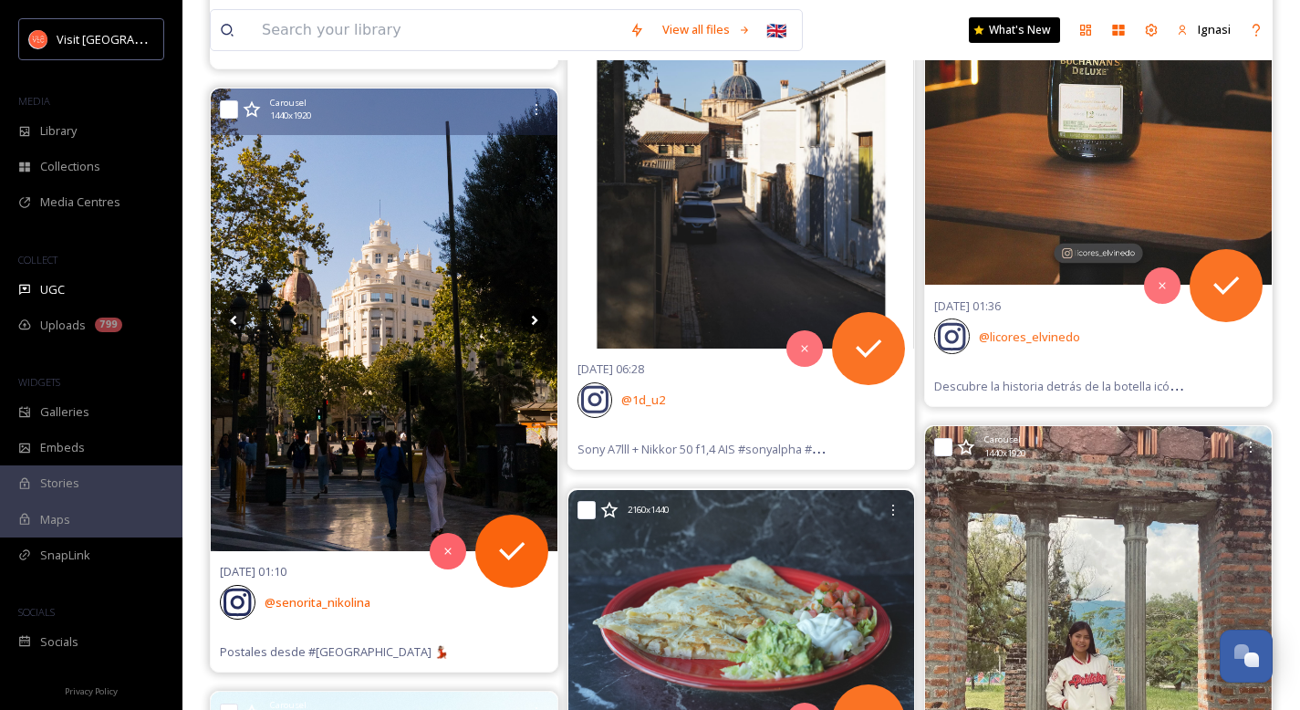
click at [533, 322] on icon at bounding box center [534, 320] width 6 height 10
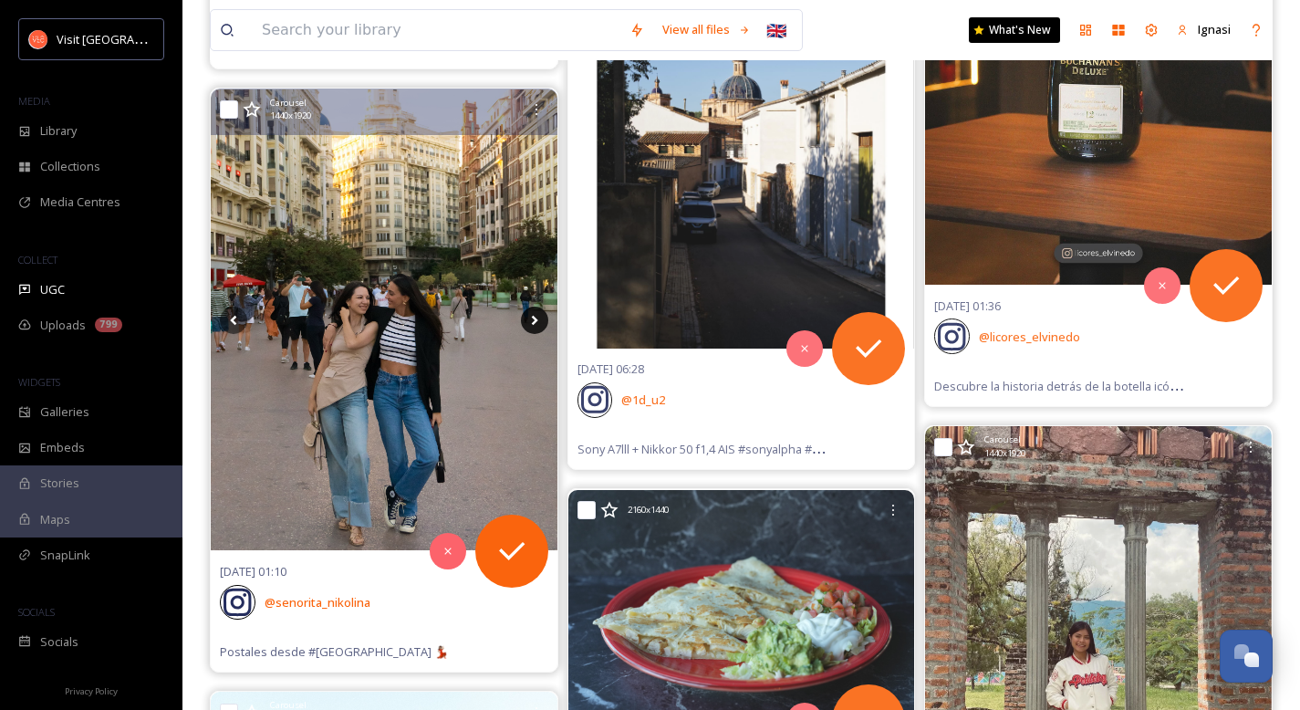
click at [533, 322] on icon at bounding box center [534, 320] width 6 height 10
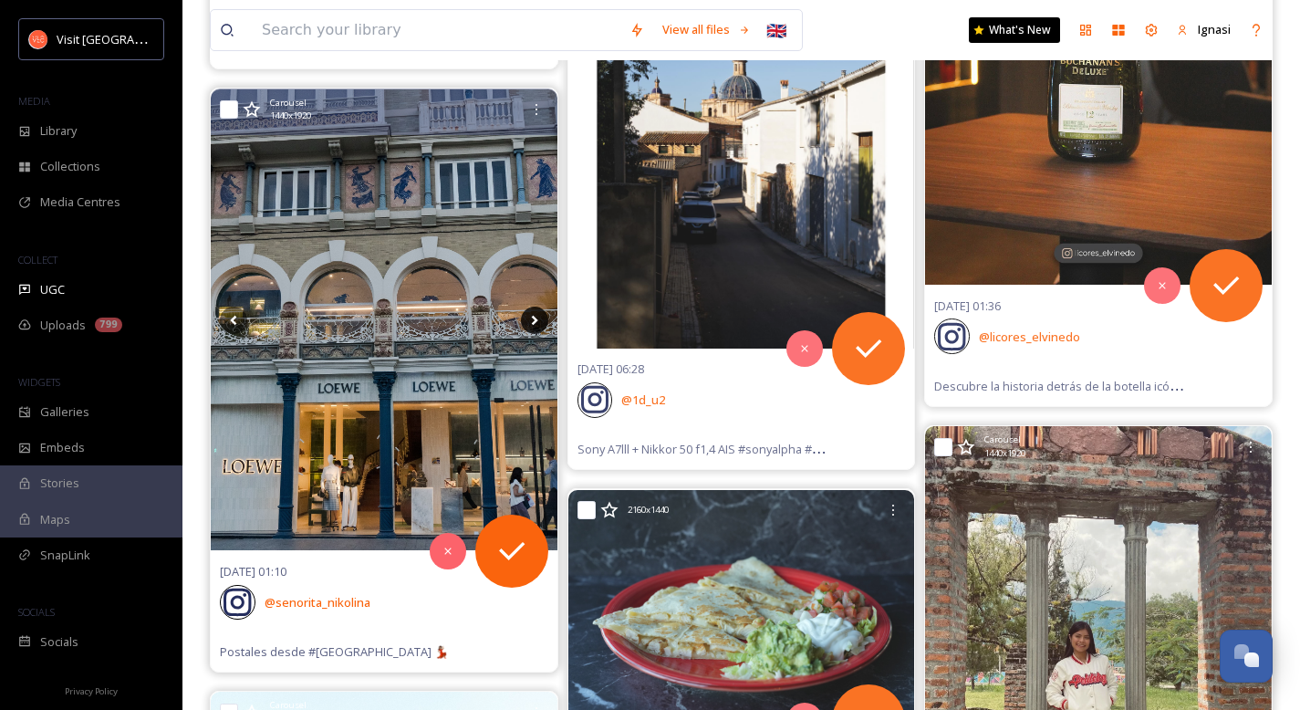
click at [533, 322] on icon at bounding box center [534, 320] width 6 height 10
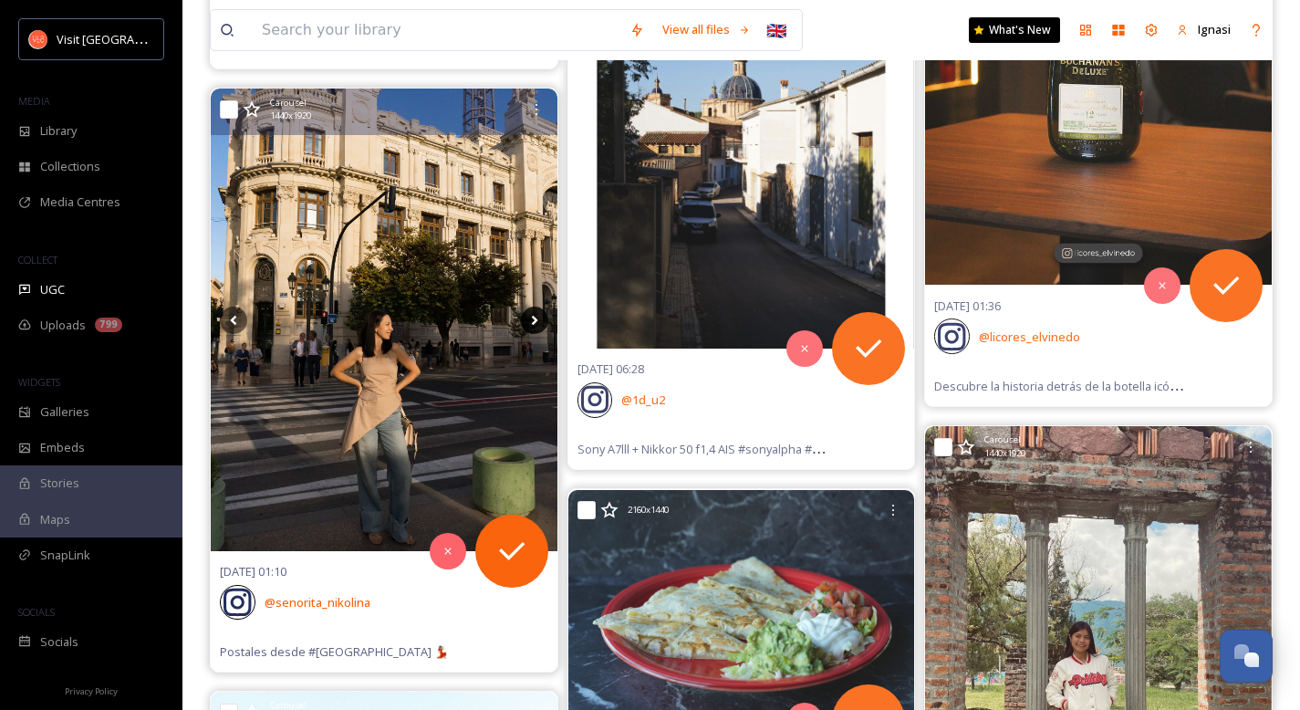
click at [533, 322] on icon at bounding box center [534, 320] width 6 height 10
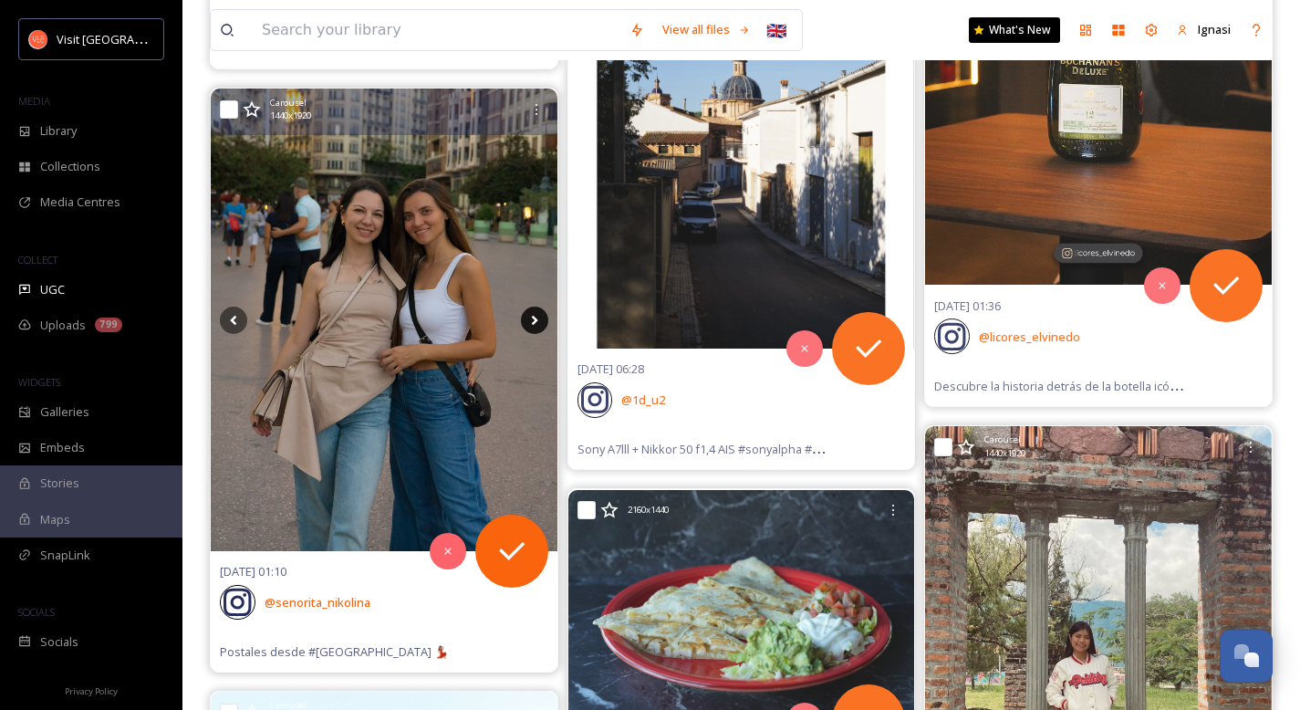
click at [533, 322] on icon at bounding box center [534, 320] width 6 height 10
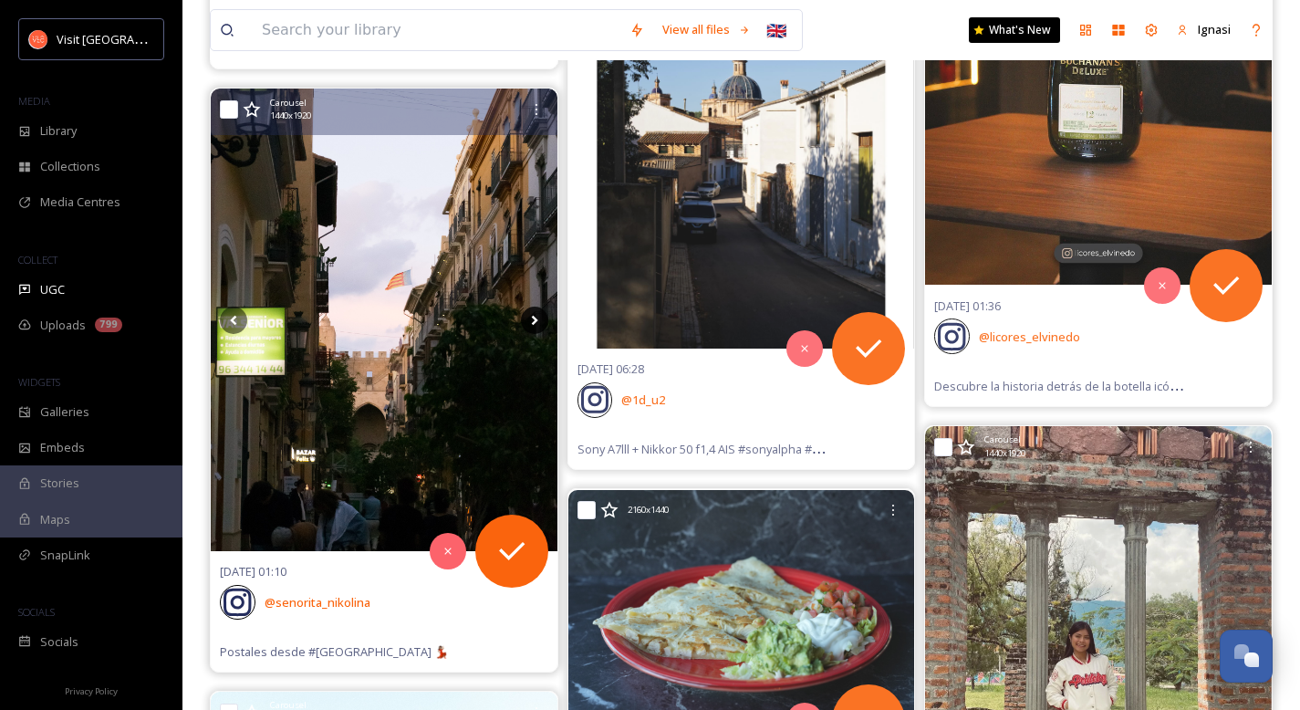
click at [533, 322] on icon at bounding box center [534, 320] width 6 height 10
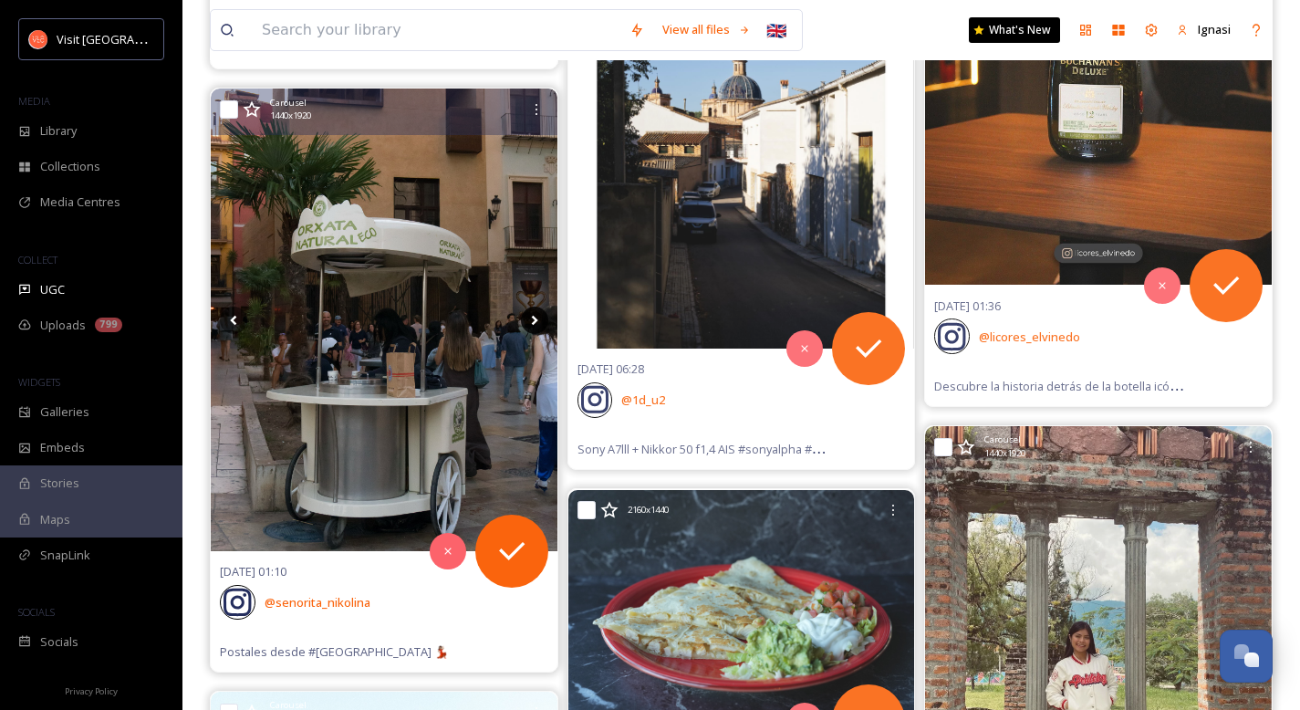
click at [533, 322] on icon at bounding box center [534, 320] width 6 height 10
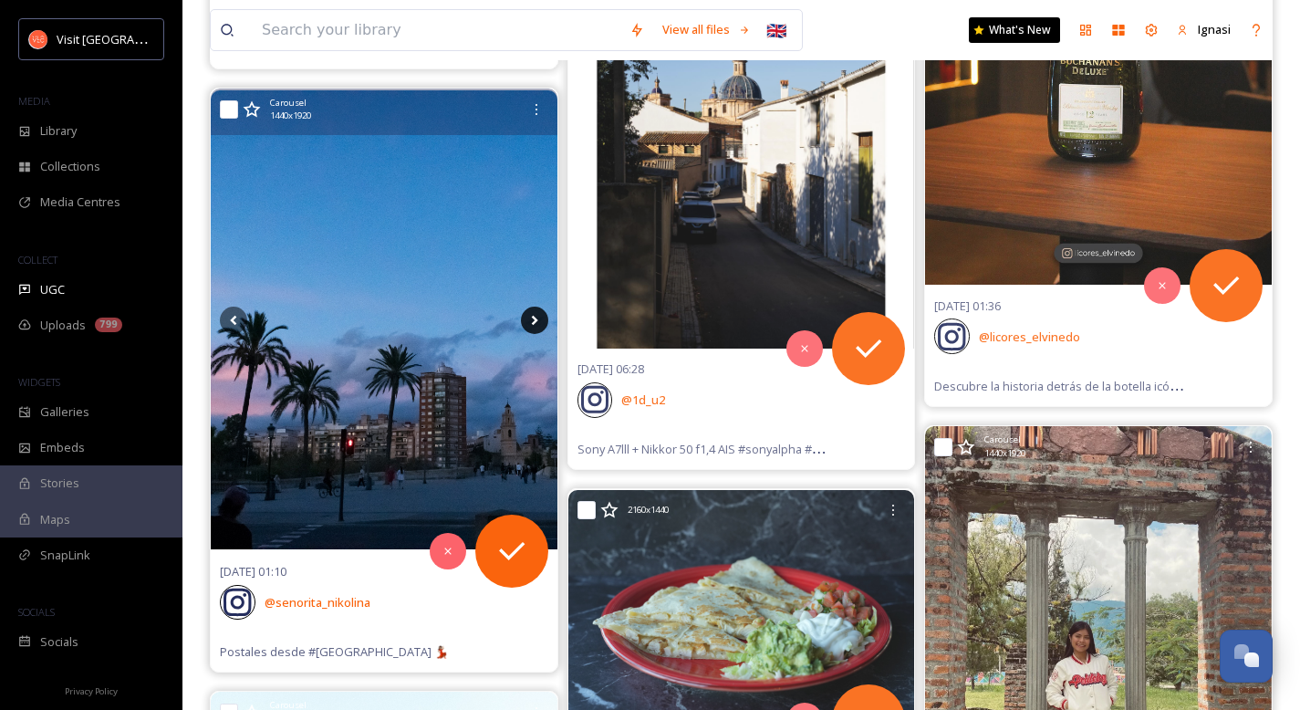
click at [533, 322] on icon at bounding box center [534, 320] width 6 height 10
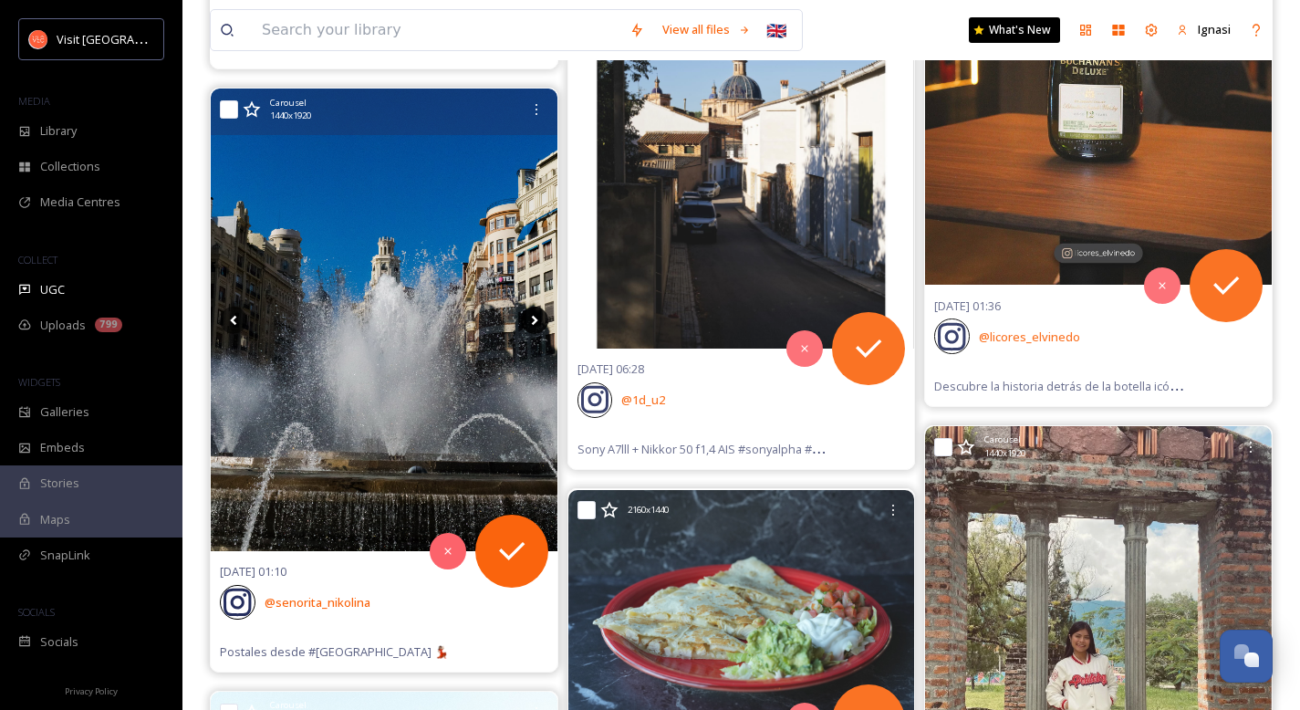
click at [533, 322] on icon at bounding box center [534, 320] width 6 height 10
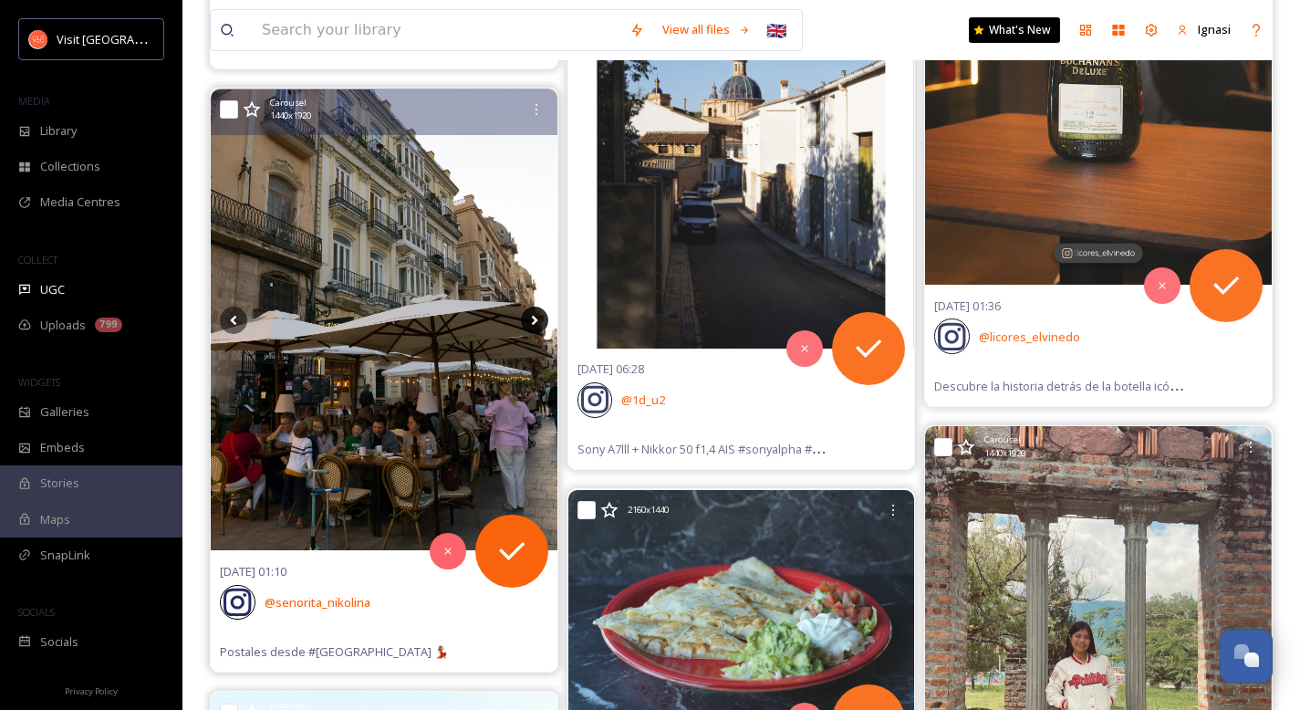
click at [533, 322] on icon at bounding box center [534, 320] width 6 height 10
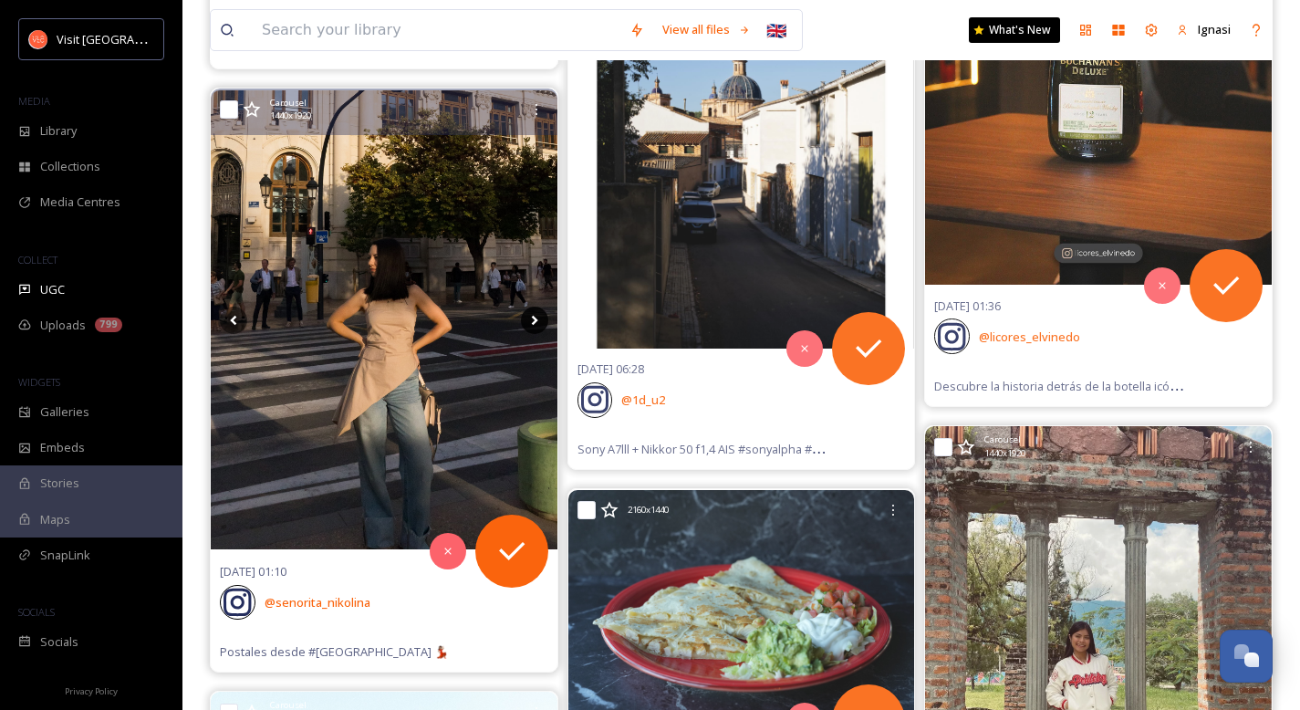
click at [533, 322] on icon at bounding box center [534, 320] width 6 height 10
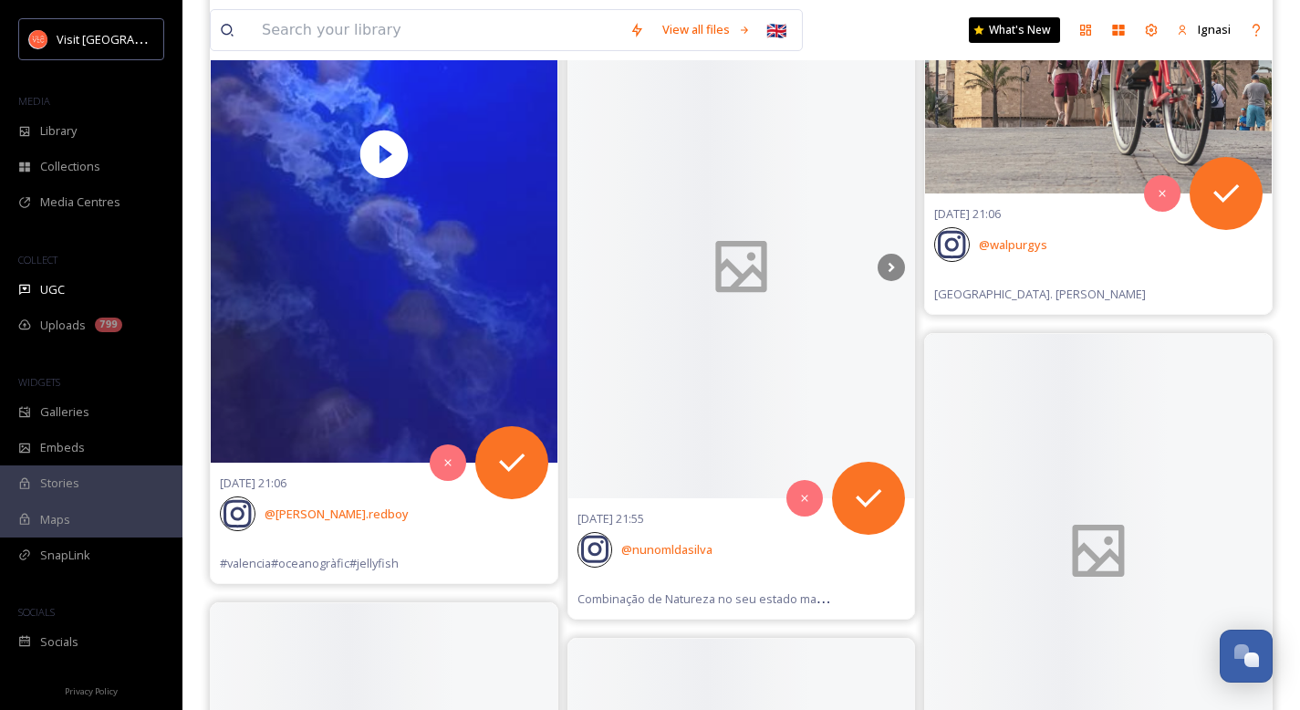
scroll to position [52748, 0]
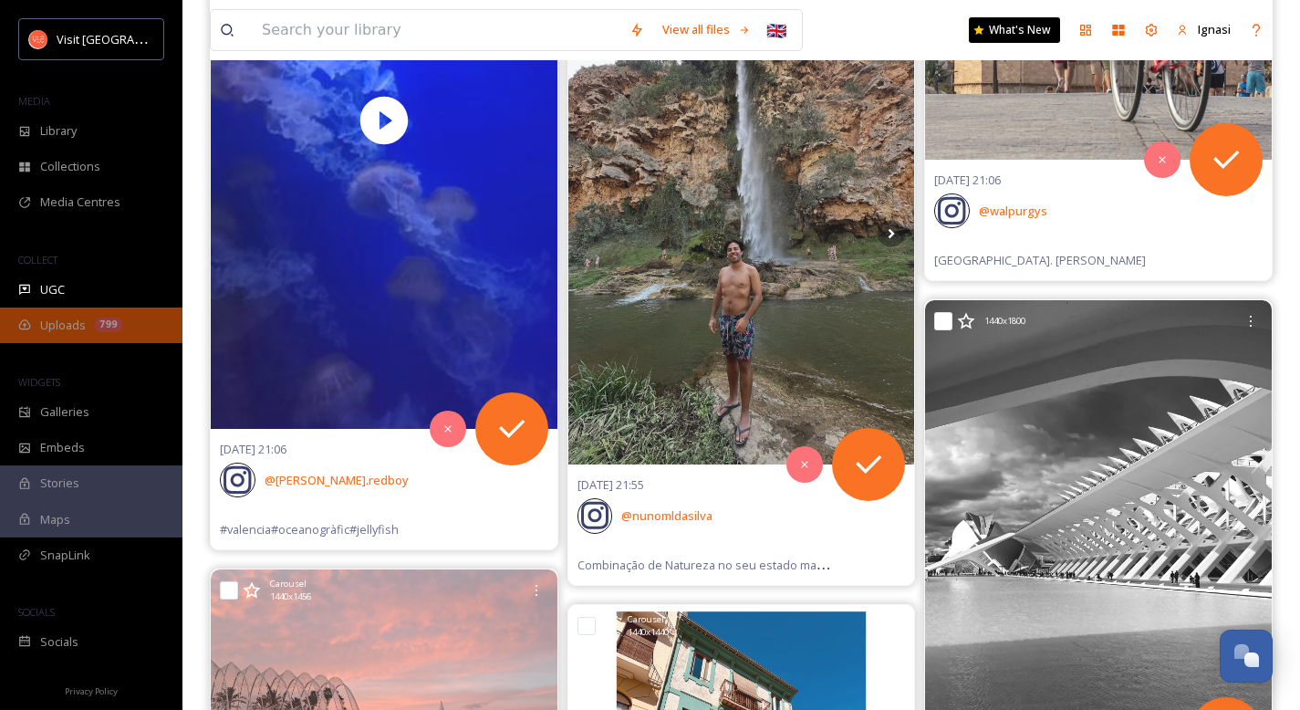
click at [66, 325] on span "Uploads" at bounding box center [63, 325] width 46 height 17
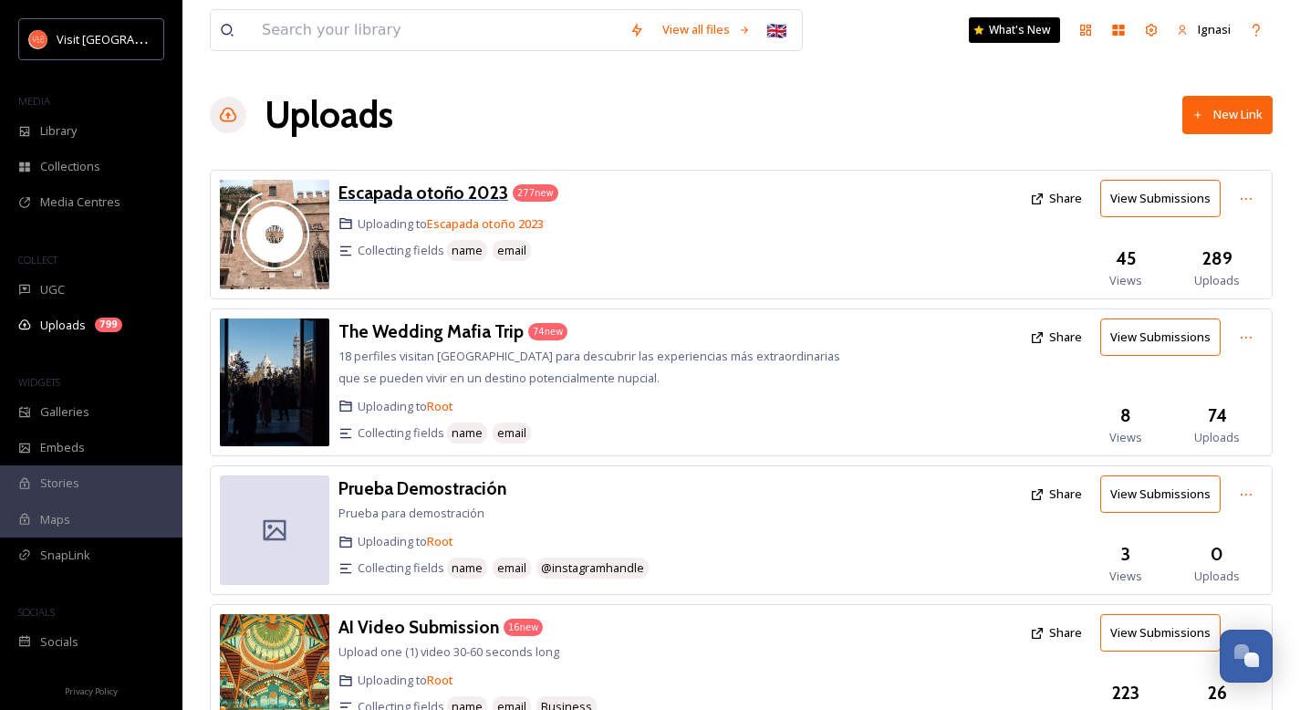
click at [432, 192] on h3 "Escapada otoño 2023" at bounding box center [423, 193] width 170 height 22
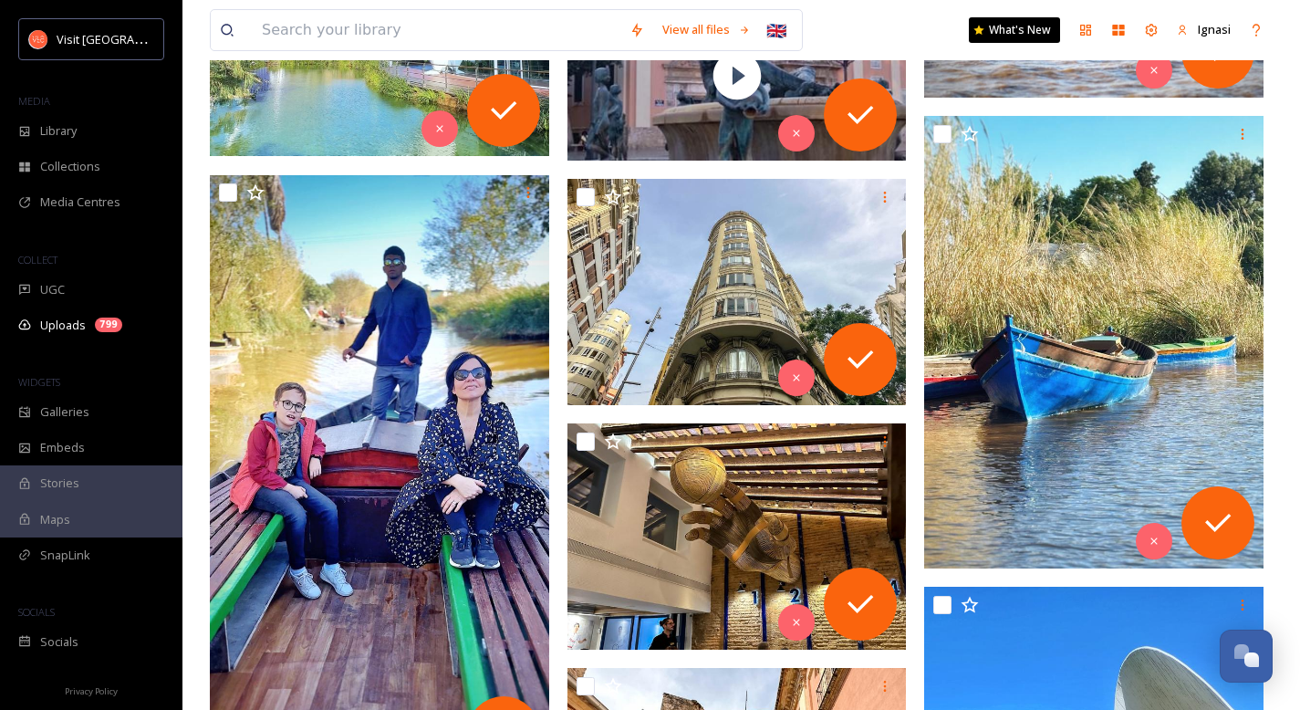
scroll to position [26512, 0]
